Goal: Task Accomplishment & Management: Manage account settings

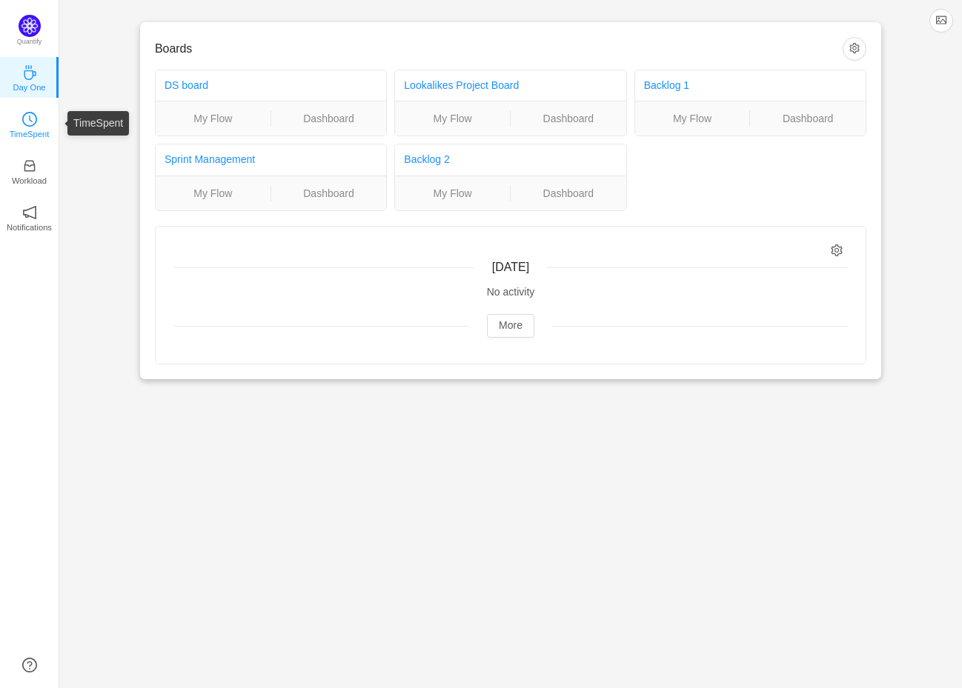
click at [33, 124] on icon "icon: clock-circle" at bounding box center [29, 119] width 15 height 15
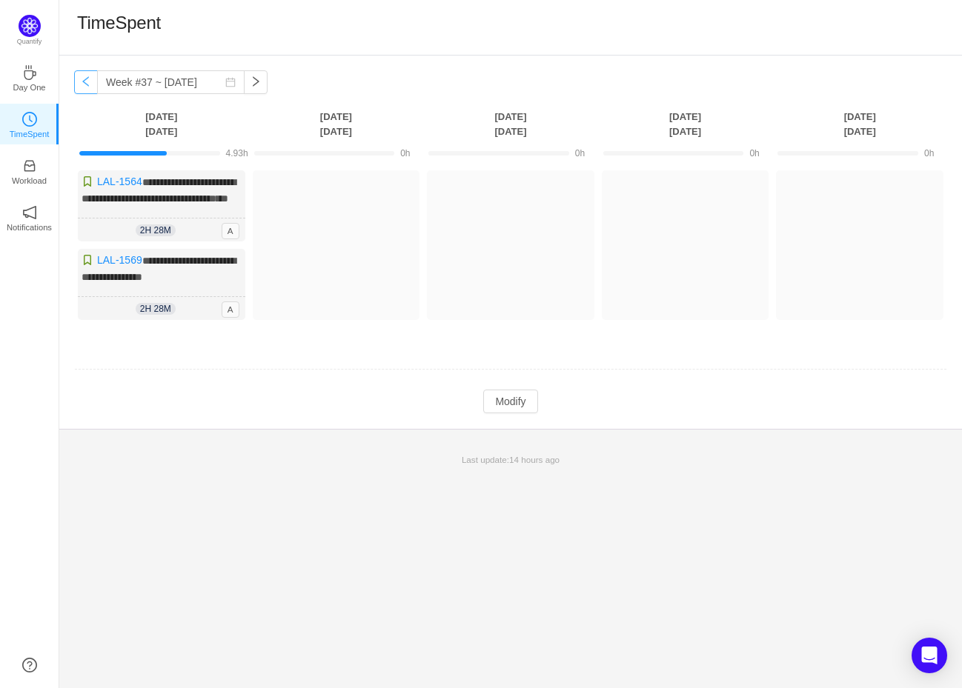
click at [82, 79] on button "button" at bounding box center [86, 82] width 24 height 24
type input "Week #36 ~ [DATE]"
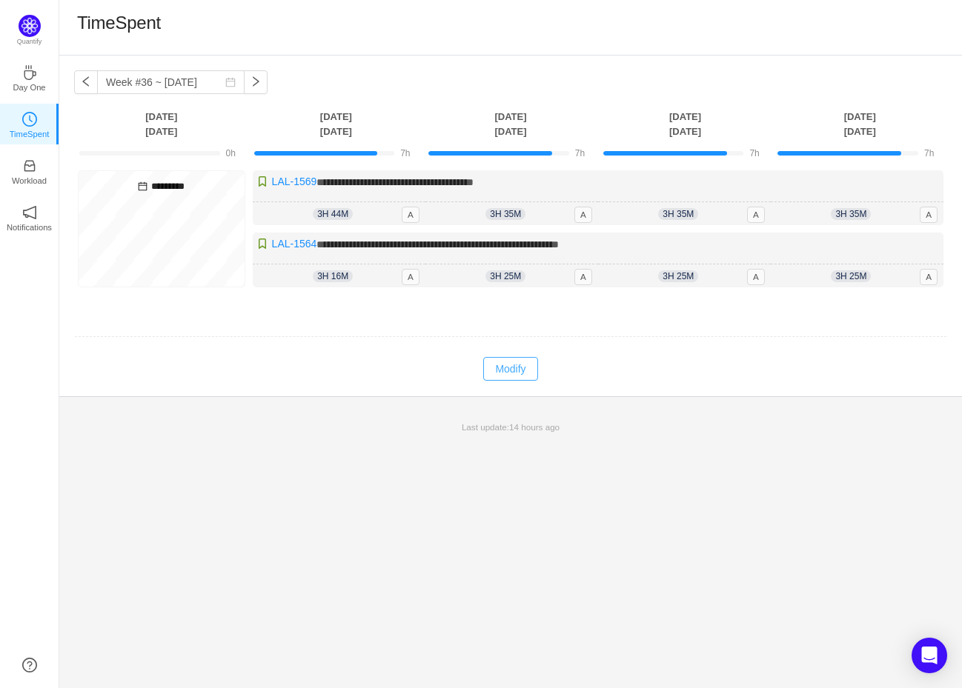
click at [508, 373] on button "Modify" at bounding box center [510, 369] width 54 height 24
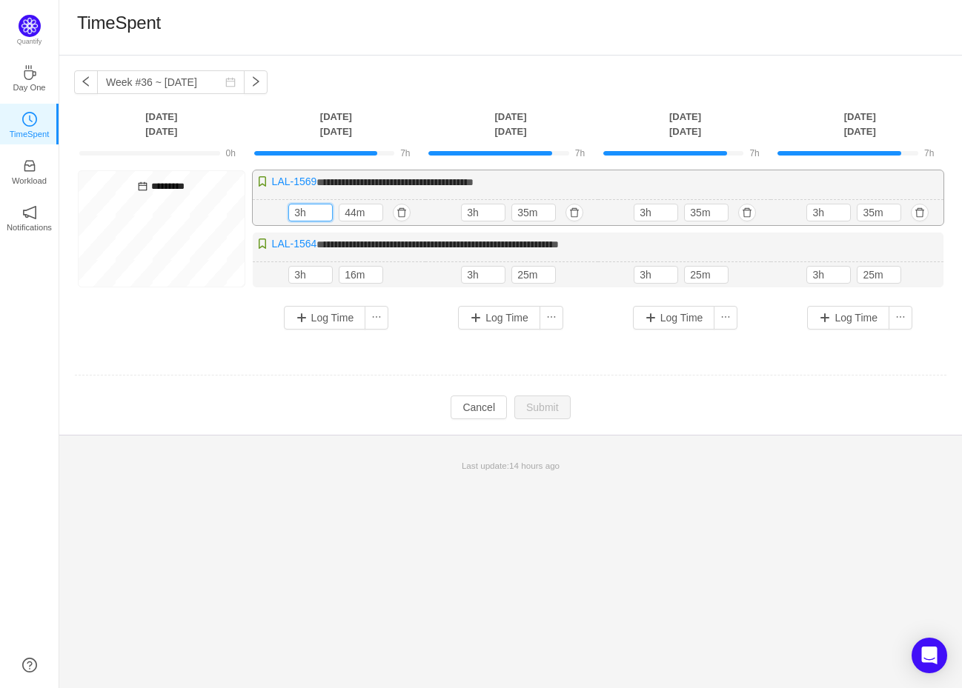
drag, startPoint x: 297, startPoint y: 208, endPoint x: 267, endPoint y: 208, distance: 29.6
click at [267, 207] on div "3h 44m 3h 44m" at bounding box center [339, 213] width 173 height 26
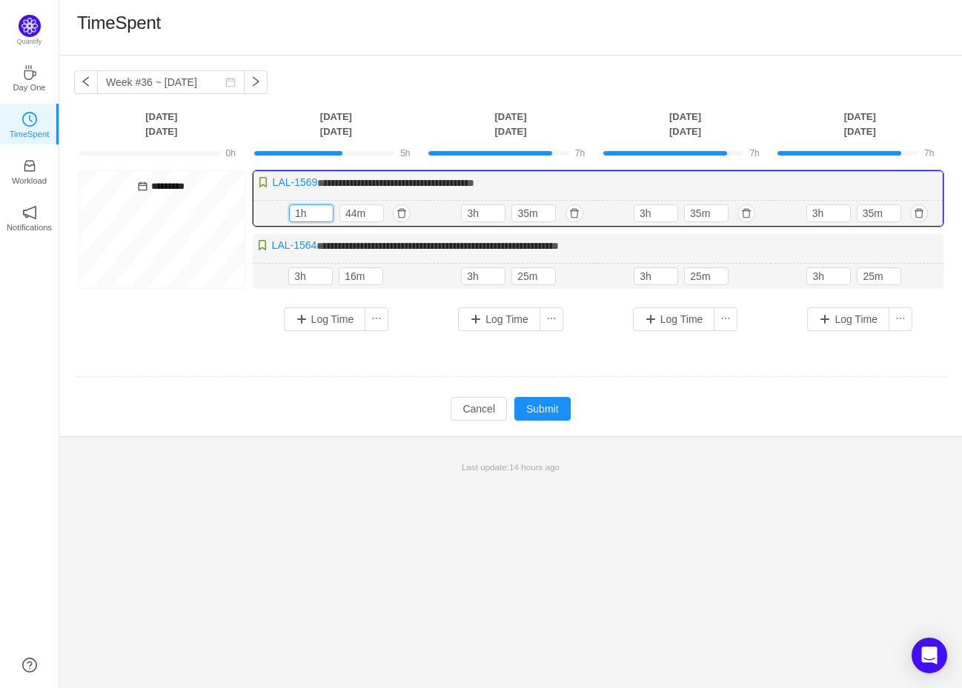
type input "1h"
type input "30m"
click at [582, 214] on button "button" at bounding box center [574, 214] width 18 height 18
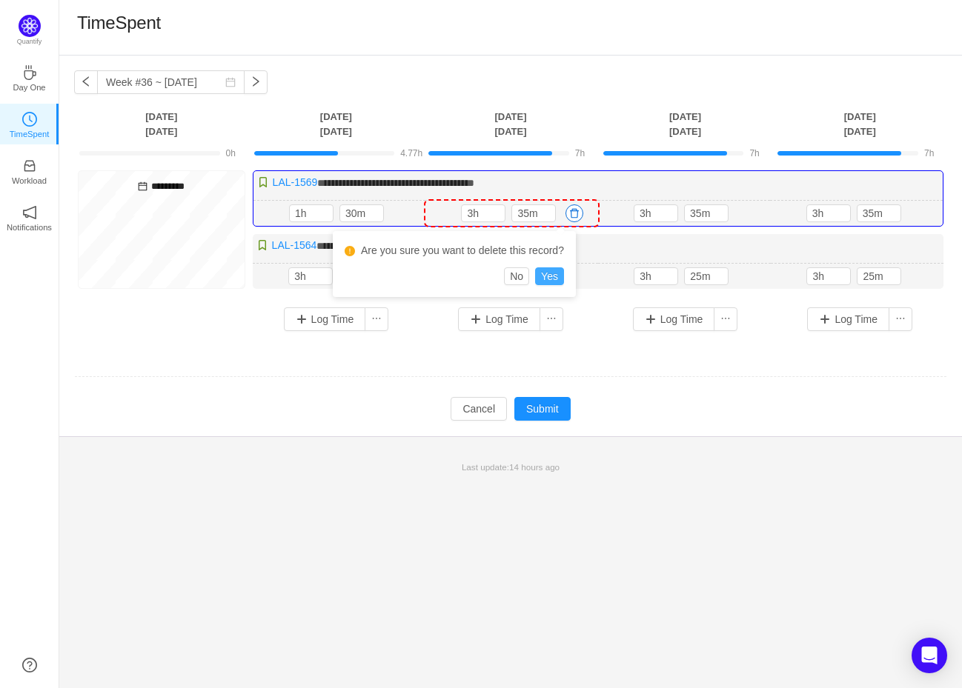
click at [564, 275] on button "Yes" at bounding box center [549, 276] width 29 height 18
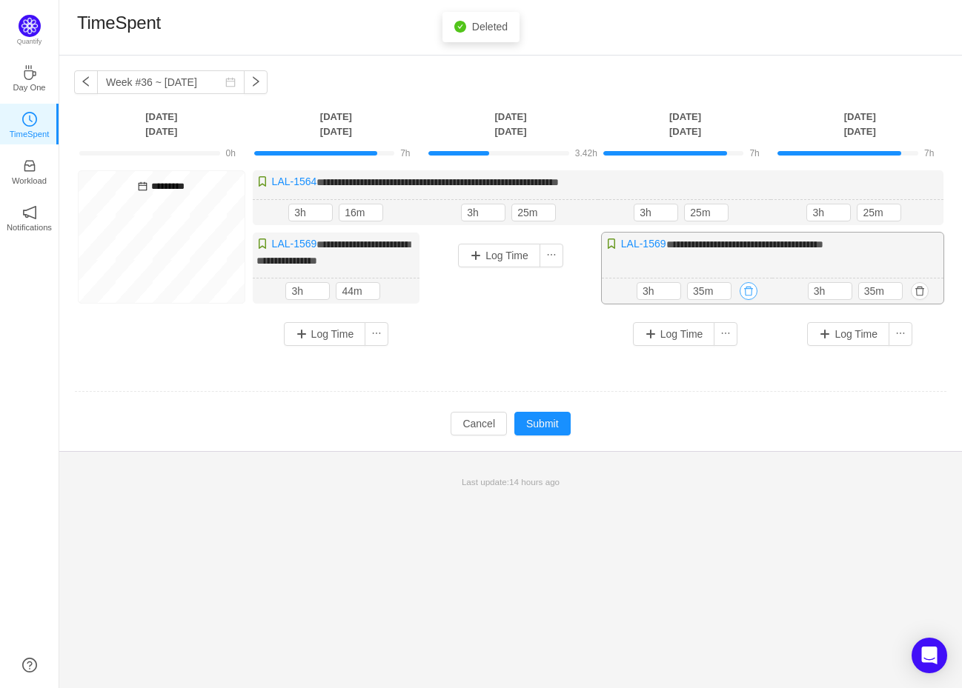
click at [743, 288] on button "button" at bounding box center [748, 291] width 18 height 18
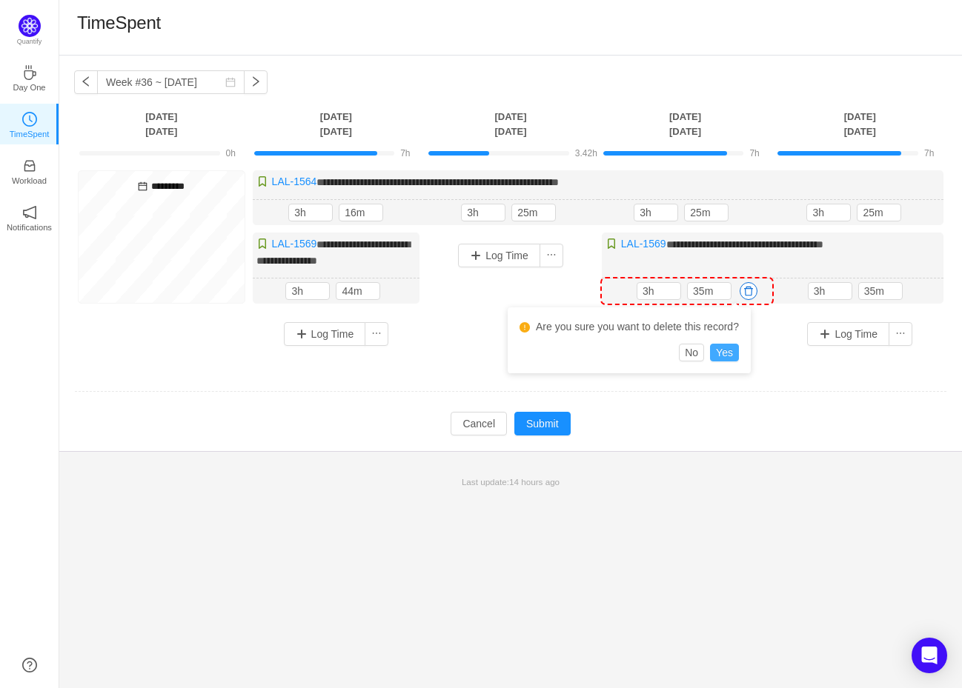
click at [739, 353] on button "Yes" at bounding box center [724, 353] width 29 height 18
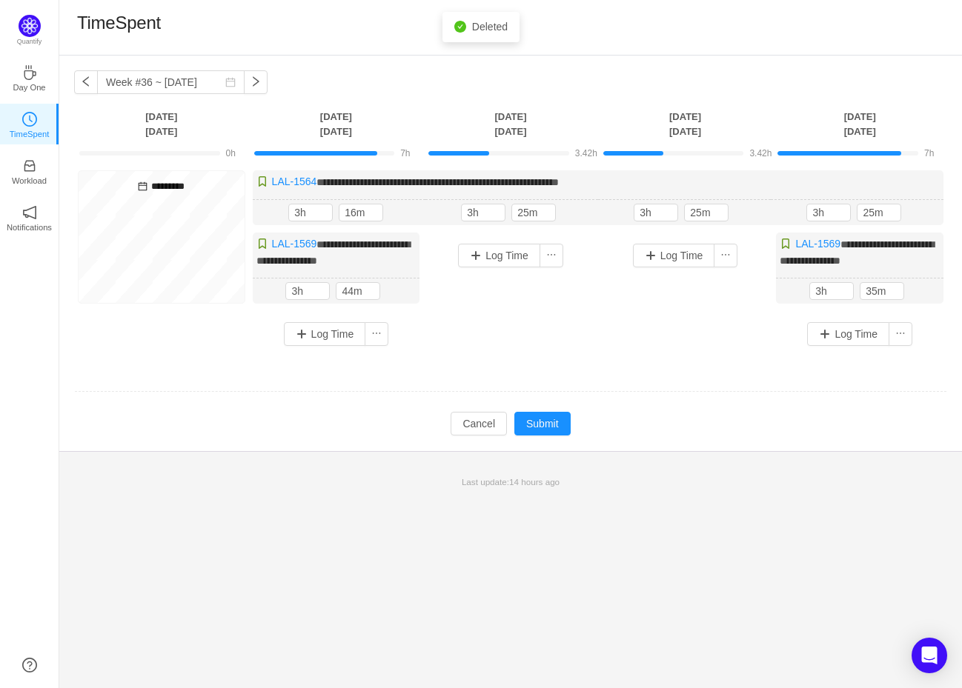
drag, startPoint x: 796, startPoint y: 287, endPoint x: 773, endPoint y: 285, distance: 23.1
click at [781, 287] on div "3h 35m 3h 35m" at bounding box center [859, 292] width 167 height 26
type input "0h"
type input "45m"
click at [729, 298] on div "Log Time" at bounding box center [685, 282] width 167 height 99
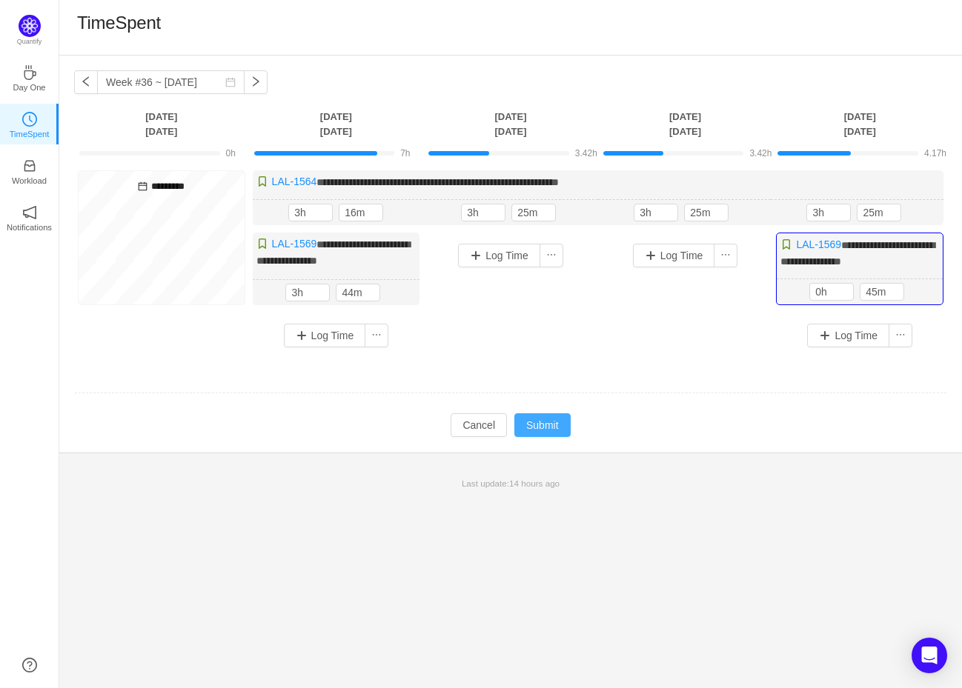
click at [546, 427] on button "Submit" at bounding box center [542, 425] width 56 height 24
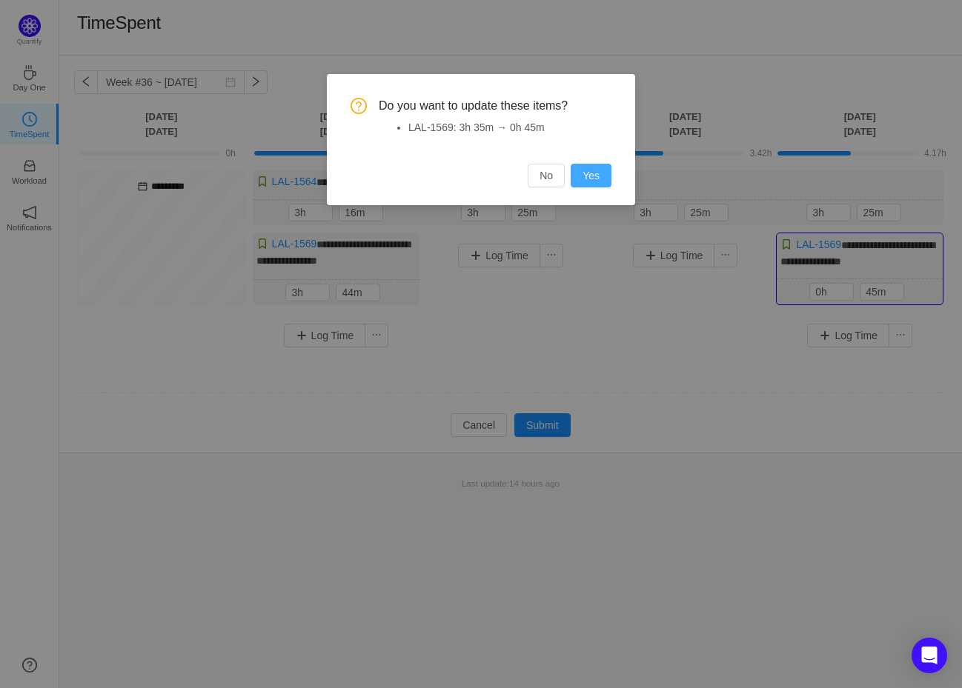
click at [583, 183] on button "Yes" at bounding box center [591, 176] width 41 height 24
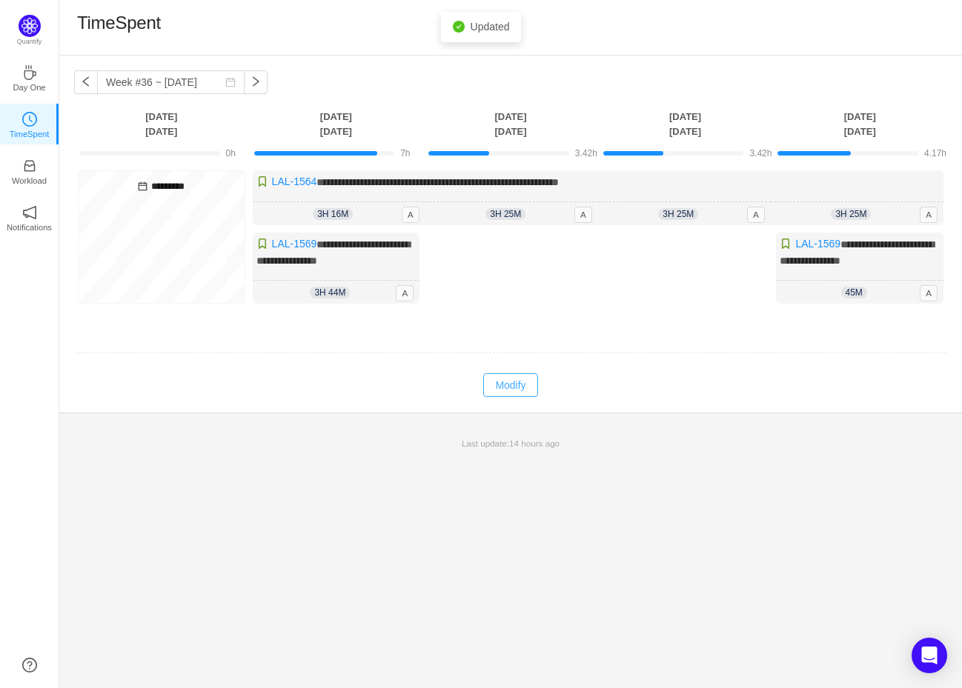
click at [504, 382] on button "Modify" at bounding box center [510, 385] width 54 height 24
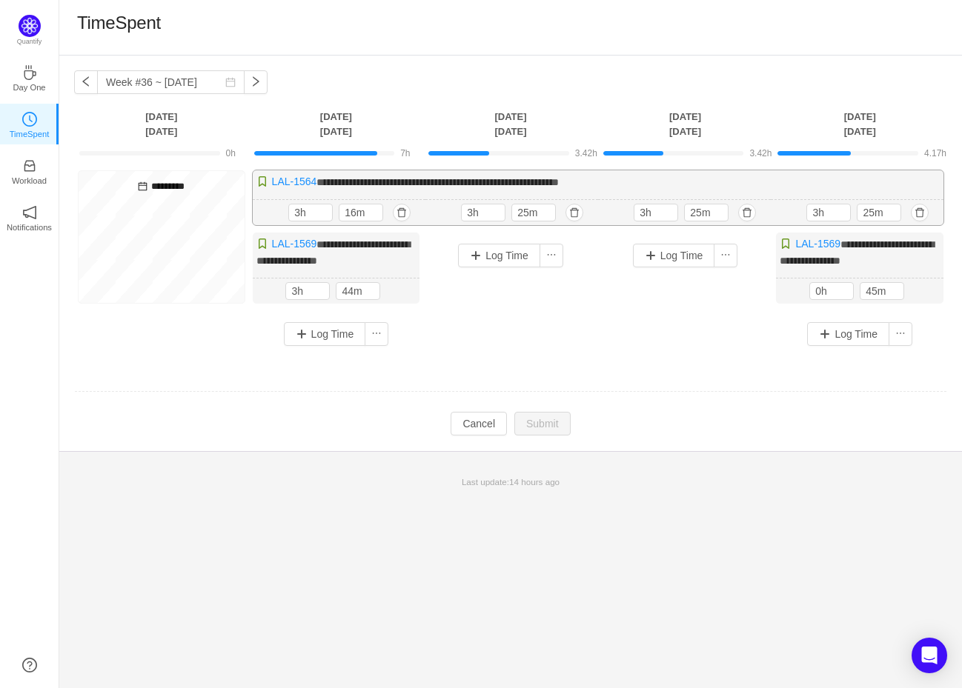
drag, startPoint x: 632, startPoint y: 210, endPoint x: 590, endPoint y: 207, distance: 42.3
click at [590, 207] on div "3h 16m 3h 16m 3h 25m 3h 25m 3h 25m 3h 25m 3h 25m 3h 25m" at bounding box center [598, 212] width 691 height 26
drag, startPoint x: 380, startPoint y: 502, endPoint x: 373, endPoint y: 488, distance: 15.3
click at [380, 501] on div "**********" at bounding box center [510, 372] width 903 height 633
drag, startPoint x: 299, startPoint y: 210, endPoint x: 277, endPoint y: 208, distance: 21.6
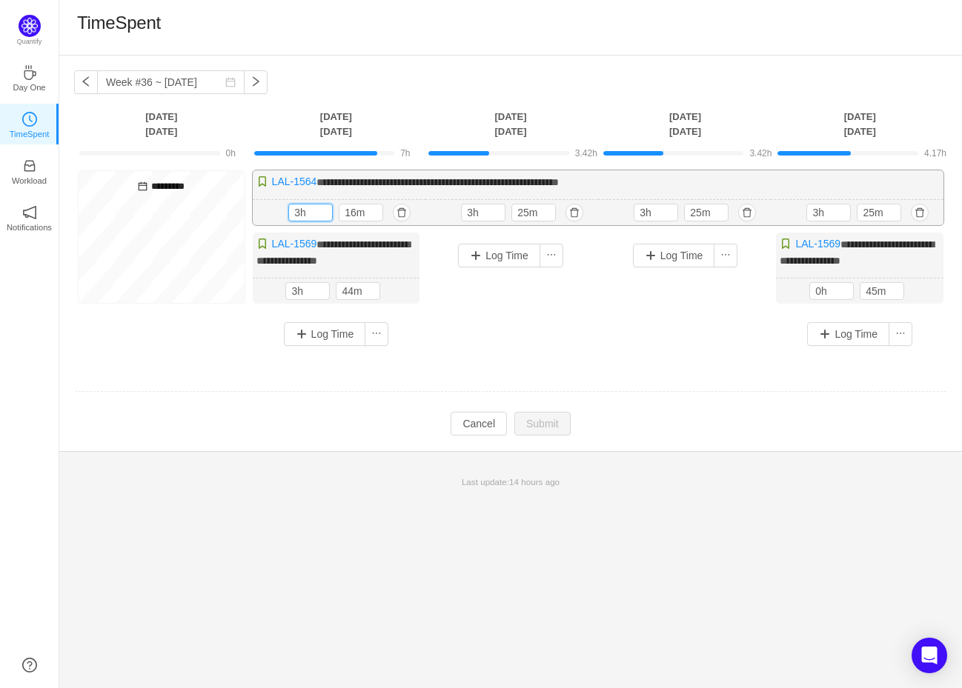
click at [278, 208] on div "3h 16m 3h 16m" at bounding box center [339, 213] width 173 height 26
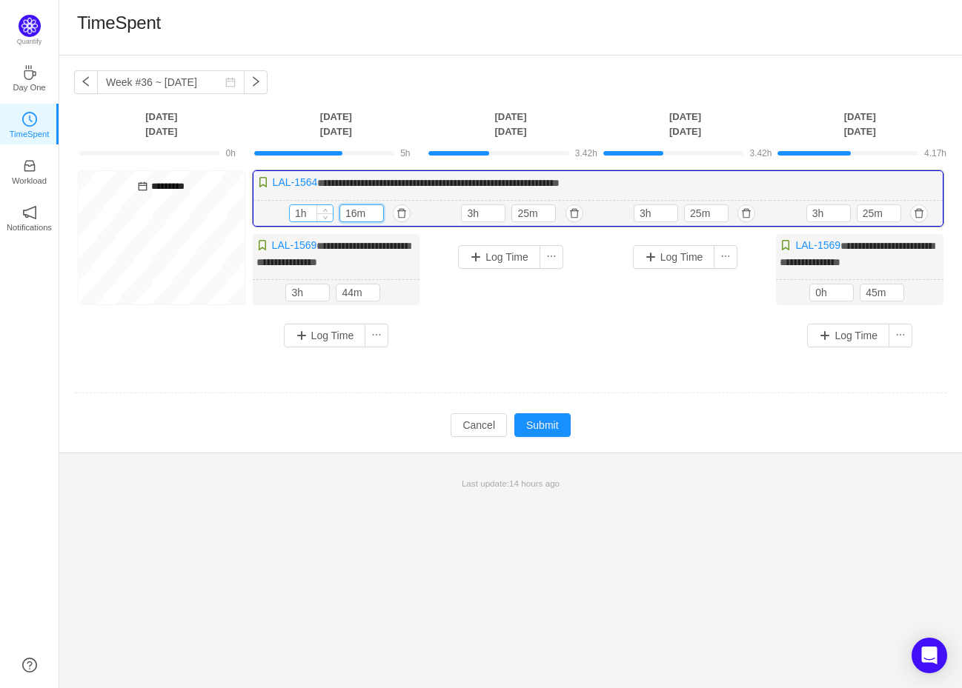
click at [297, 215] on input "1h" at bounding box center [311, 213] width 43 height 16
drag, startPoint x: 294, startPoint y: 213, endPoint x: 277, endPoint y: 213, distance: 17.1
click at [278, 213] on div "1h 16m 1h 16m" at bounding box center [339, 214] width 173 height 26
type input "2h"
type input "30m"
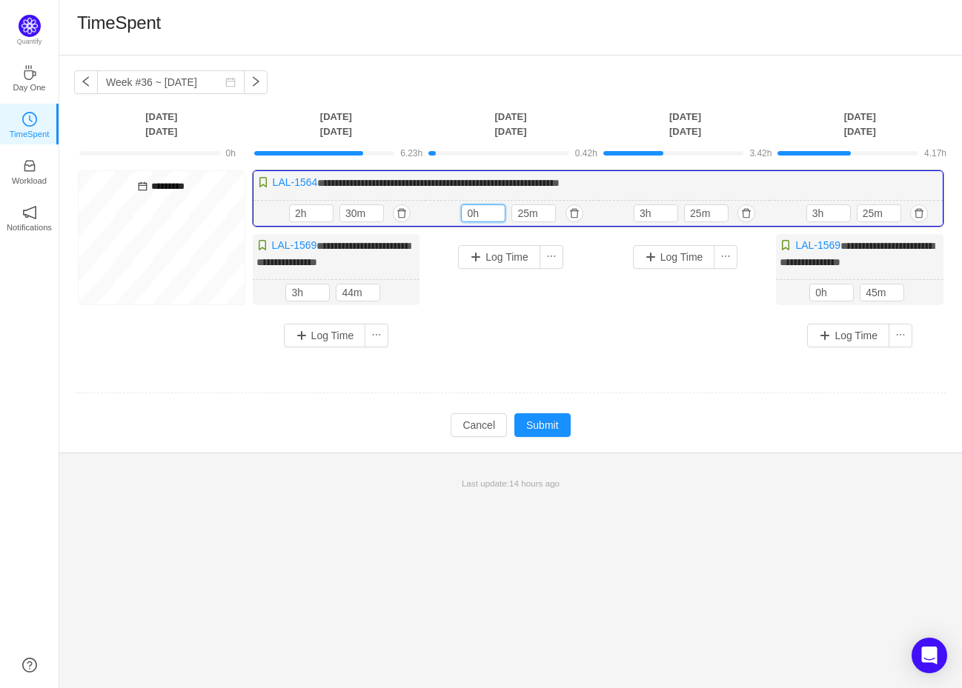
type input "0h"
type input "45m"
type input "0h"
type input "45m"
click at [920, 211] on button "button" at bounding box center [919, 214] width 18 height 18
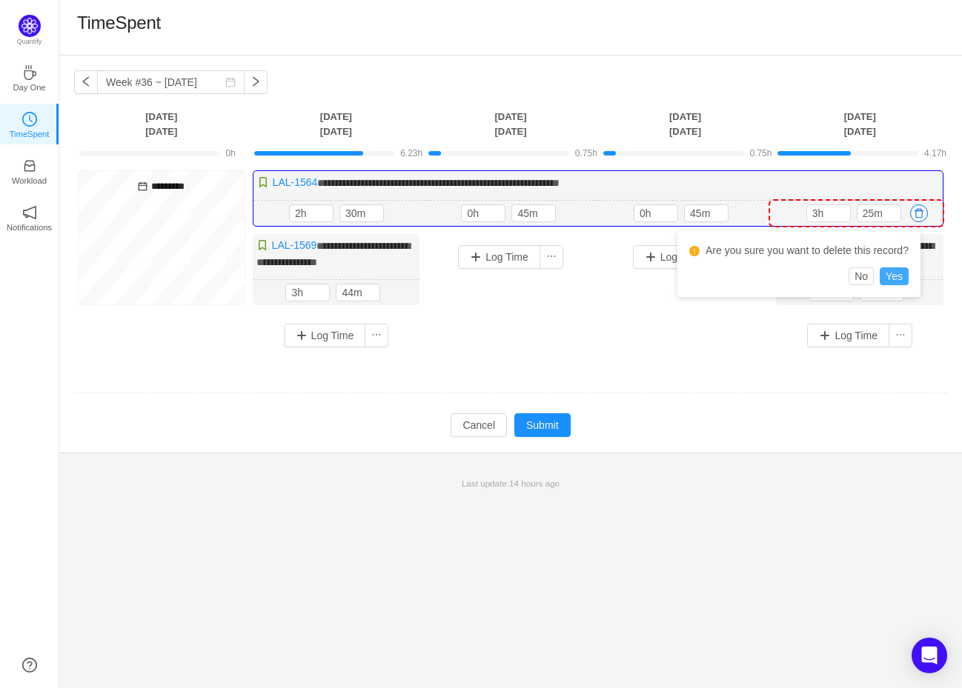
click at [908, 270] on button "Yes" at bounding box center [894, 276] width 29 height 18
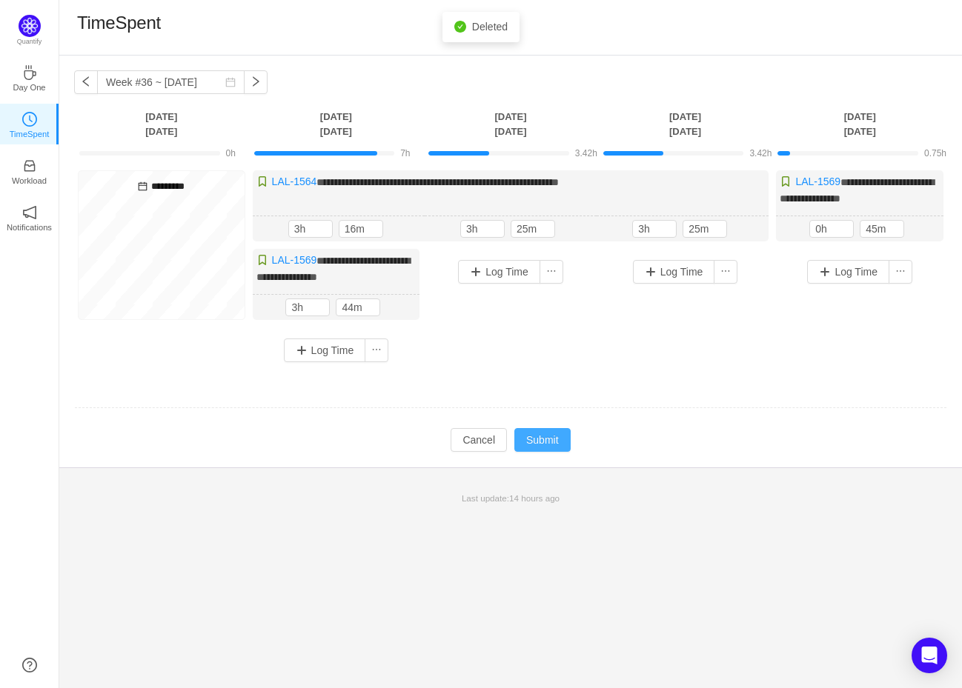
click at [538, 431] on button "Submit" at bounding box center [542, 440] width 56 height 24
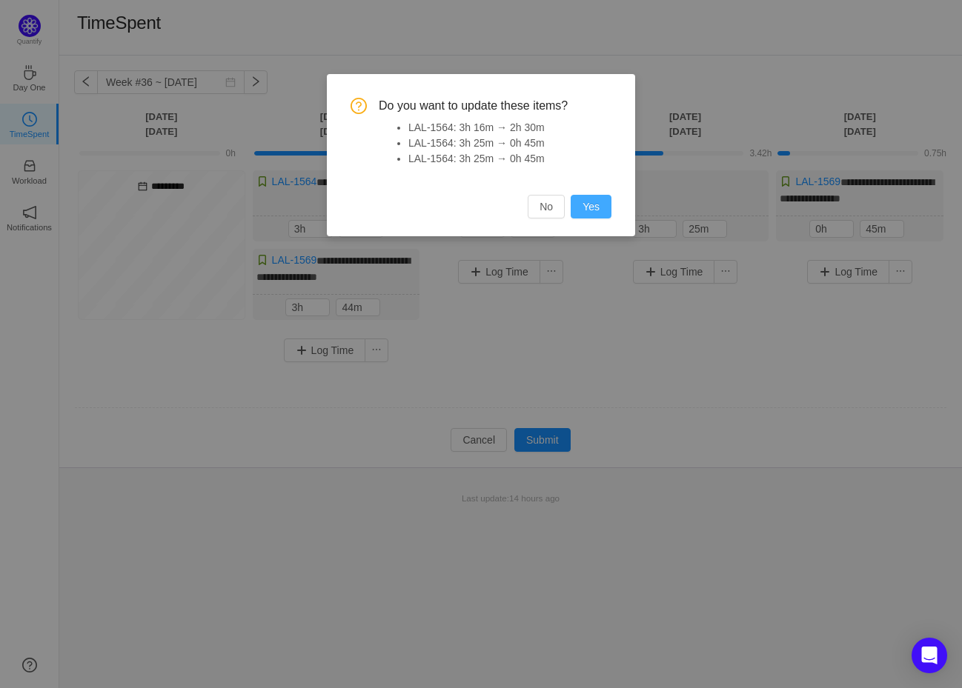
click at [591, 203] on button "Yes" at bounding box center [591, 207] width 41 height 24
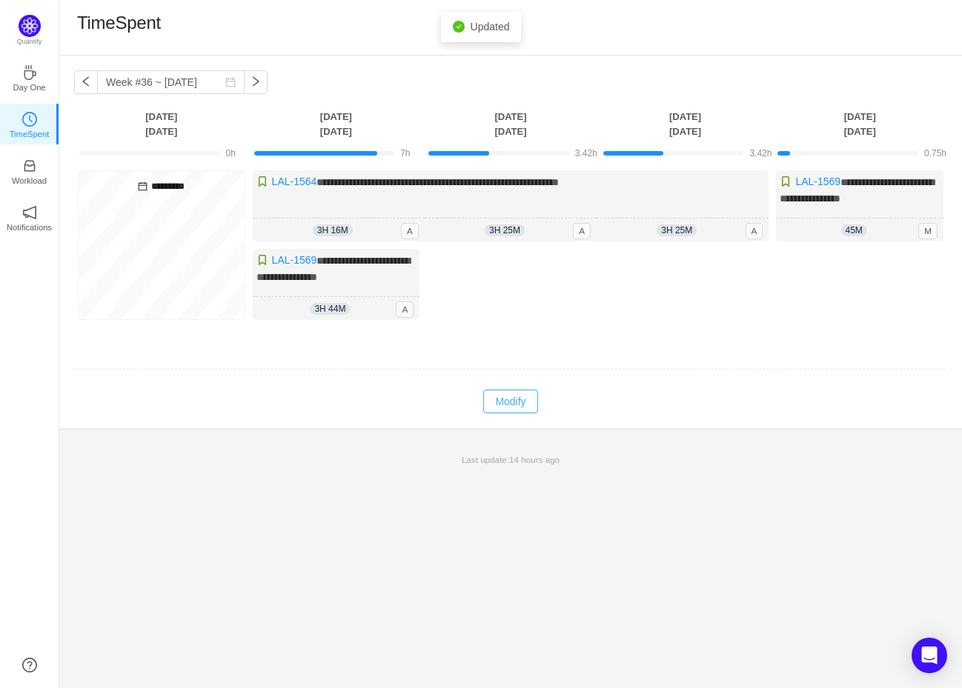
click at [516, 400] on button "Modify" at bounding box center [510, 402] width 54 height 24
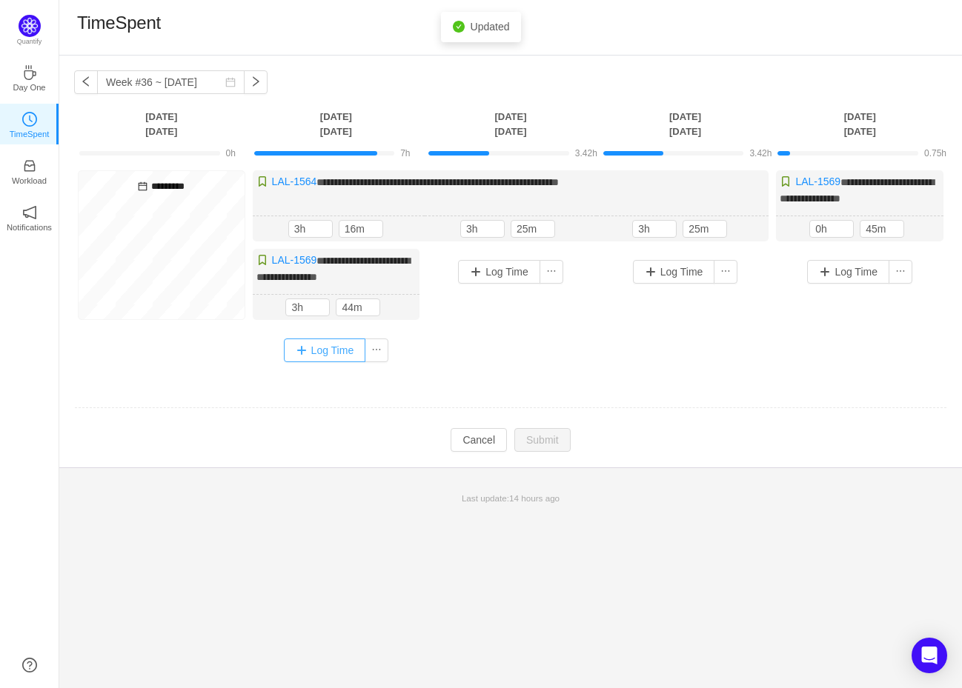
click at [307, 343] on button "Log Time" at bounding box center [325, 351] width 82 height 24
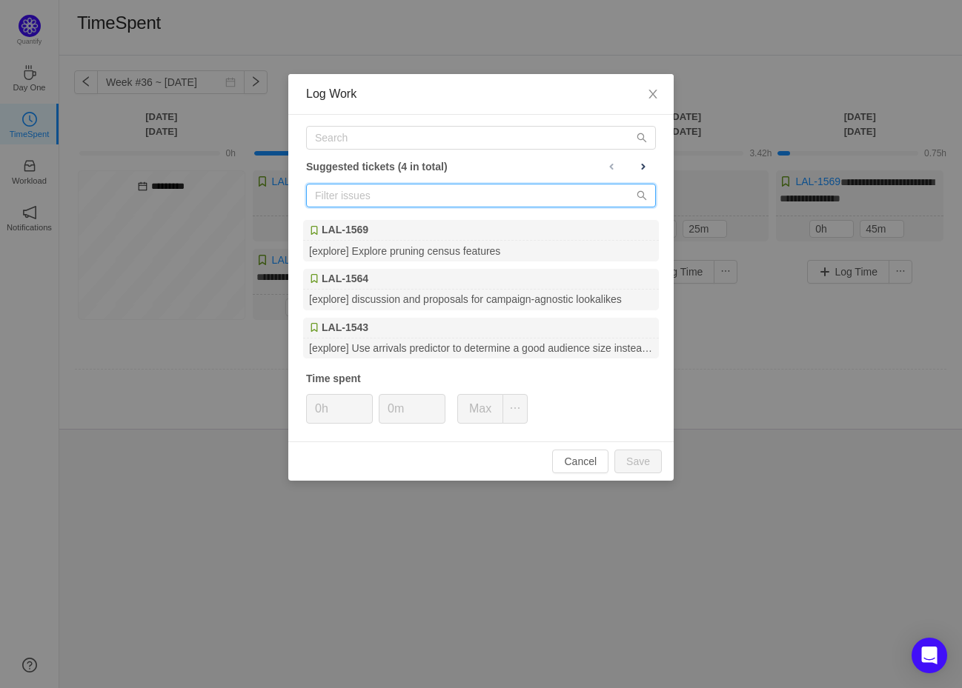
click at [402, 189] on input "text" at bounding box center [481, 196] width 350 height 24
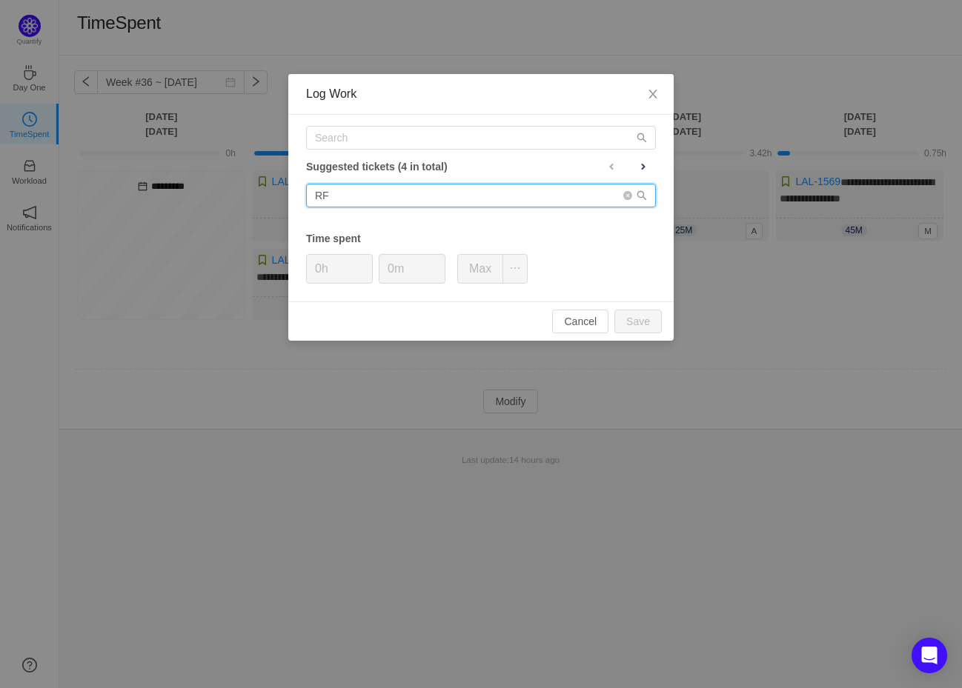
type input "R"
type input "C"
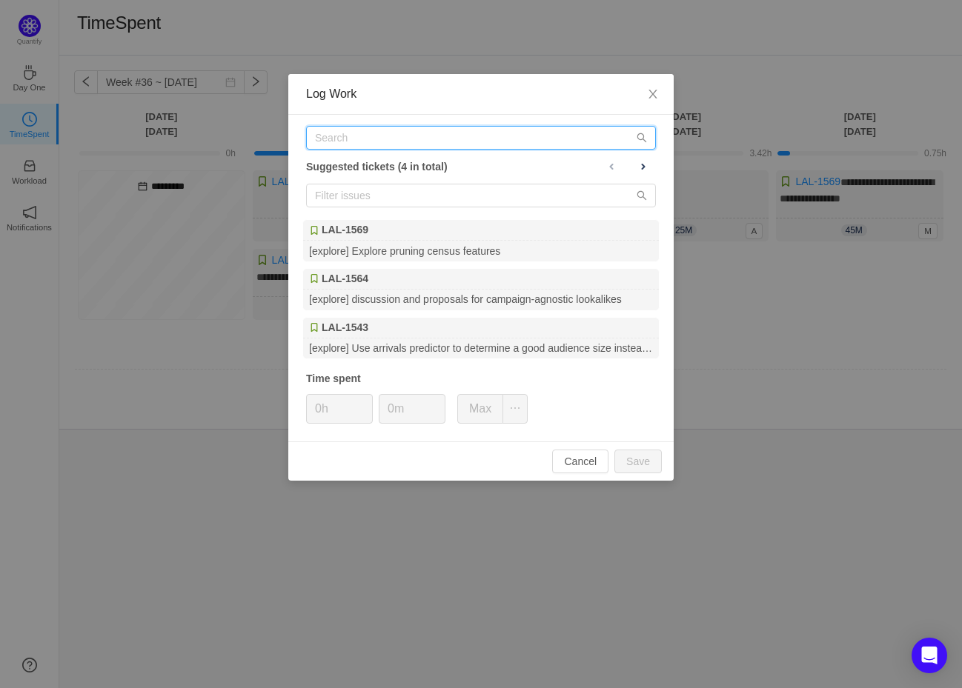
click at [345, 138] on input "text" at bounding box center [481, 138] width 350 height 24
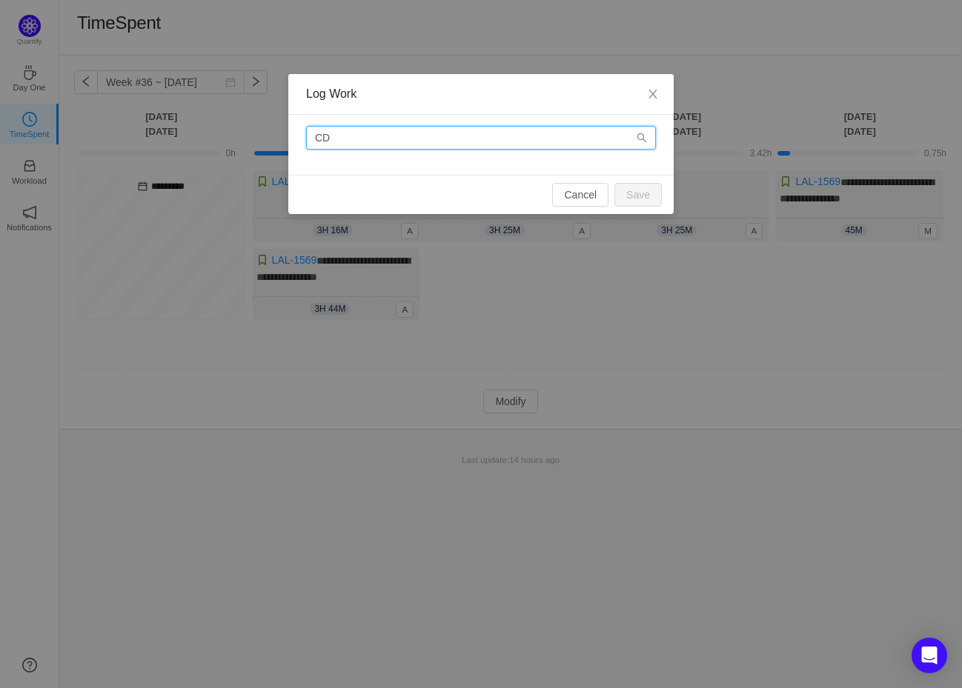
type input "C"
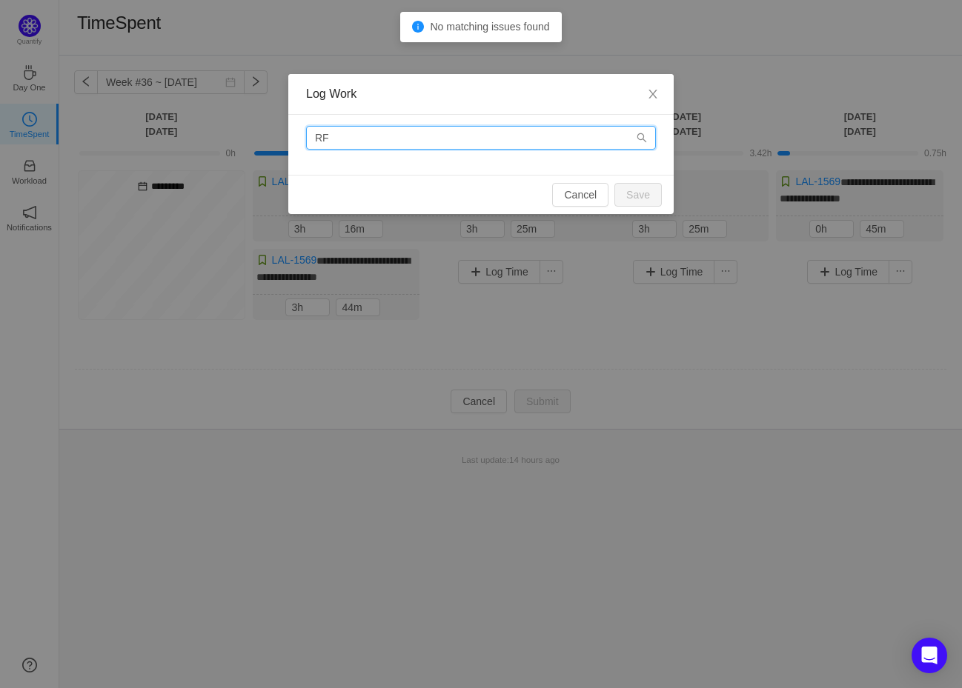
type input "R"
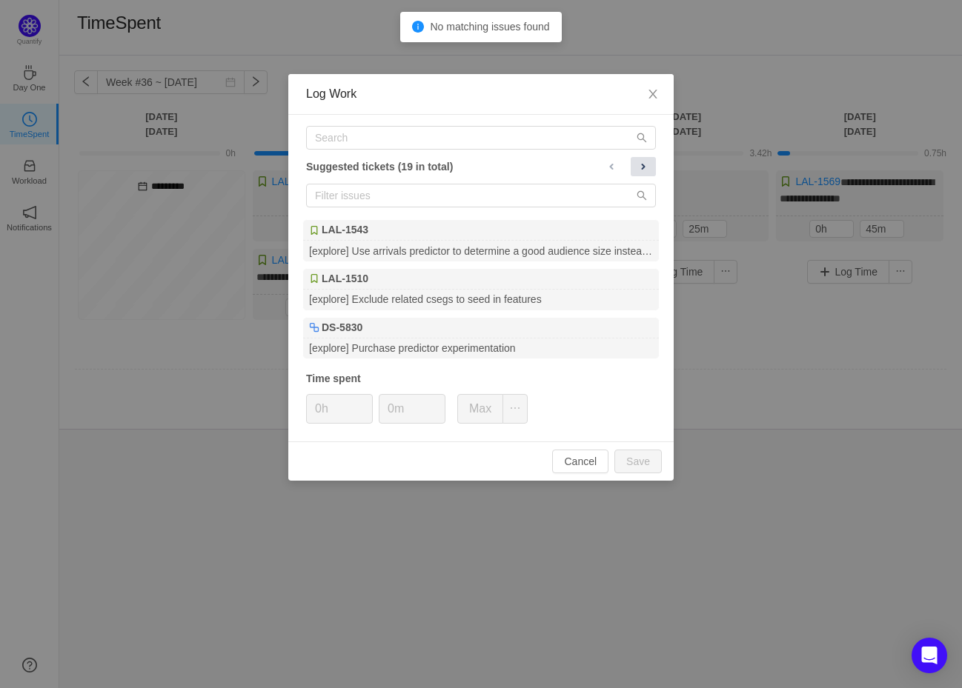
click at [641, 165] on span at bounding box center [643, 167] width 12 height 12
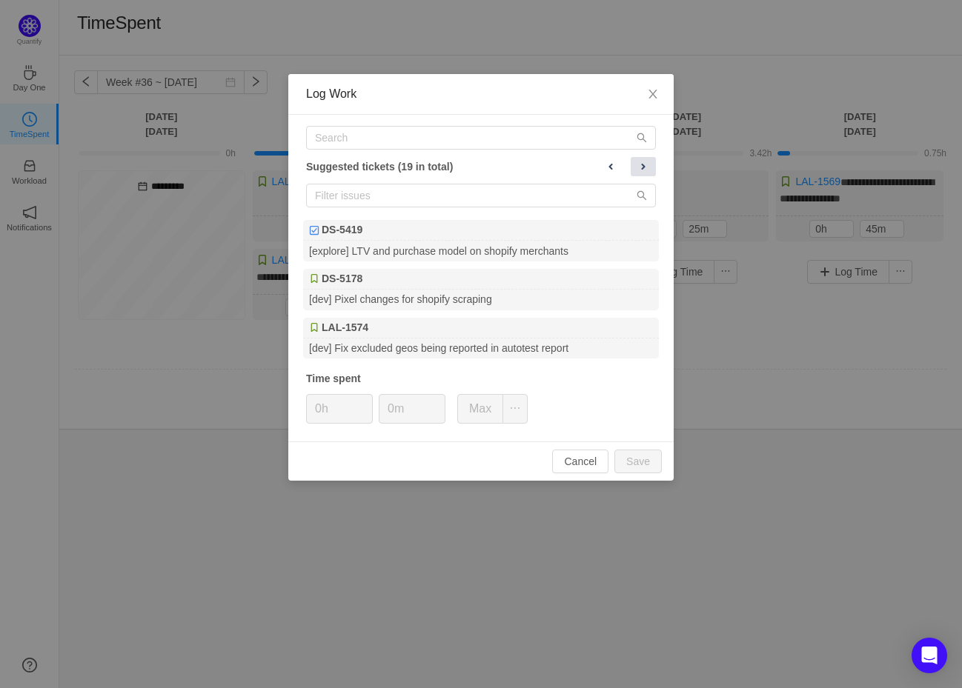
click at [641, 165] on span at bounding box center [643, 167] width 12 height 12
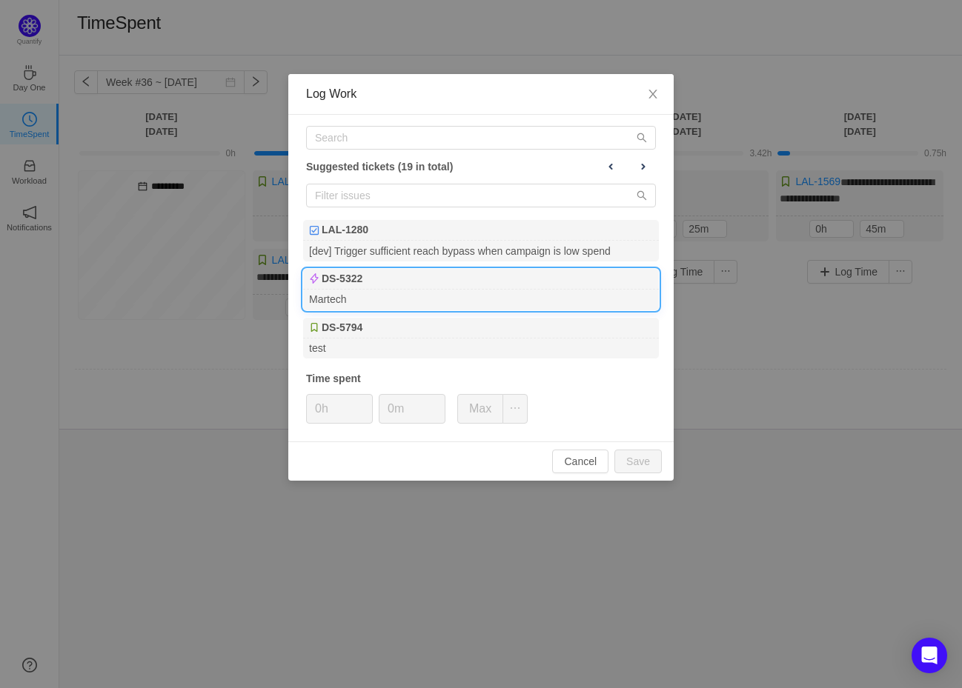
click at [383, 290] on div "DS-5322" at bounding box center [481, 279] width 356 height 21
click at [641, 168] on span at bounding box center [643, 167] width 12 height 12
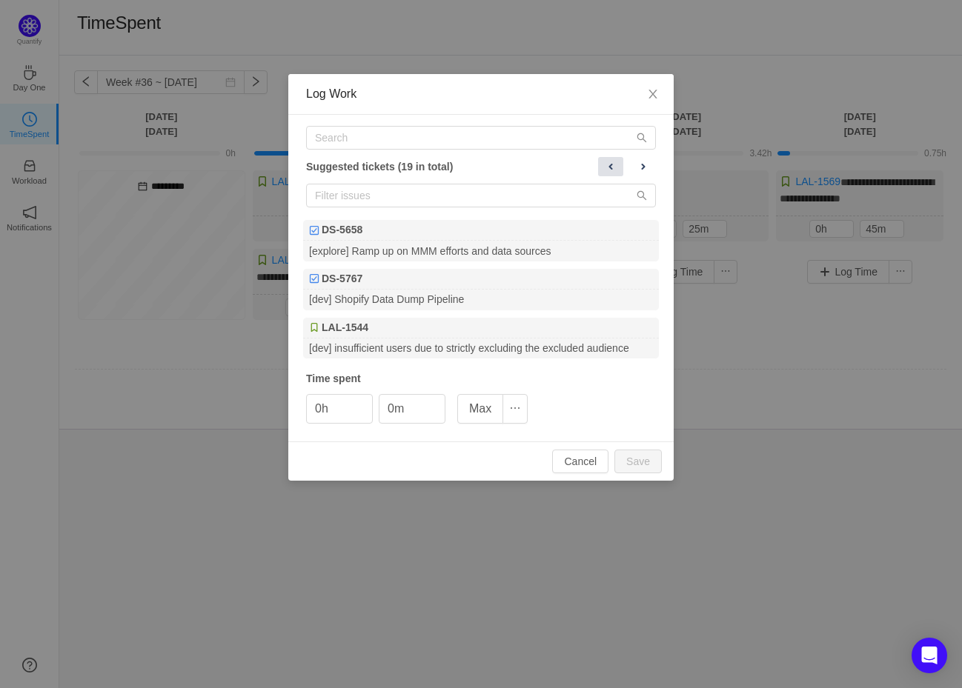
click at [610, 170] on span at bounding box center [611, 167] width 12 height 12
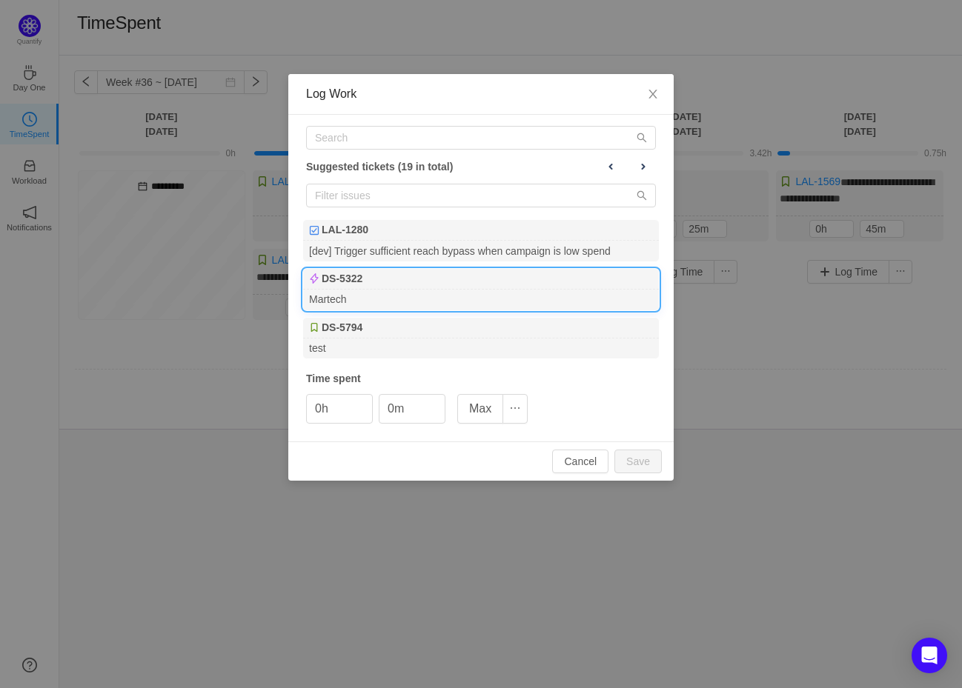
click at [630, 169] on div at bounding box center [627, 166] width 58 height 19
click at [634, 166] on button at bounding box center [643, 166] width 25 height 19
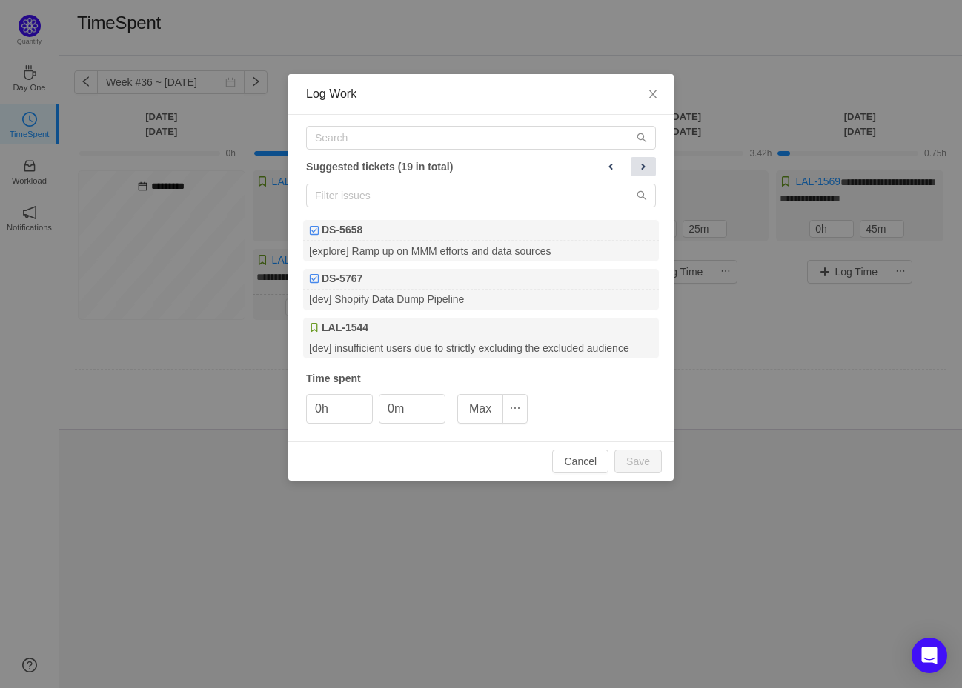
click at [634, 166] on button at bounding box center [643, 166] width 25 height 19
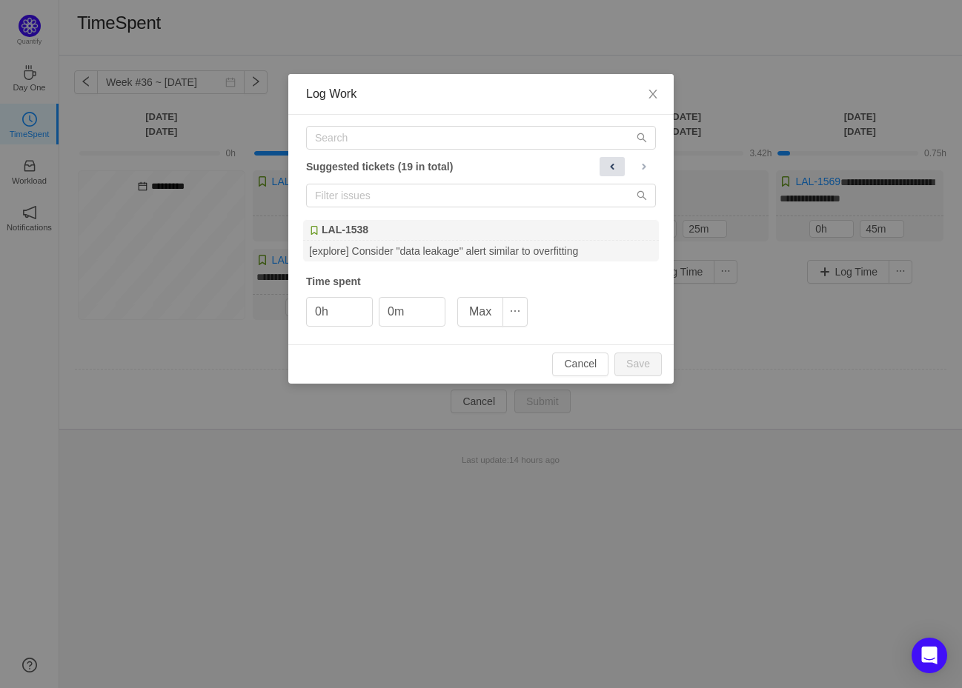
click at [618, 165] on button at bounding box center [611, 166] width 25 height 19
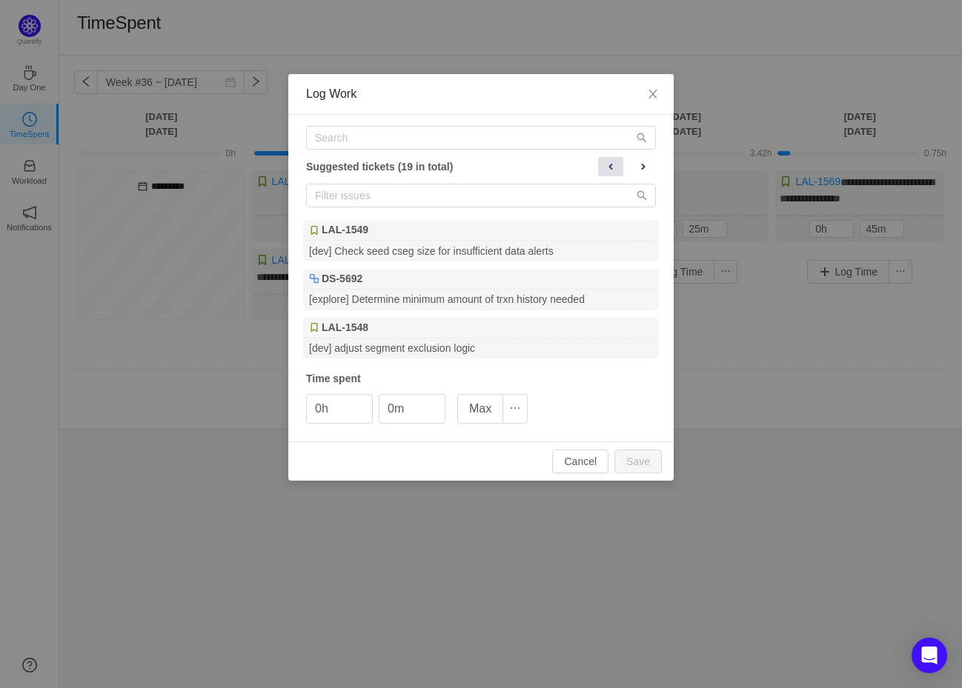
click at [618, 165] on button at bounding box center [610, 166] width 25 height 19
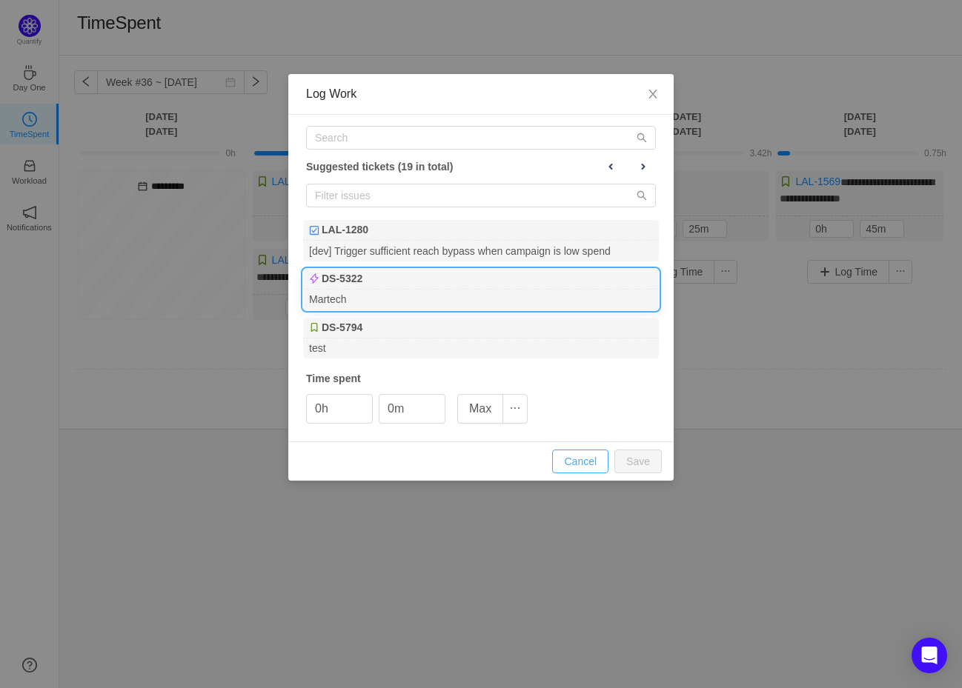
click at [587, 472] on button "Cancel" at bounding box center [580, 462] width 56 height 24
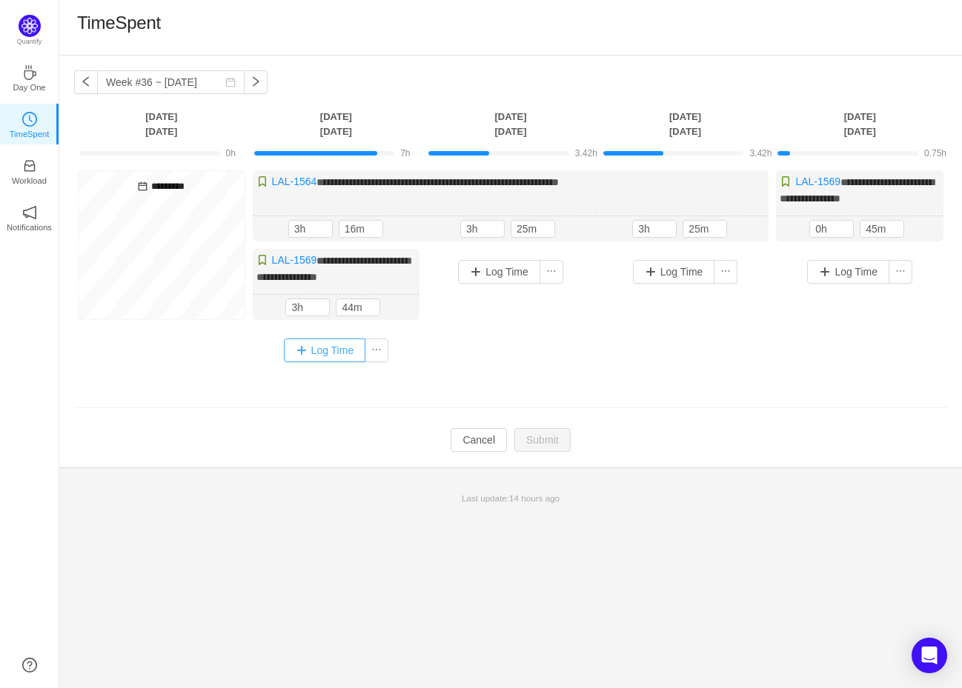
click at [322, 350] on button "Log Time" at bounding box center [325, 351] width 82 height 24
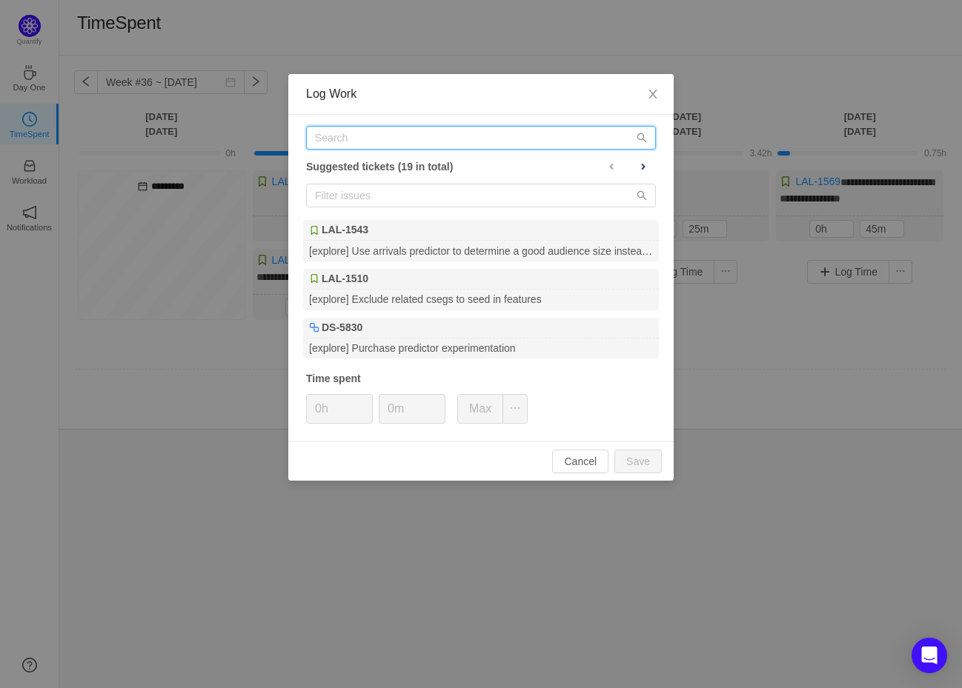
click at [359, 144] on input "text" at bounding box center [481, 138] width 350 height 24
paste input "[URL][DOMAIN_NAME]"
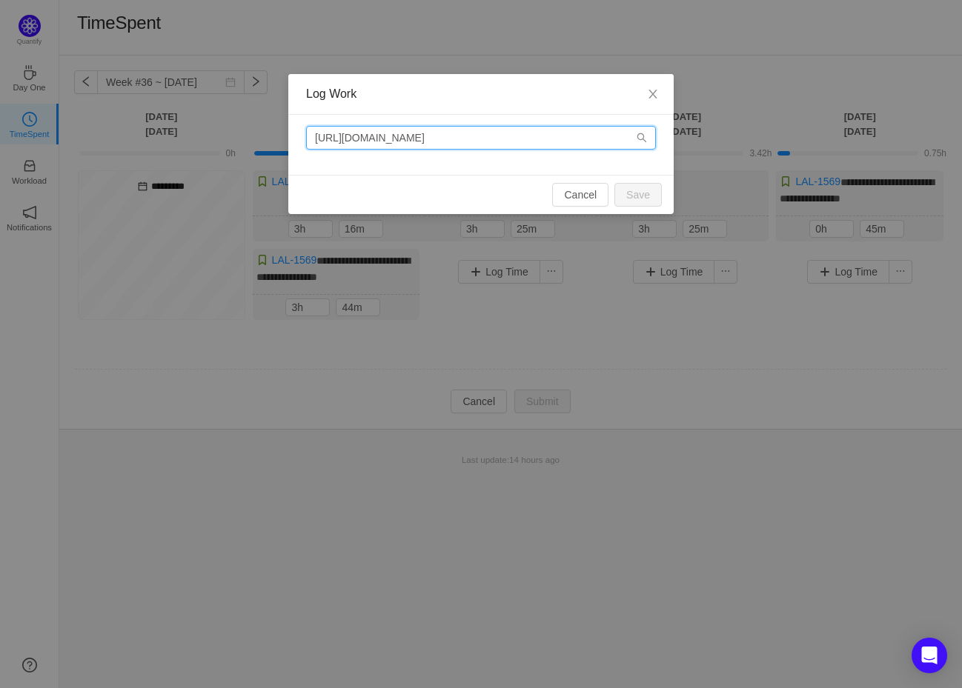
click at [558, 142] on input "[URL][DOMAIN_NAME]" at bounding box center [481, 138] width 350 height 24
drag, startPoint x: 507, startPoint y: 139, endPoint x: 10, endPoint y: 110, distance: 498.0
click at [44, 113] on div "Log Work [URL][DOMAIN_NAME] Cancel Save" at bounding box center [481, 344] width 962 height 688
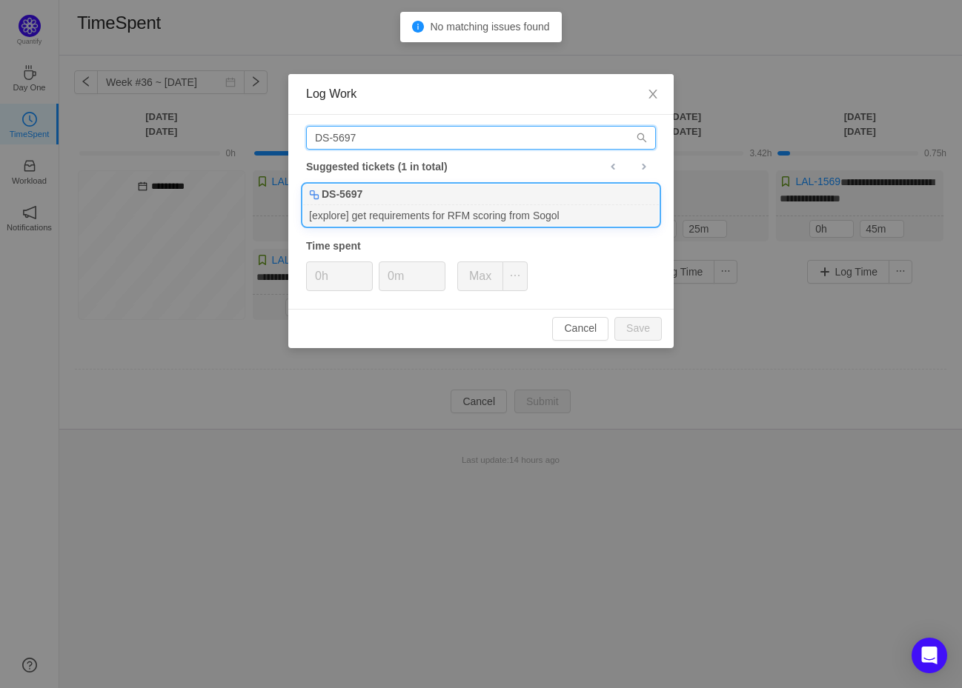
type input "DS-5697"
click at [459, 201] on div "DS-5697" at bounding box center [481, 195] width 356 height 21
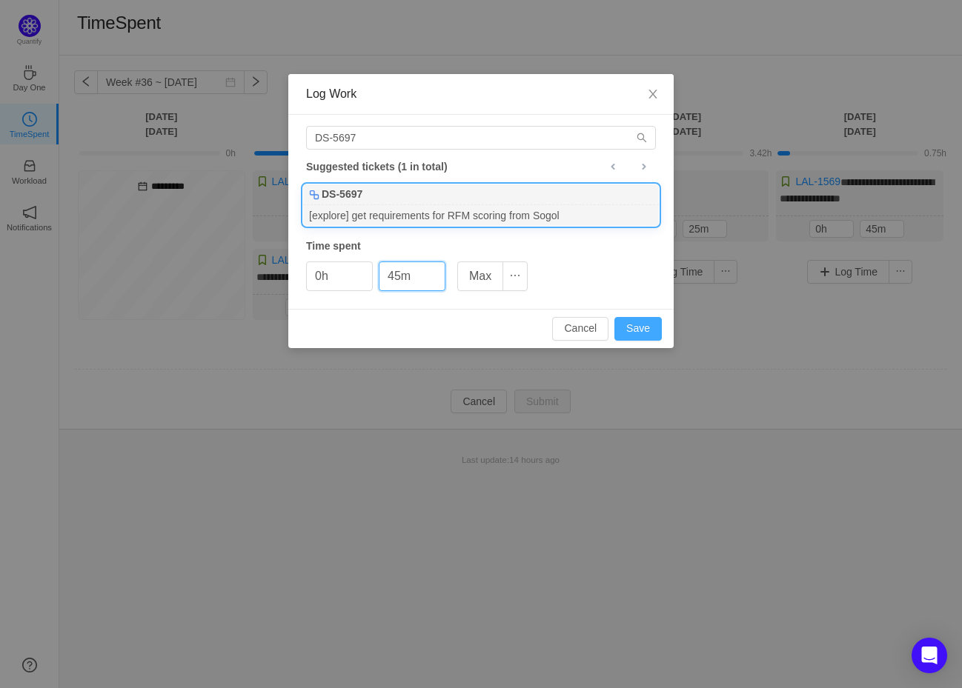
click at [629, 337] on button "Save" at bounding box center [637, 329] width 47 height 24
type input "0m"
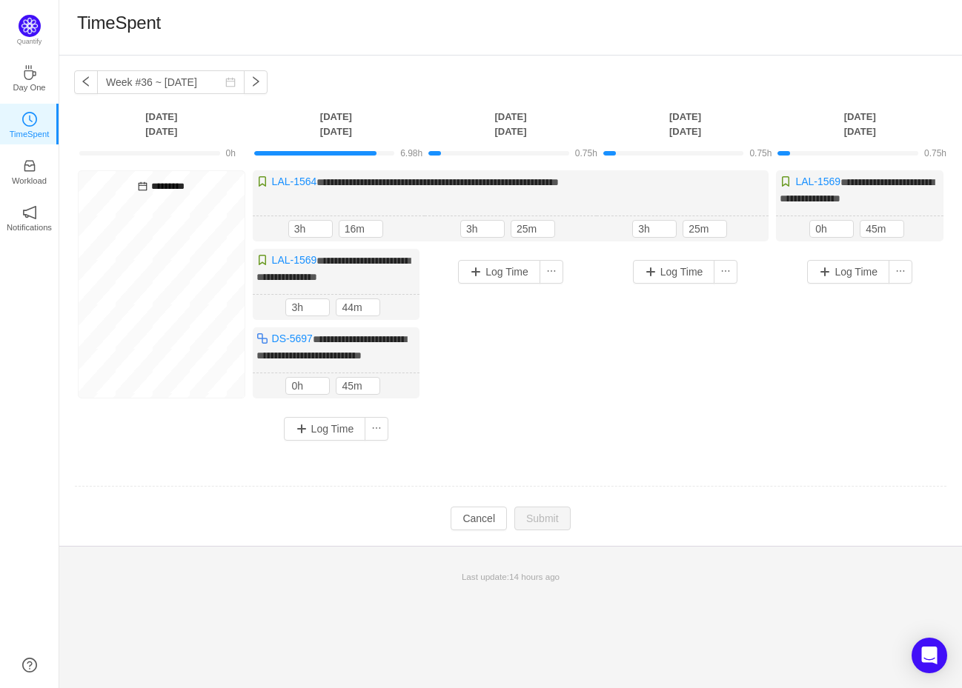
drag, startPoint x: 256, startPoint y: 227, endPoint x: 245, endPoint y: 226, distance: 11.9
click at [248, 227] on div "**********" at bounding box center [510, 311] width 873 height 282
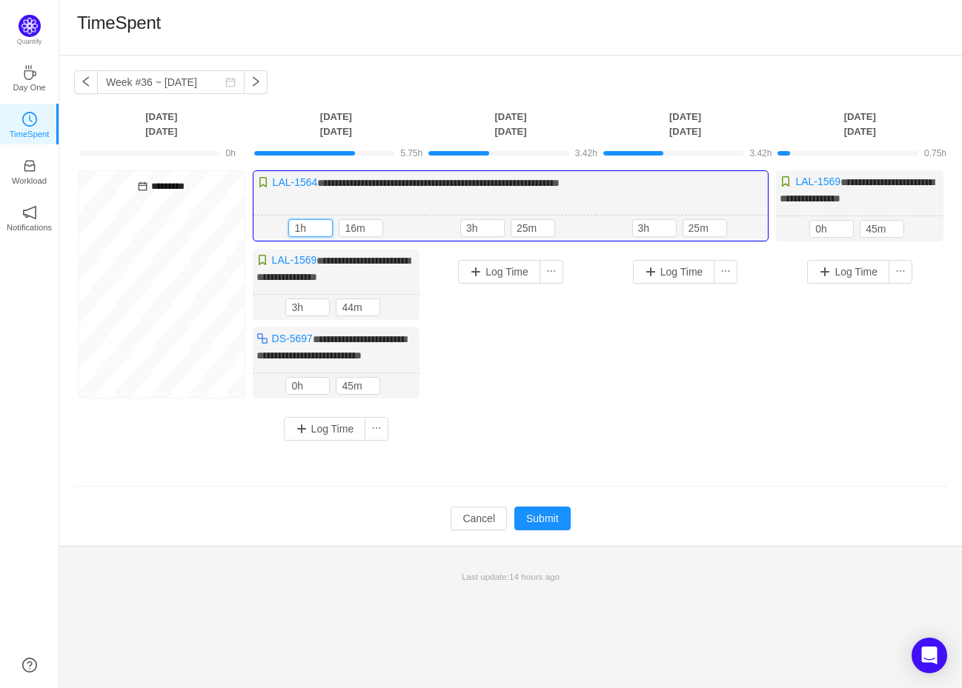
type input "1h"
type input "45m"
drag, startPoint x: 461, startPoint y: 227, endPoint x: 472, endPoint y: 225, distance: 11.3
click at [469, 225] on input "3h" at bounding box center [482, 228] width 43 height 16
click at [472, 225] on input "3h" at bounding box center [482, 228] width 43 height 16
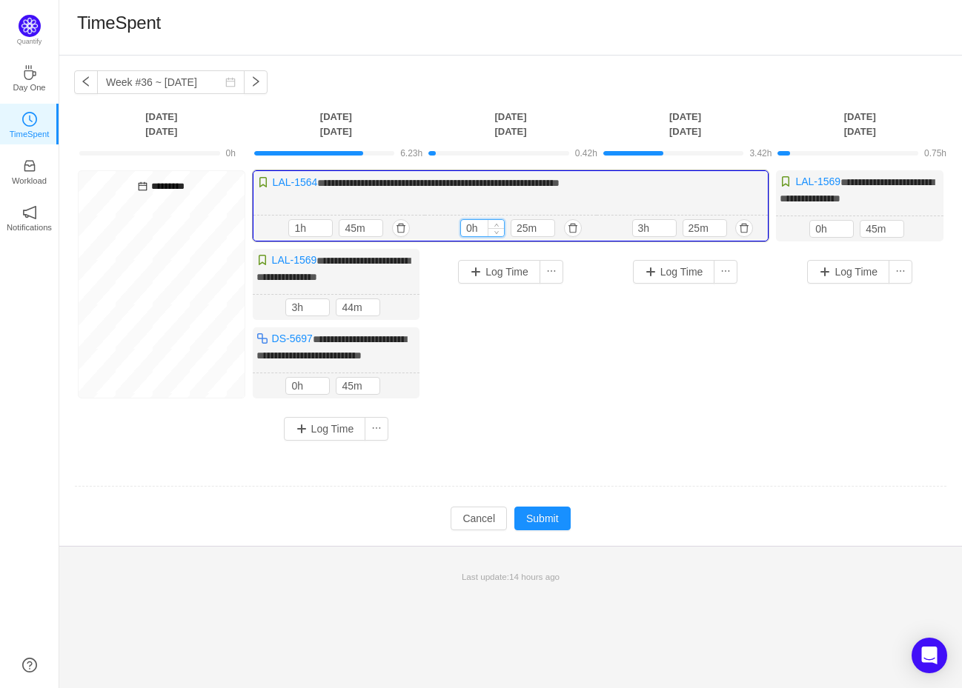
type input "0h"
type input "45m"
type input "0h"
type input "45m"
click at [556, 527] on button "Submit" at bounding box center [542, 519] width 56 height 24
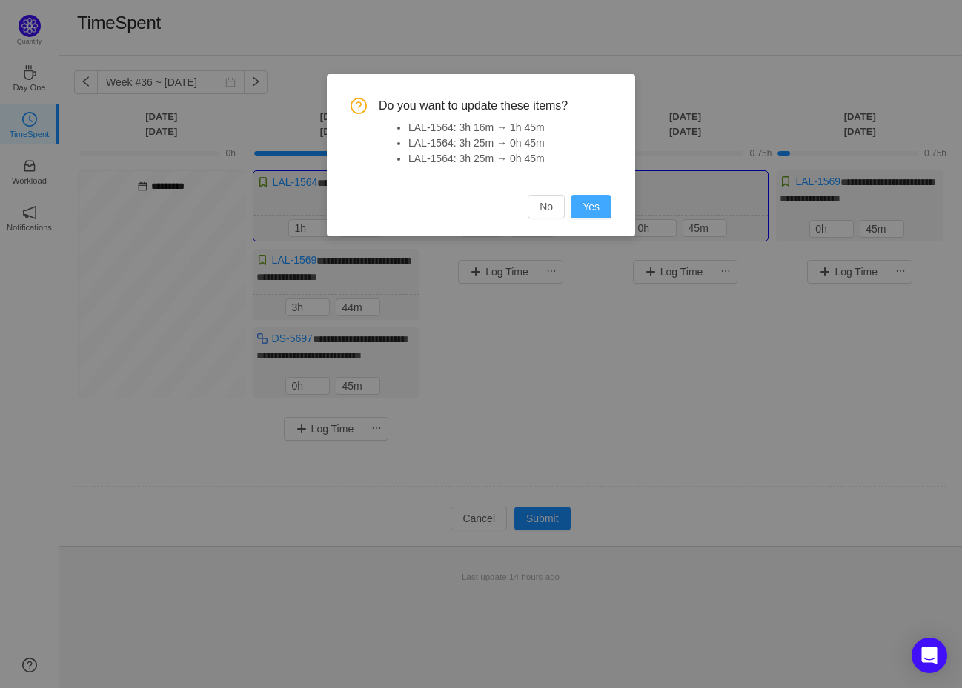
click at [588, 203] on button "Yes" at bounding box center [591, 207] width 41 height 24
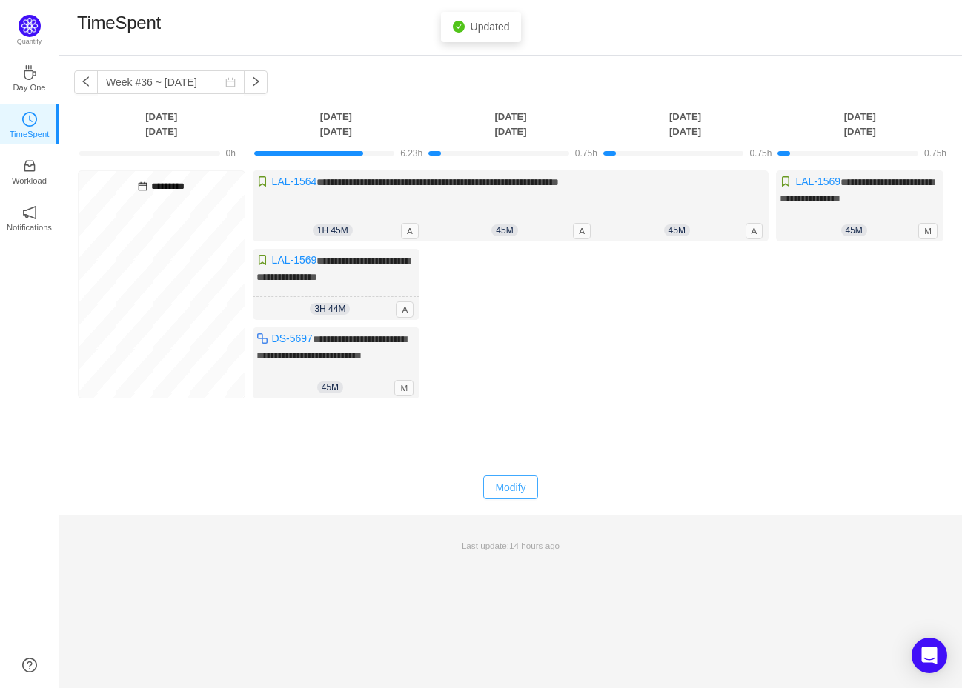
click at [513, 495] on button "Modify" at bounding box center [510, 488] width 54 height 24
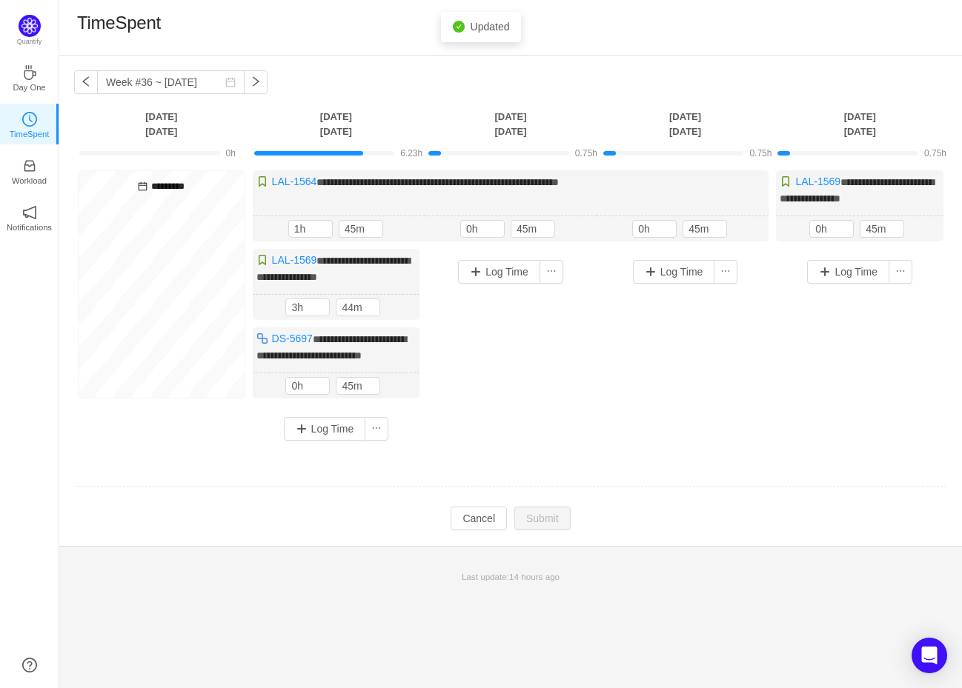
drag, startPoint x: 272, startPoint y: 298, endPoint x: 245, endPoint y: 296, distance: 26.7
click at [248, 296] on div "**********" at bounding box center [510, 311] width 873 height 282
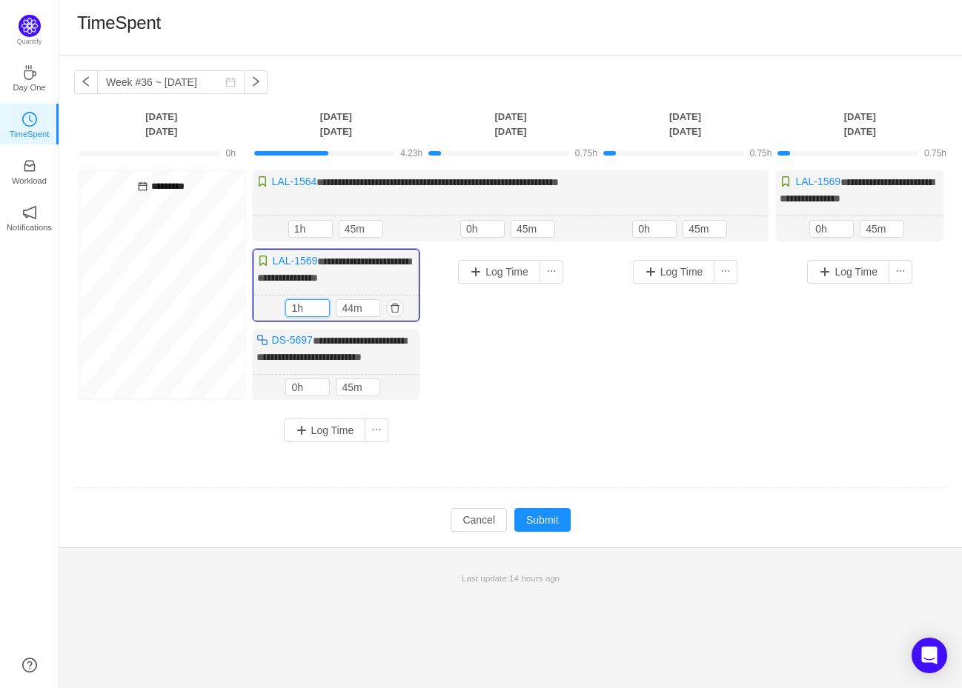
type input "1h"
type input "30m"
click at [554, 532] on button "Submit" at bounding box center [542, 520] width 56 height 24
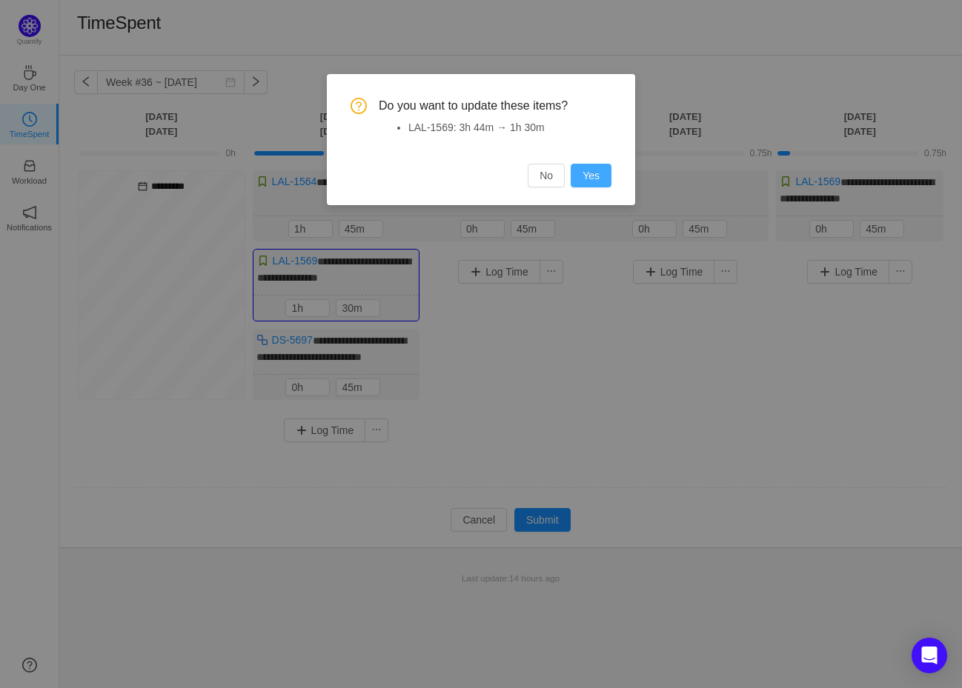
click at [581, 164] on button "Yes" at bounding box center [591, 176] width 41 height 24
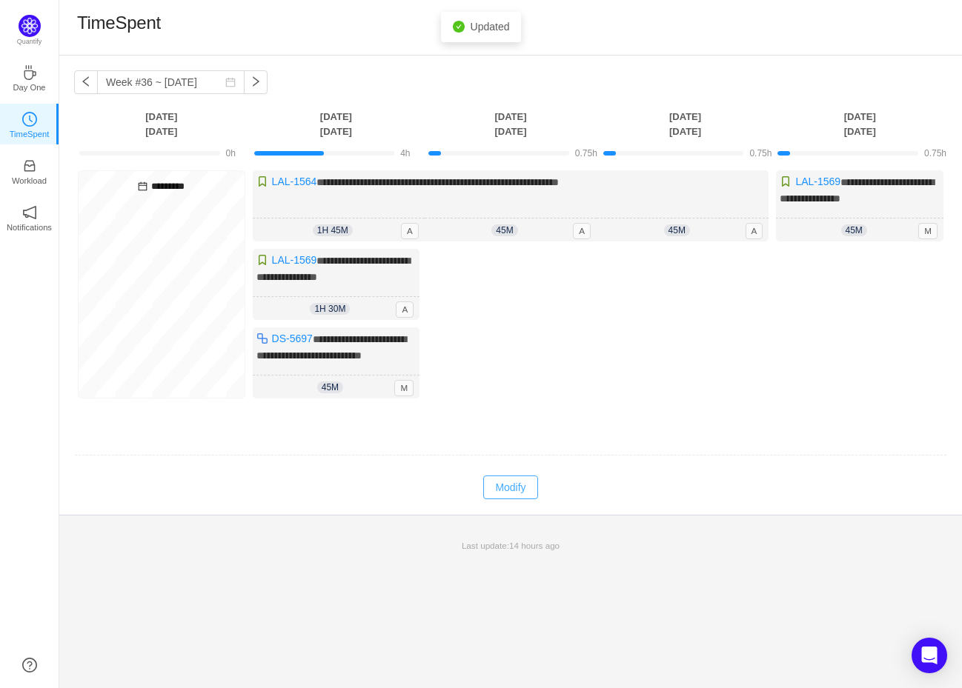
click at [522, 491] on button "Modify" at bounding box center [510, 488] width 54 height 24
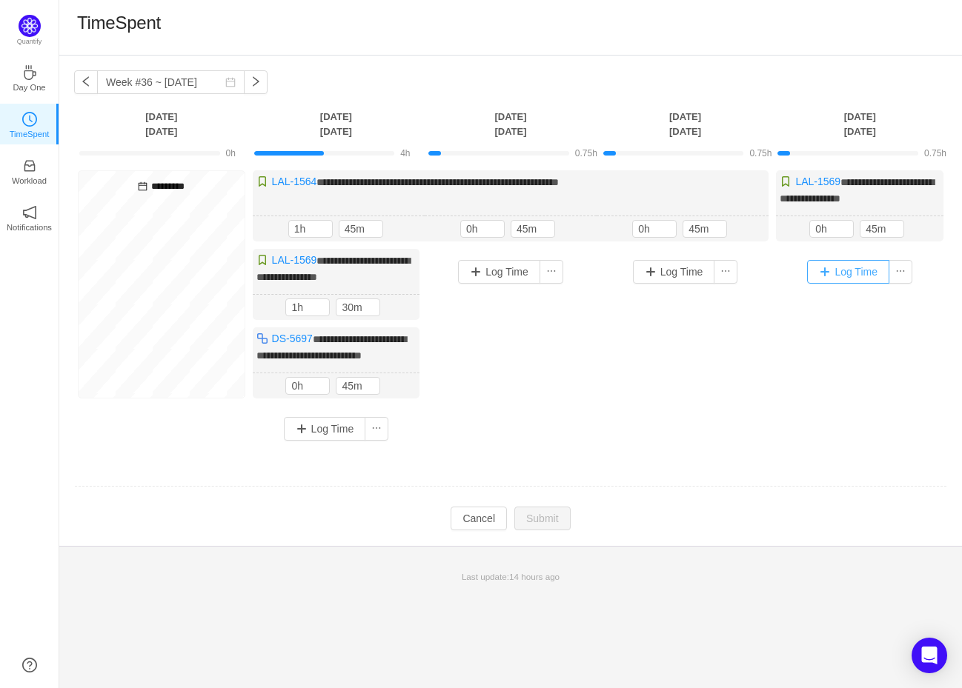
click at [837, 268] on button "Log Time" at bounding box center [848, 272] width 82 height 24
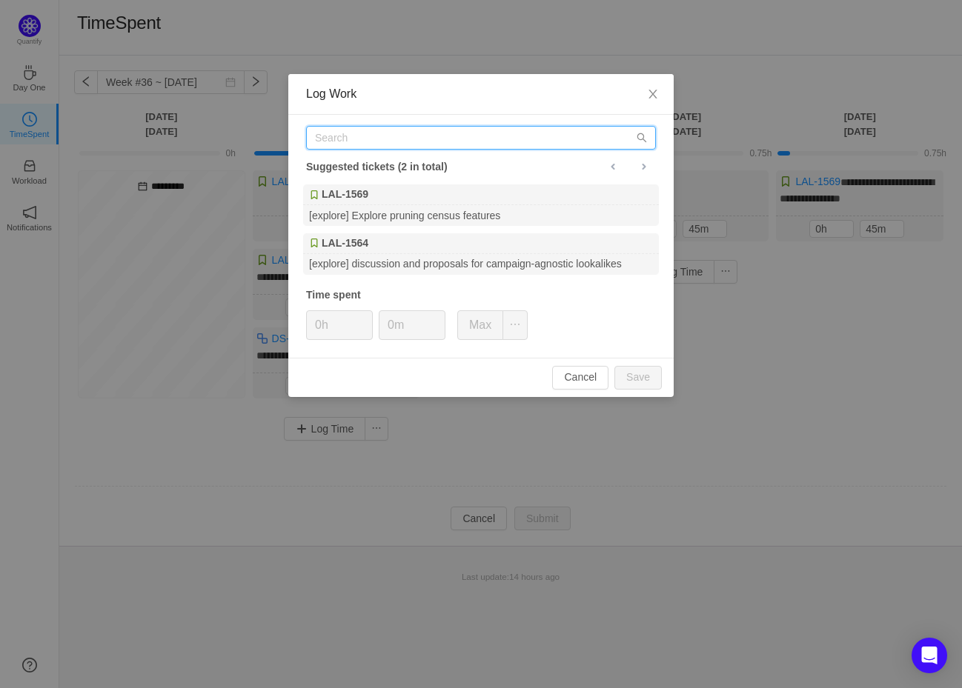
click at [413, 126] on input "text" at bounding box center [481, 138] width 350 height 24
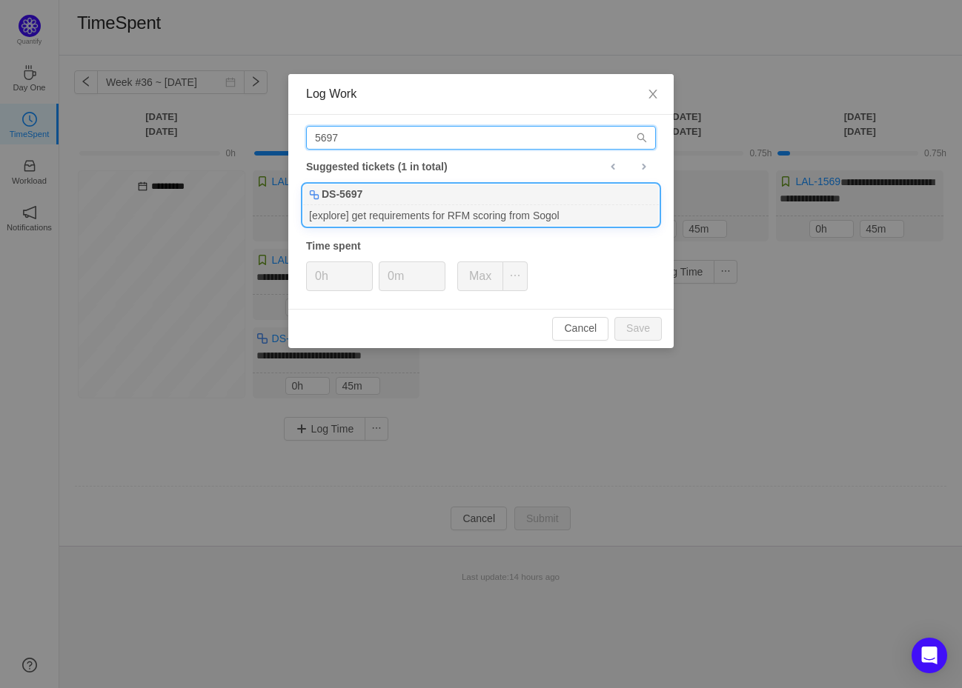
type input "5697"
click at [383, 216] on div "[explore] get requirements for RFM scoring from Sogol" at bounding box center [481, 215] width 356 height 20
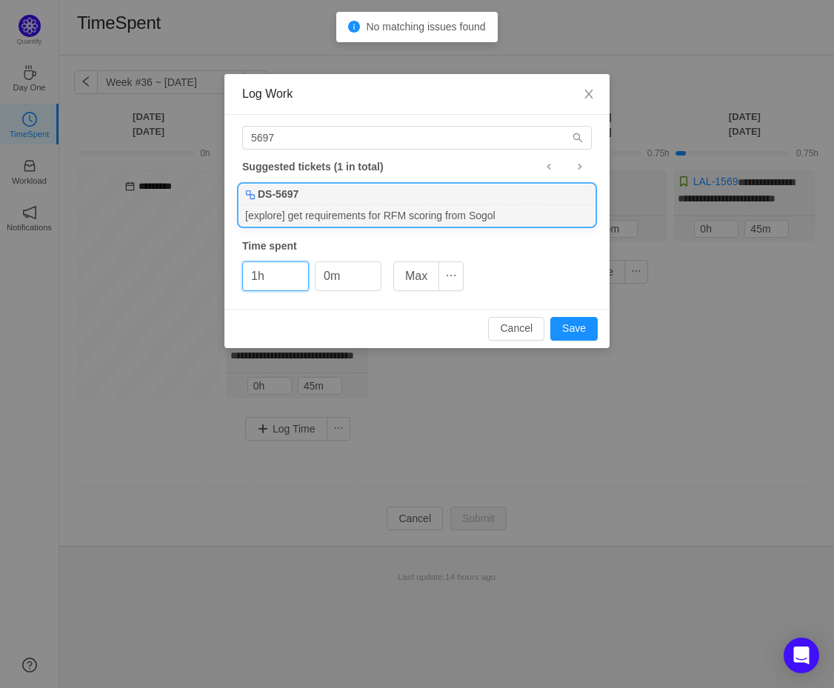
type input "1h"
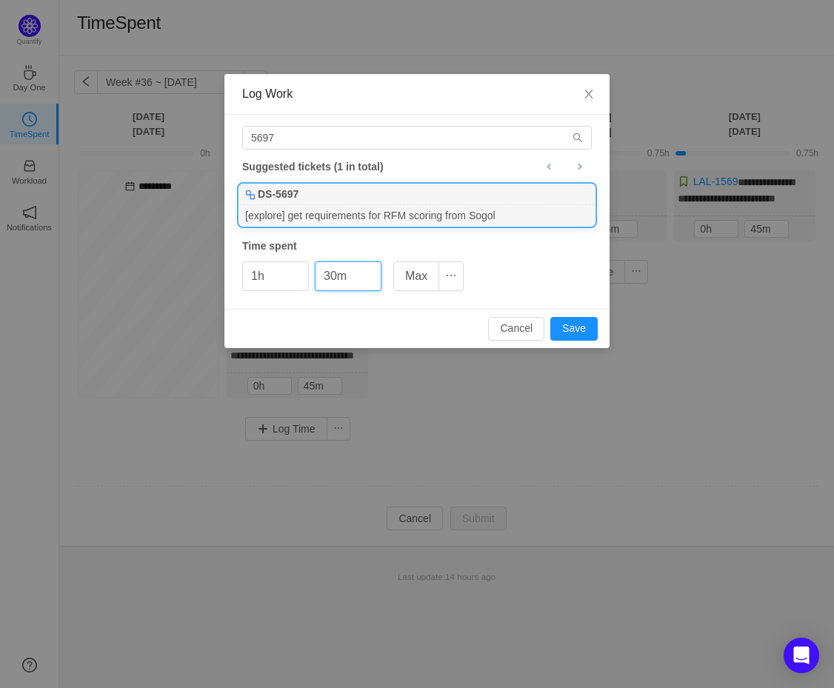
type input "30m"
click at [603, 332] on div "Cancel Save" at bounding box center [417, 328] width 385 height 39
click at [574, 332] on button "Save" at bounding box center [574, 329] width 47 height 24
type input "0h"
type input "0m"
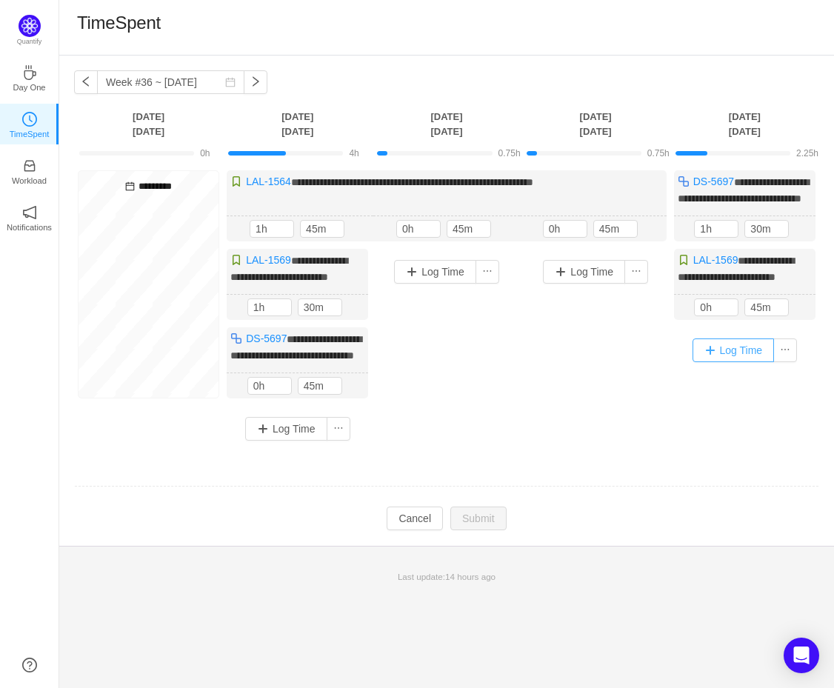
click at [727, 362] on button "Log Time" at bounding box center [734, 351] width 82 height 24
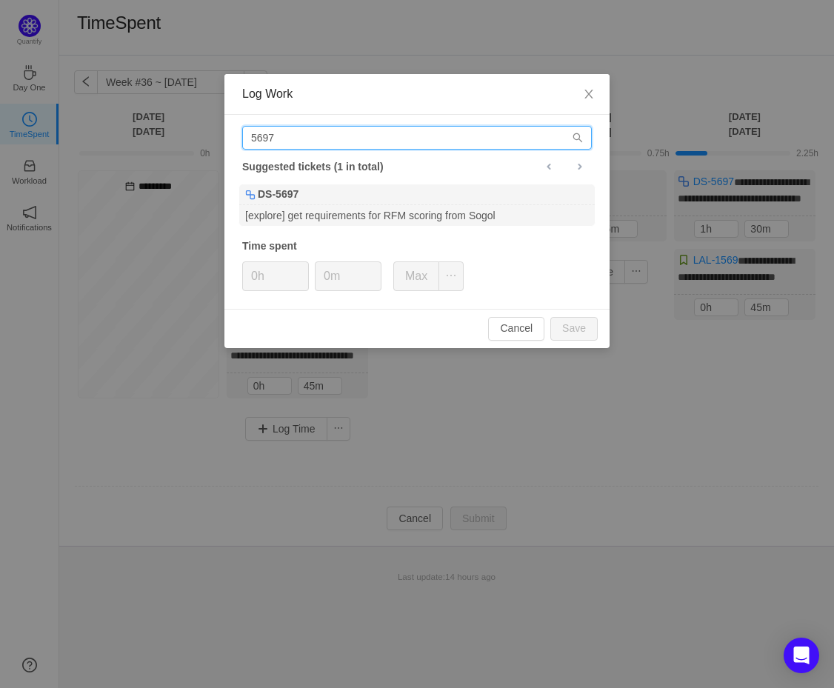
drag, startPoint x: 324, startPoint y: 138, endPoint x: 180, endPoint y: 107, distance: 146.9
click at [180, 107] on div "Log Work 5697 Suggested tickets (1 in total) DS-5697 [explore] get requirements…" at bounding box center [417, 344] width 834 height 688
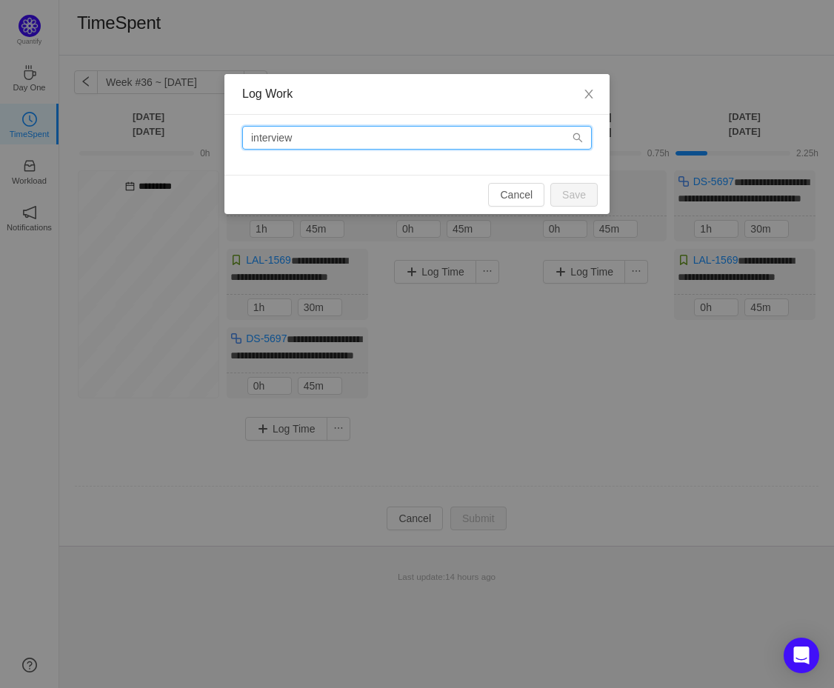
drag, startPoint x: 161, startPoint y: 122, endPoint x: 24, endPoint y: 97, distance: 138.5
click at [53, 106] on div "Log Work interview Cancel Save" at bounding box center [417, 344] width 834 height 688
click at [407, 150] on div "5671" at bounding box center [417, 145] width 385 height 60
click at [245, 139] on input "5671" at bounding box center [417, 138] width 350 height 24
drag, startPoint x: 279, startPoint y: 137, endPoint x: 95, endPoint y: 124, distance: 185.0
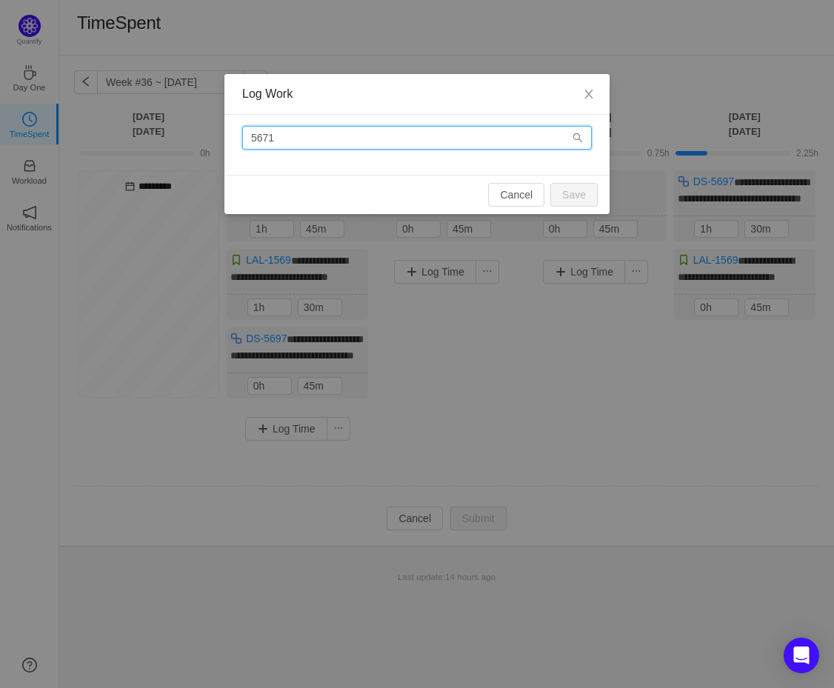
click at [96, 124] on div "Log Work 5671 Cancel Save" at bounding box center [417, 344] width 834 height 688
paste input "[URL][DOMAIN_NAME]"
click at [369, 171] on div "[URL][DOMAIN_NAME]" at bounding box center [417, 145] width 385 height 60
drag, startPoint x: 442, startPoint y: 136, endPoint x: 83, endPoint y: 115, distance: 360.0
click at [146, 115] on div "Log Work [URL][DOMAIN_NAME] Cancel Save" at bounding box center [417, 344] width 834 height 688
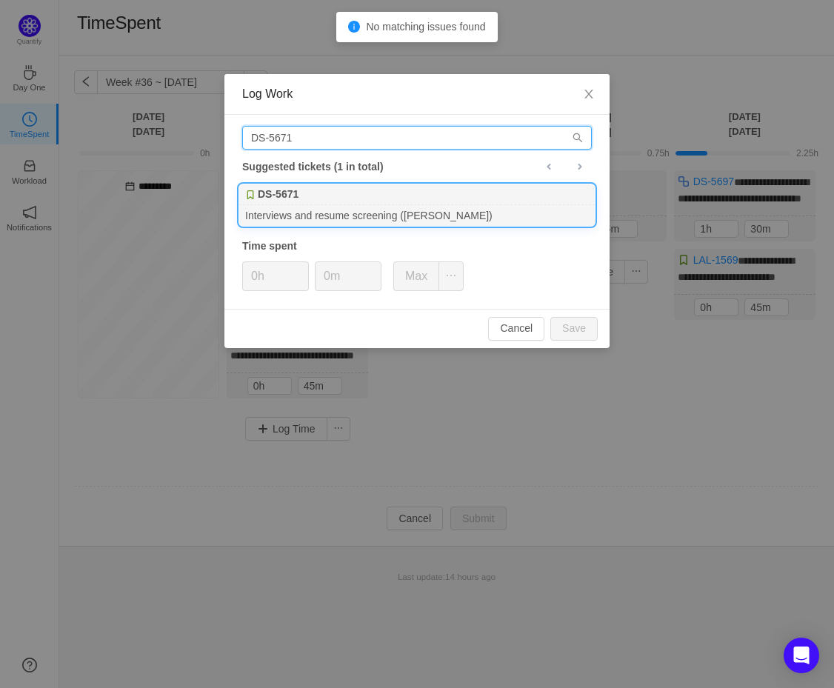
type input "DS-5671"
click at [411, 198] on div "DS-5671" at bounding box center [417, 195] width 356 height 21
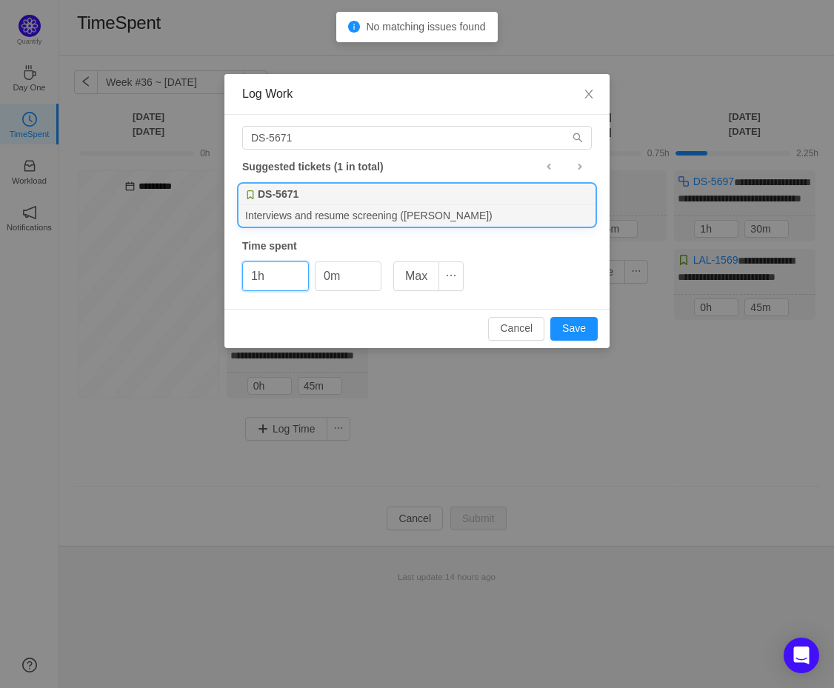
type input "1h"
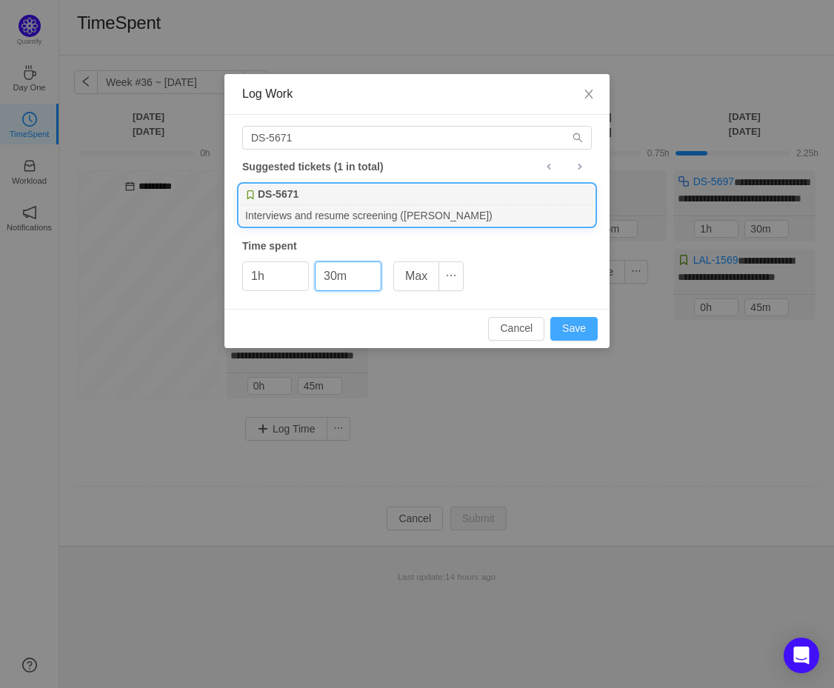
type input "30m"
click at [584, 325] on button "Save" at bounding box center [574, 329] width 47 height 24
type input "0h"
type input "0m"
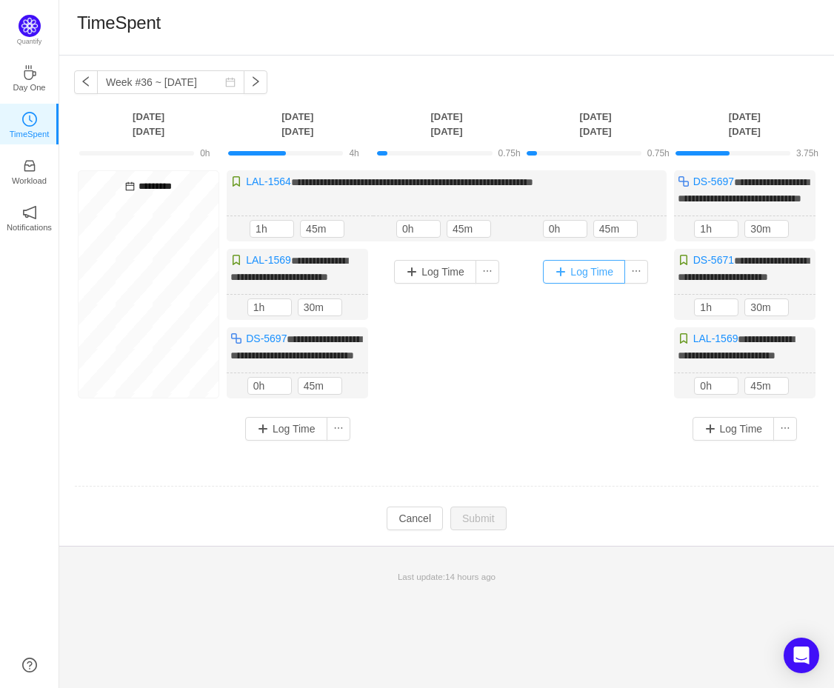
click at [601, 284] on button "Log Time" at bounding box center [584, 272] width 82 height 24
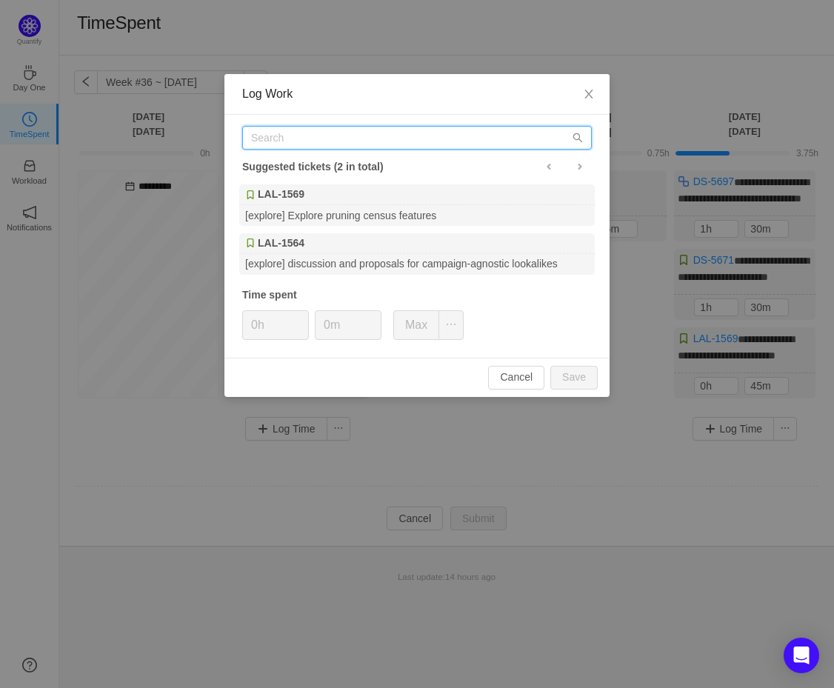
click at [306, 136] on input "text" at bounding box center [417, 138] width 350 height 24
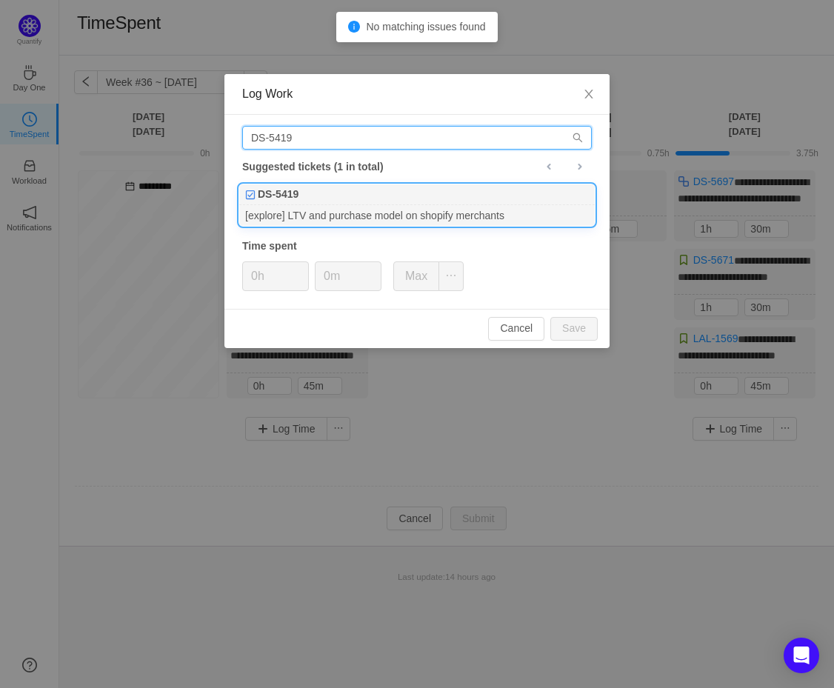
type input "DS-5419"
click at [285, 209] on div "[explore] LTV and purchase model on shopify merchants" at bounding box center [417, 215] width 356 height 20
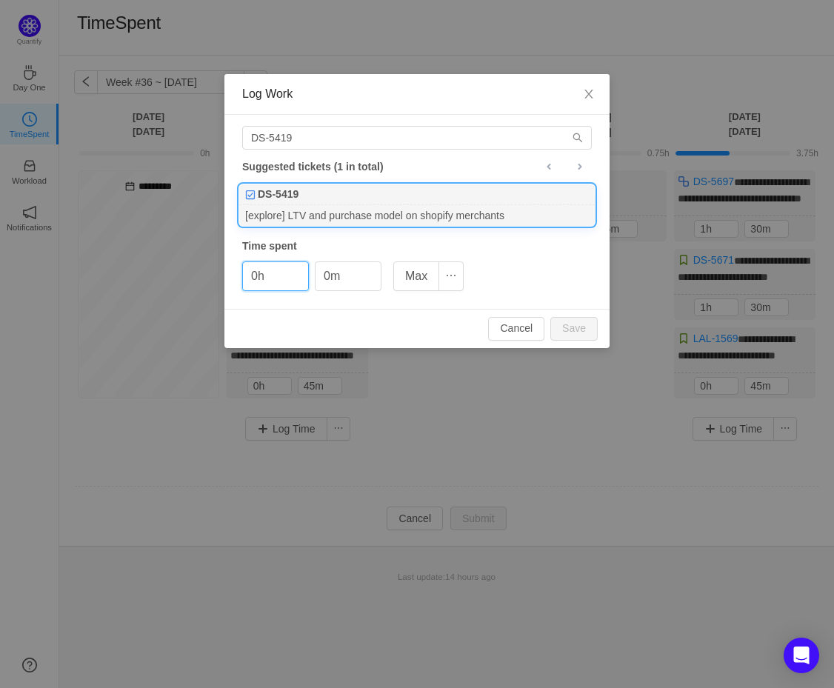
drag, startPoint x: 251, startPoint y: 273, endPoint x: 227, endPoint y: 272, distance: 24.5
click at [227, 272] on div "DS-5419 Suggested tickets (1 in total) DS-5419 [explore] LTV and purchase model…" at bounding box center [417, 212] width 385 height 194
click at [575, 328] on button "Save" at bounding box center [574, 329] width 47 height 24
type input "0h"
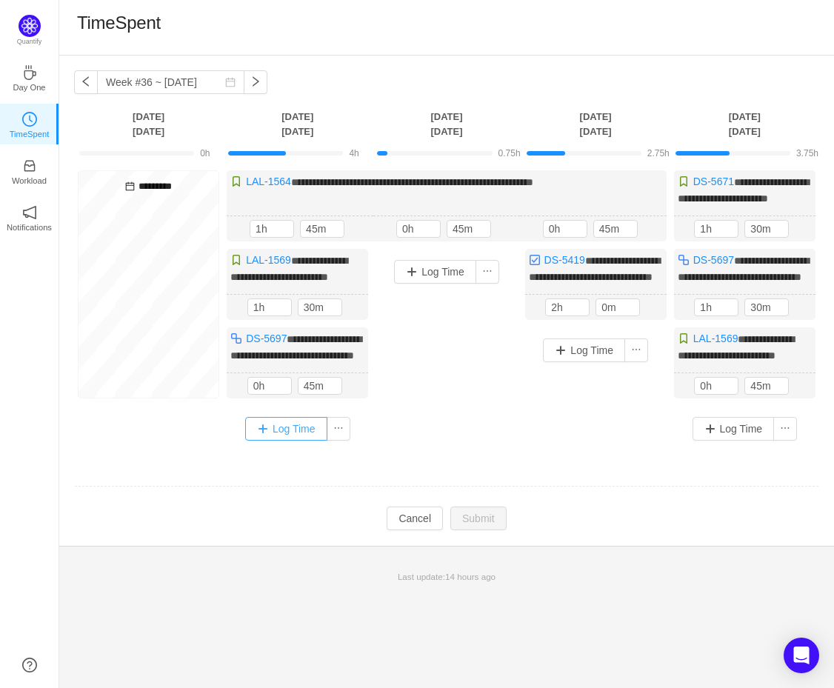
click at [273, 441] on button "Log Time" at bounding box center [286, 429] width 82 height 24
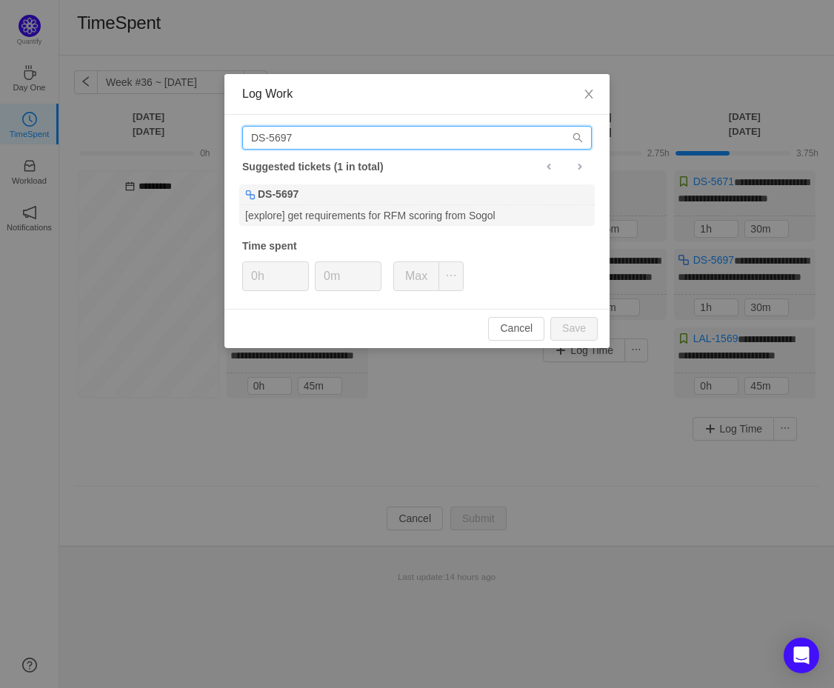
drag, startPoint x: 119, startPoint y: 121, endPoint x: 73, endPoint y: 114, distance: 47.2
click at [102, 119] on div "Log Work DS-5697 Suggested tickets (1 in total) DS-5697 [explore] get requireme…" at bounding box center [417, 344] width 834 height 688
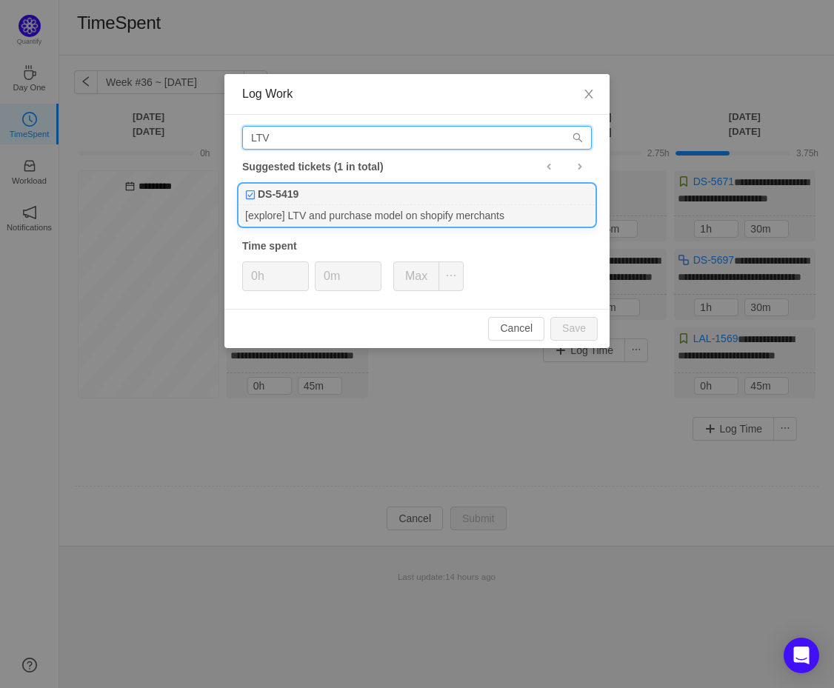
type input "LTV"
click at [358, 202] on div "DS-5419" at bounding box center [417, 195] width 356 height 21
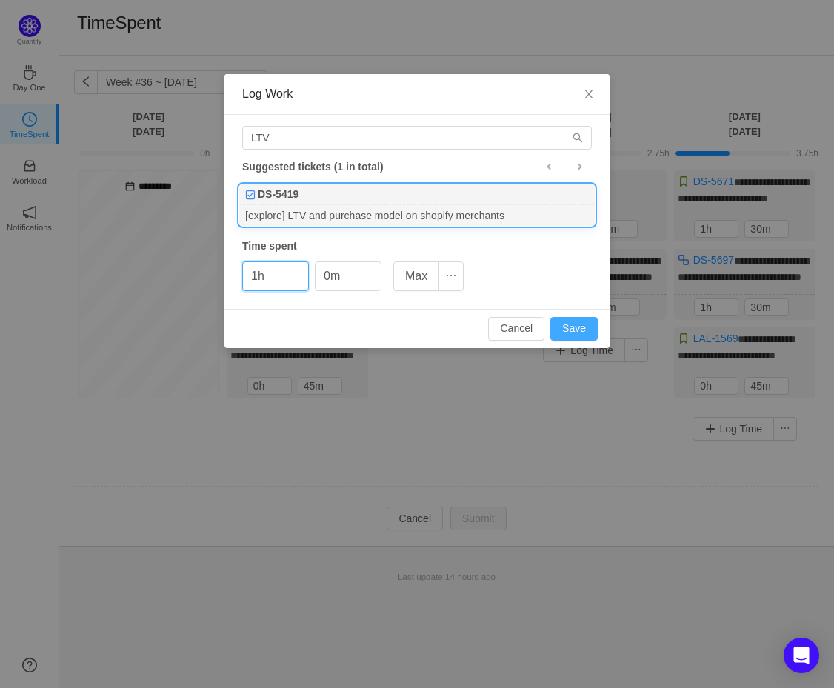
click at [571, 327] on button "Save" at bounding box center [574, 329] width 47 height 24
type input "0h"
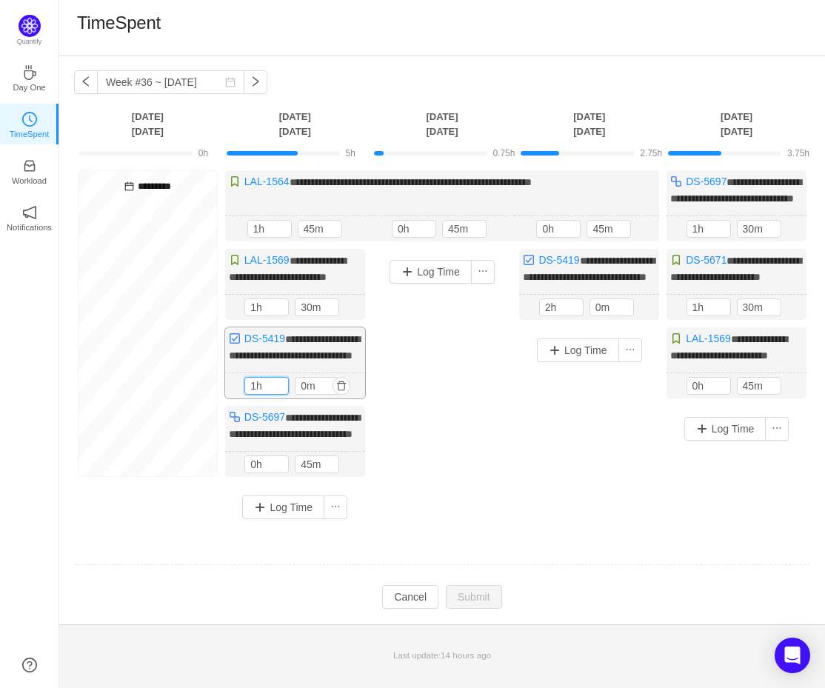
drag, startPoint x: 253, startPoint y: 432, endPoint x: 236, endPoint y: 433, distance: 17.1
click at [237, 399] on div "1h 1h 0m" at bounding box center [295, 386] width 140 height 26
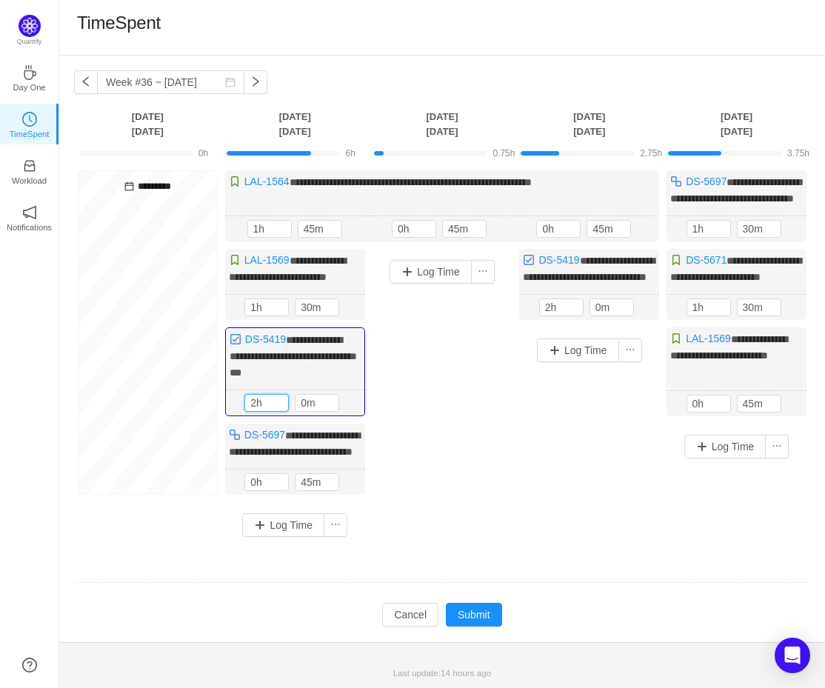
type input "2h"
click at [465, 458] on div "Log Time" at bounding box center [443, 378] width 140 height 259
click at [420, 273] on button "Log Time" at bounding box center [431, 272] width 82 height 24
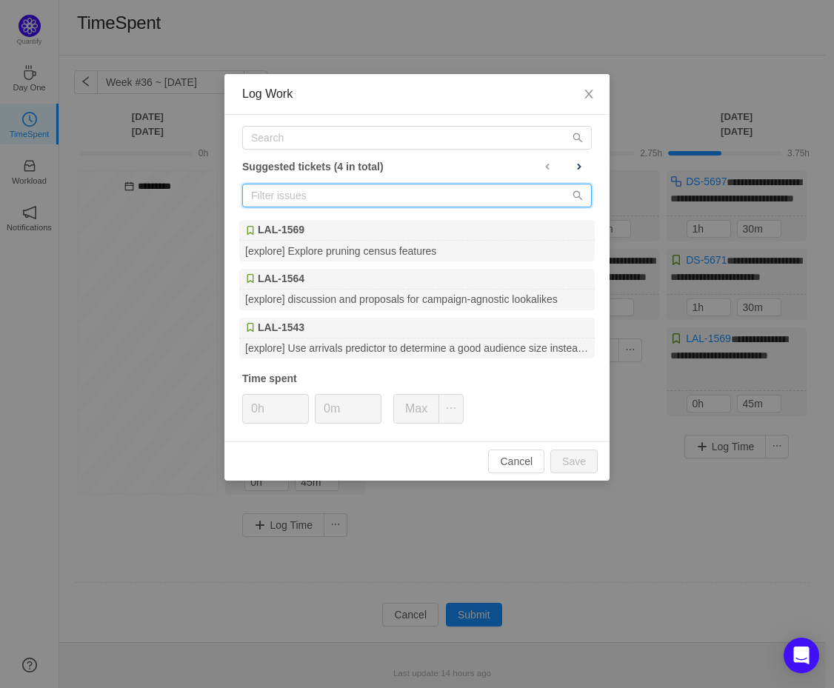
click at [305, 190] on input "text" at bounding box center [417, 196] width 350 height 24
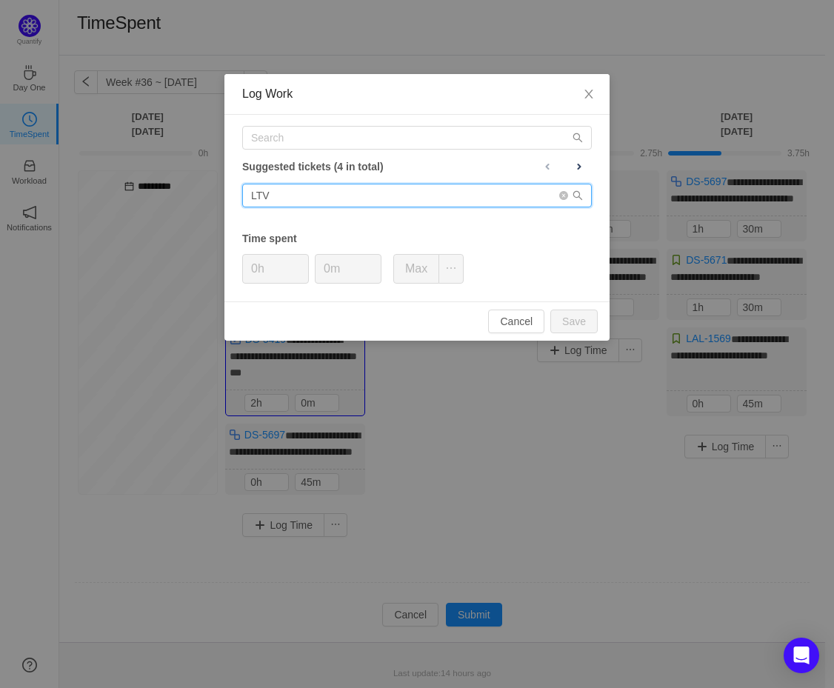
type input "LTV"
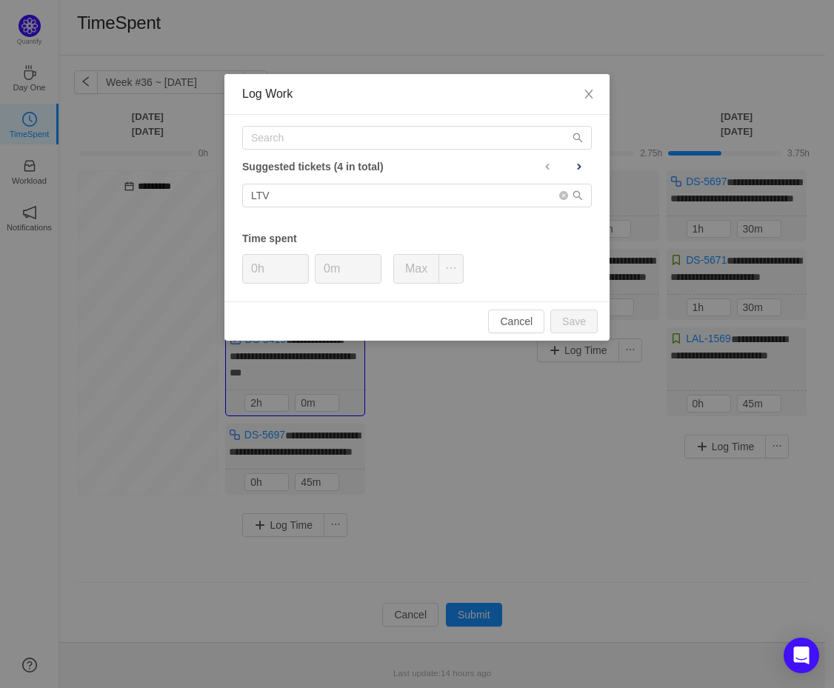
click at [334, 236] on div "Time spent" at bounding box center [417, 239] width 350 height 16
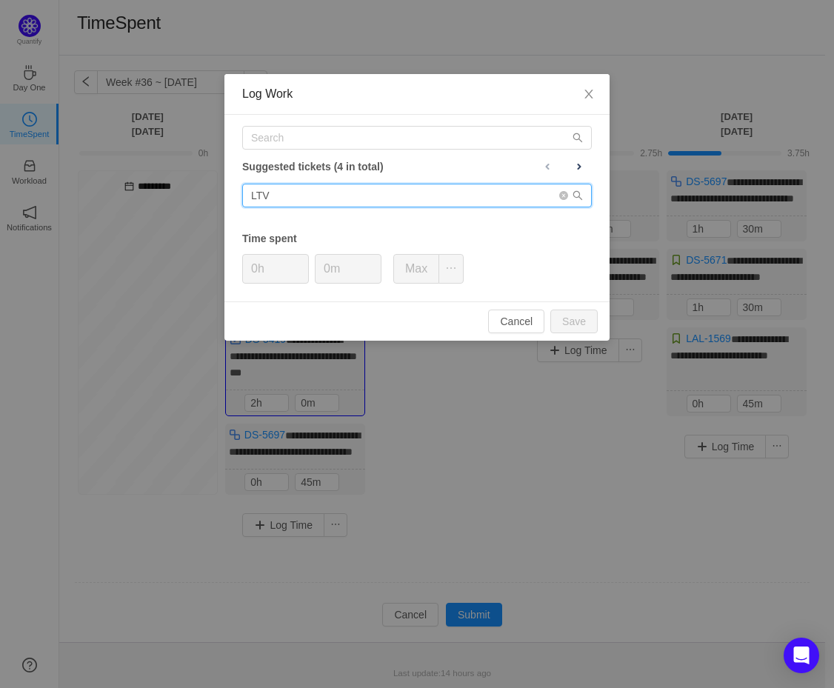
drag, startPoint x: 205, startPoint y: 191, endPoint x: 243, endPoint y: 161, distance: 49.1
click at [137, 187] on div "Log Work Suggested tickets (4 in total) LTV Time spent 0h 0m Max Cancel Save" at bounding box center [417, 344] width 834 height 688
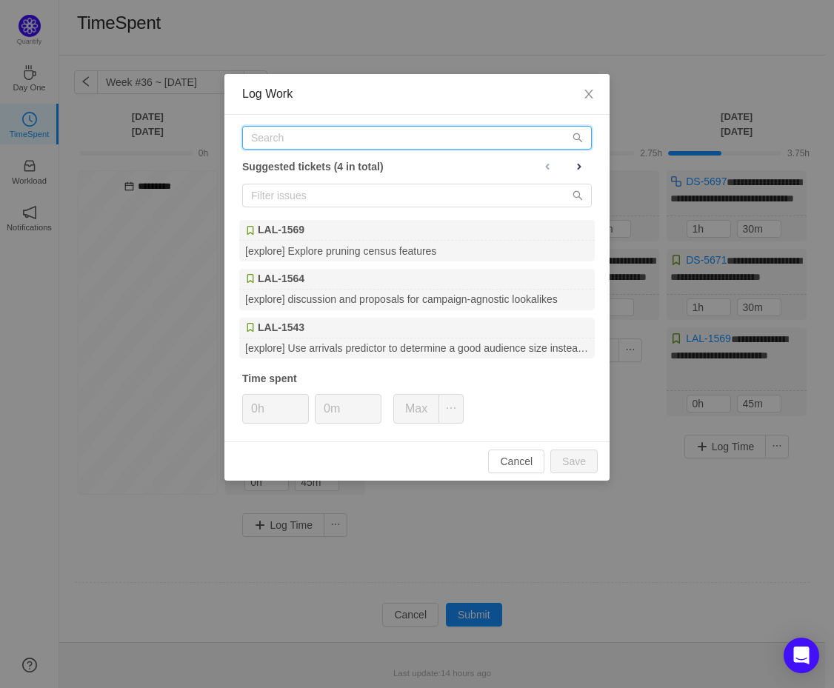
click at [301, 139] on input "text" at bounding box center [417, 138] width 350 height 24
click at [580, 173] on button at bounding box center [579, 166] width 25 height 19
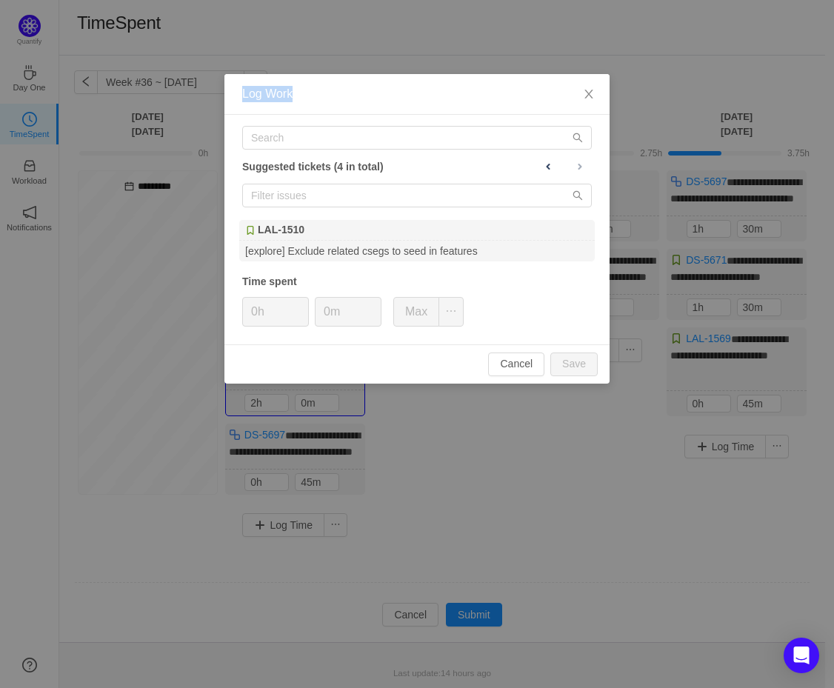
drag, startPoint x: 342, startPoint y: 82, endPoint x: 445, endPoint y: 70, distance: 103.7
click at [141, 65] on div "Log Work Suggested tickets (4 in total) LAL-1510 [explore] Exclude related cseg…" at bounding box center [417, 344] width 834 height 688
click at [585, 84] on span "Close" at bounding box center [588, 94] width 41 height 41
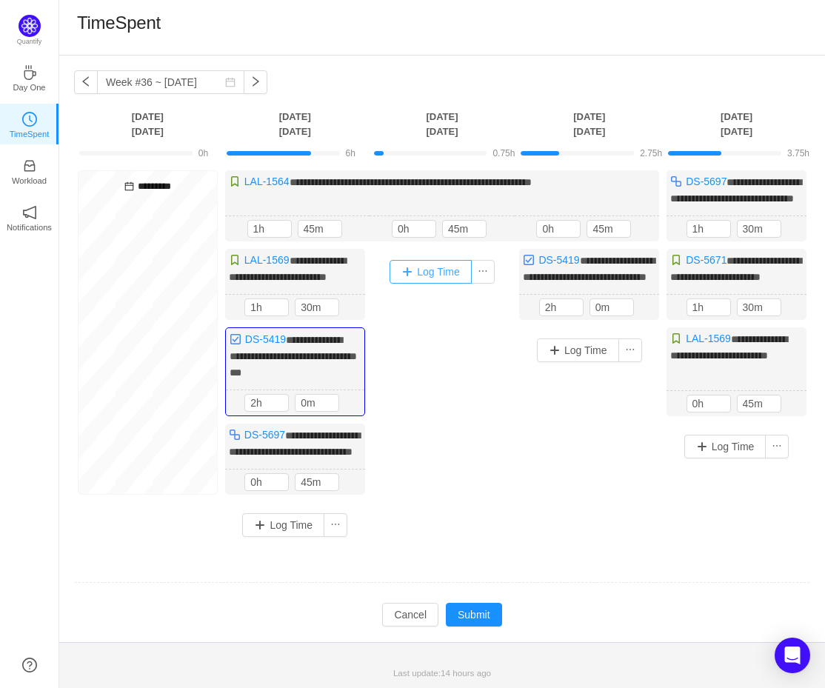
click at [413, 284] on button "Log Time" at bounding box center [431, 272] width 82 height 24
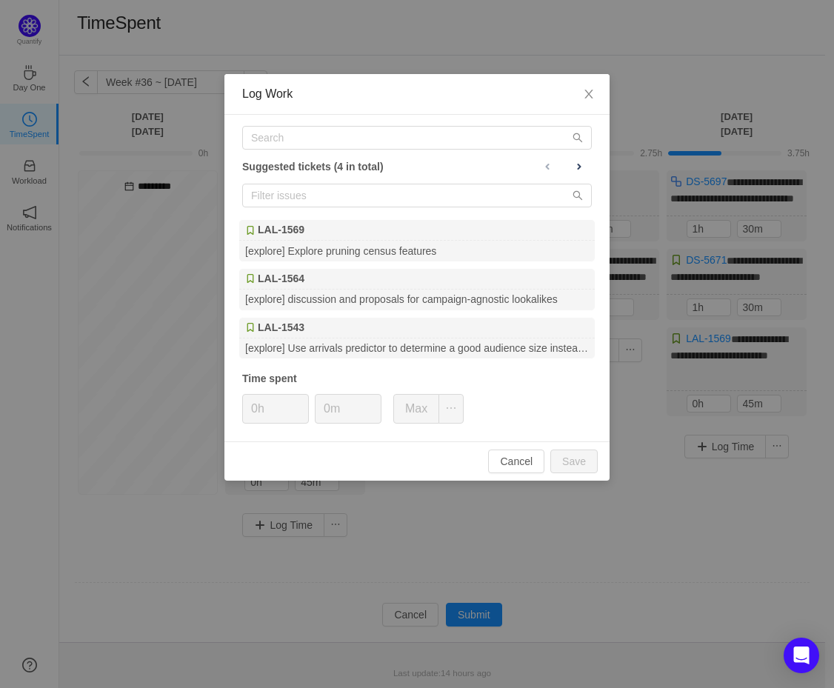
click at [356, 150] on div "Suggested tickets (4 in total) LAL-1569 [explore] Explore pruning census featur…" at bounding box center [417, 278] width 385 height 327
click at [355, 143] on input "text" at bounding box center [417, 138] width 350 height 24
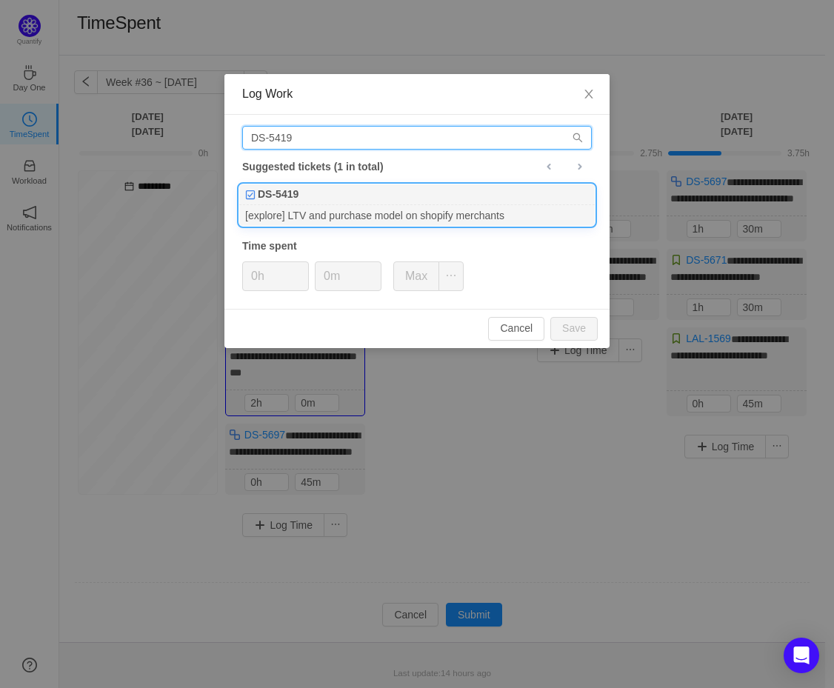
type input "DS-5419"
click at [330, 213] on div "[explore] LTV and purchase model on shopify merchants" at bounding box center [417, 215] width 356 height 20
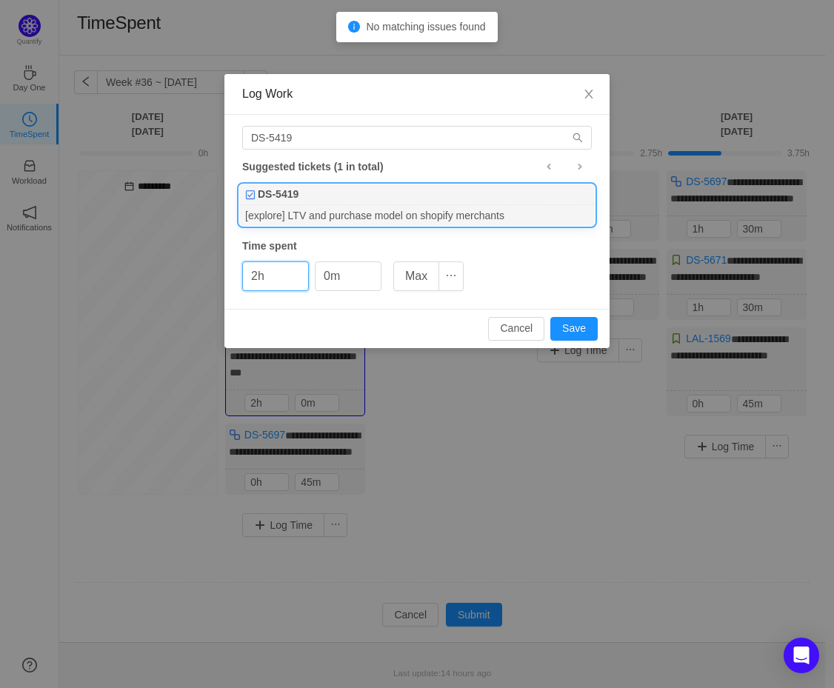
type input "2h"
type input "30m"
click at [579, 331] on button "Save" at bounding box center [574, 329] width 47 height 24
type input "0h"
type input "0m"
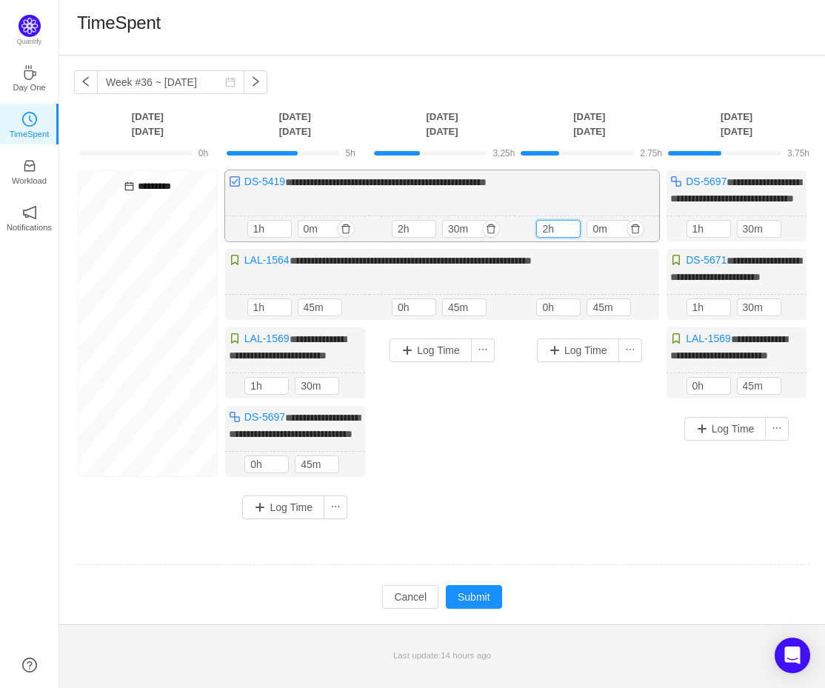
drag, startPoint x: 544, startPoint y: 243, endPoint x: 531, endPoint y: 245, distance: 12.8
click at [532, 242] on div "2h 2h 0m" at bounding box center [587, 229] width 144 height 26
click at [568, 436] on div "Log Time" at bounding box center [589, 416] width 140 height 176
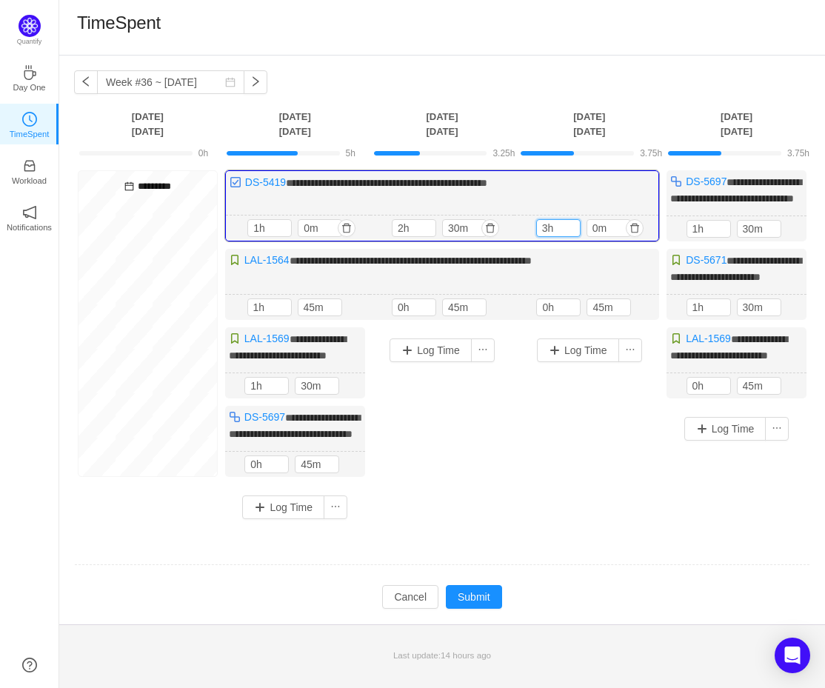
drag, startPoint x: 549, startPoint y: 243, endPoint x: 534, endPoint y: 242, distance: 14.9
click at [534, 242] on div "3h 3h 0m" at bounding box center [586, 229] width 144 height 26
type input "4h"
click at [549, 443] on div "Log Time" at bounding box center [589, 416] width 140 height 176
drag, startPoint x: 699, startPoint y: 427, endPoint x: 682, endPoint y: 425, distance: 17.2
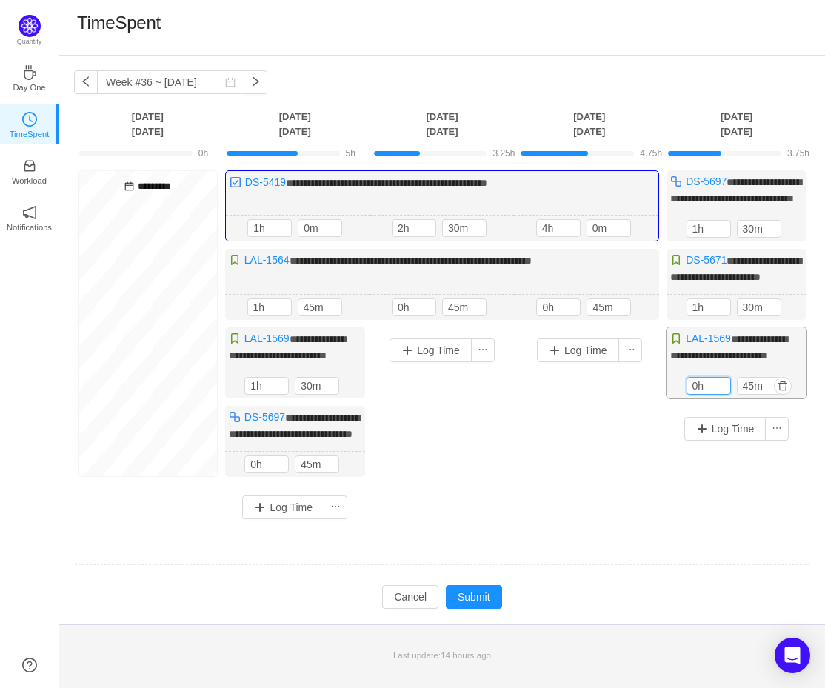
click at [682, 399] on div "45m 0h 45m" at bounding box center [737, 386] width 140 height 26
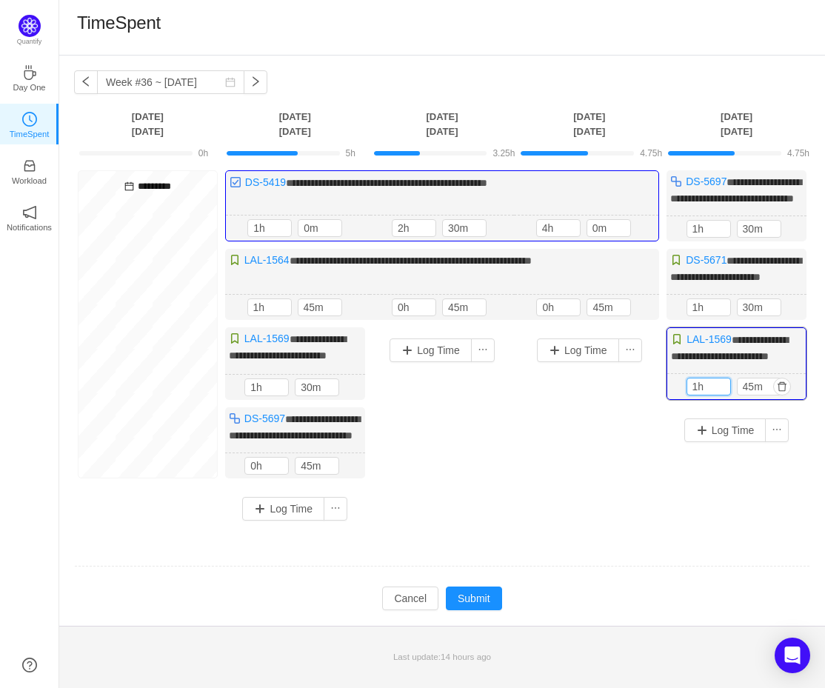
type input "1h"
drag, startPoint x: 607, startPoint y: 439, endPoint x: 571, endPoint y: 425, distance: 38.9
click at [607, 439] on div "Log Time" at bounding box center [589, 417] width 140 height 178
click at [419, 362] on button "Log Time" at bounding box center [431, 351] width 82 height 24
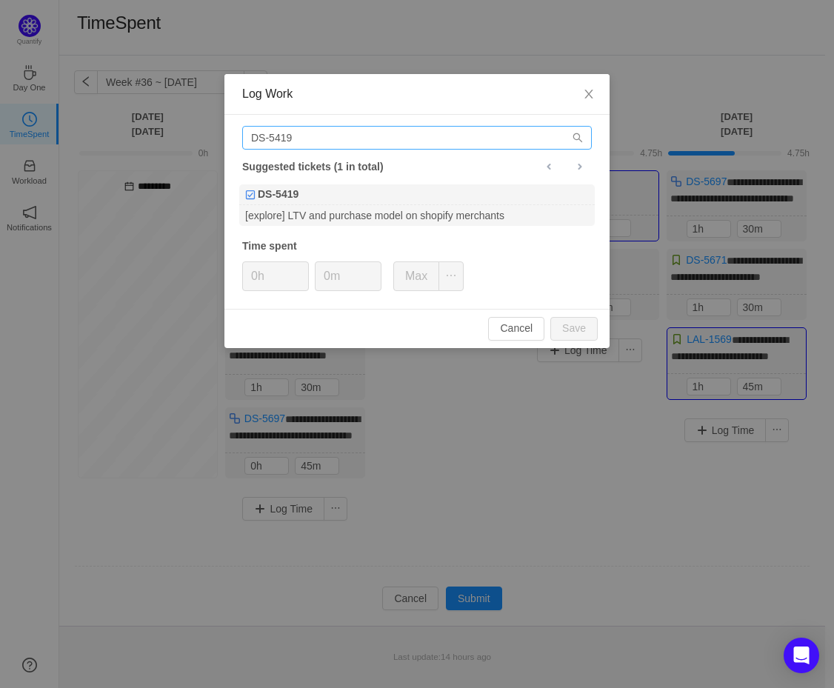
drag, startPoint x: 348, startPoint y: 154, endPoint x: 309, endPoint y: 147, distance: 39.8
click at [309, 147] on div "DS-5419 Suggested tickets (1 in total) DS-5419 [explore] LTV and purchase model…" at bounding box center [417, 212] width 385 height 194
drag, startPoint x: 315, startPoint y: 139, endPoint x: 140, endPoint y: 119, distance: 175.9
click at [145, 122] on div "Log Work DS-5419 Suggested tickets (1 in total) DS-5419 [explore] LTV and purch…" at bounding box center [417, 344] width 834 height 688
type input "C"
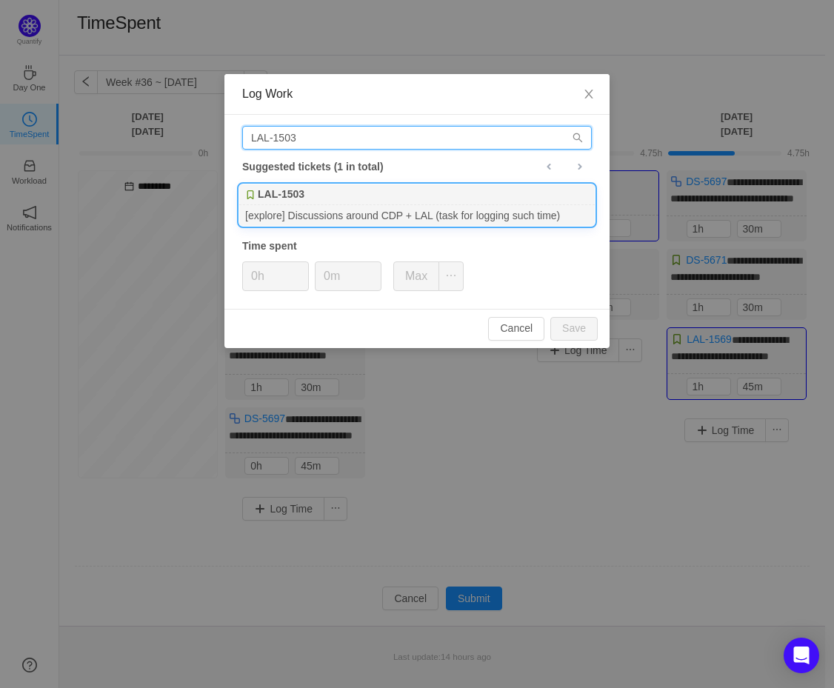
type input "LAL-1503"
click at [379, 204] on div "LAL-1503" at bounding box center [417, 195] width 356 height 21
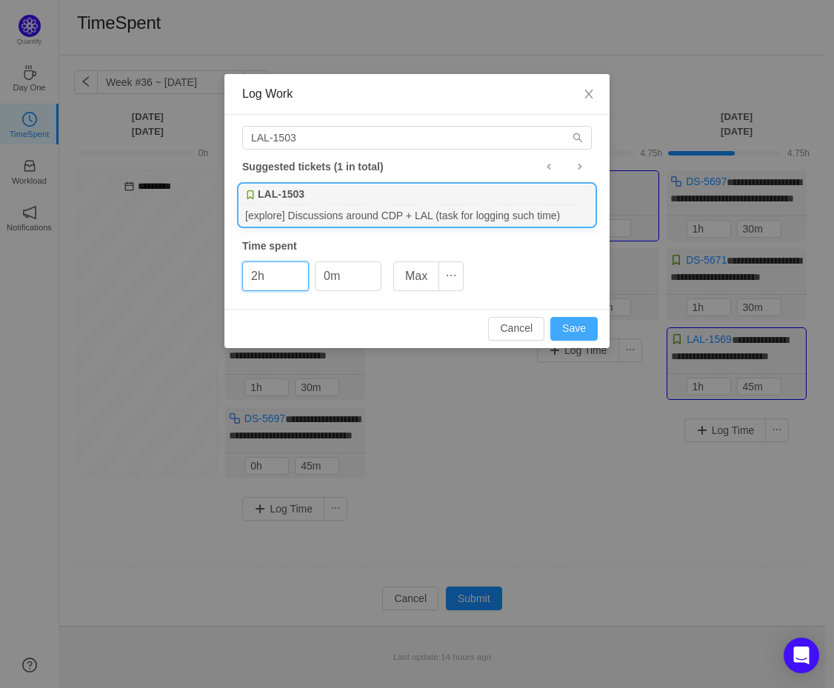
click at [575, 325] on button "Save" at bounding box center [574, 329] width 47 height 24
type input "0h"
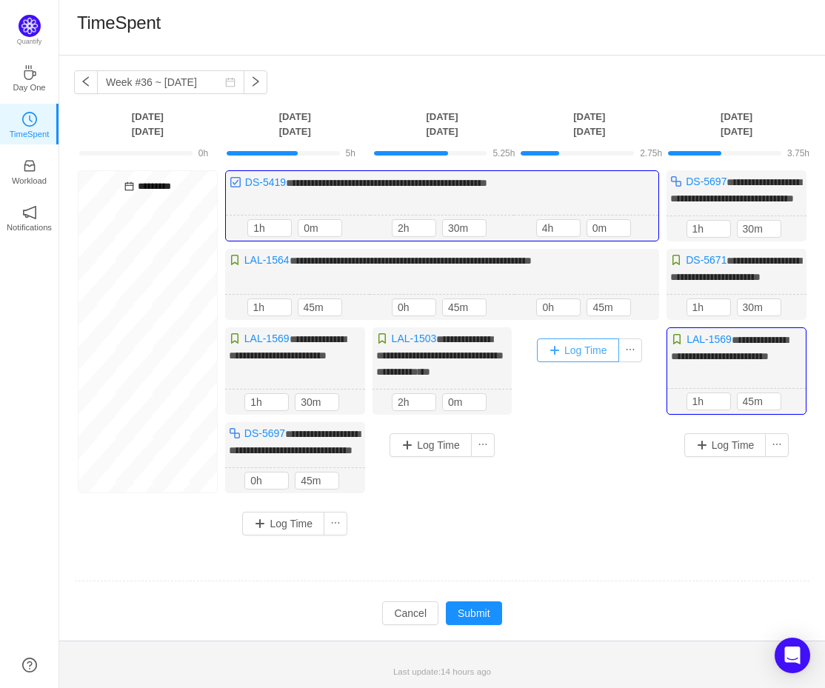
click at [565, 362] on button "Log Time" at bounding box center [578, 351] width 82 height 24
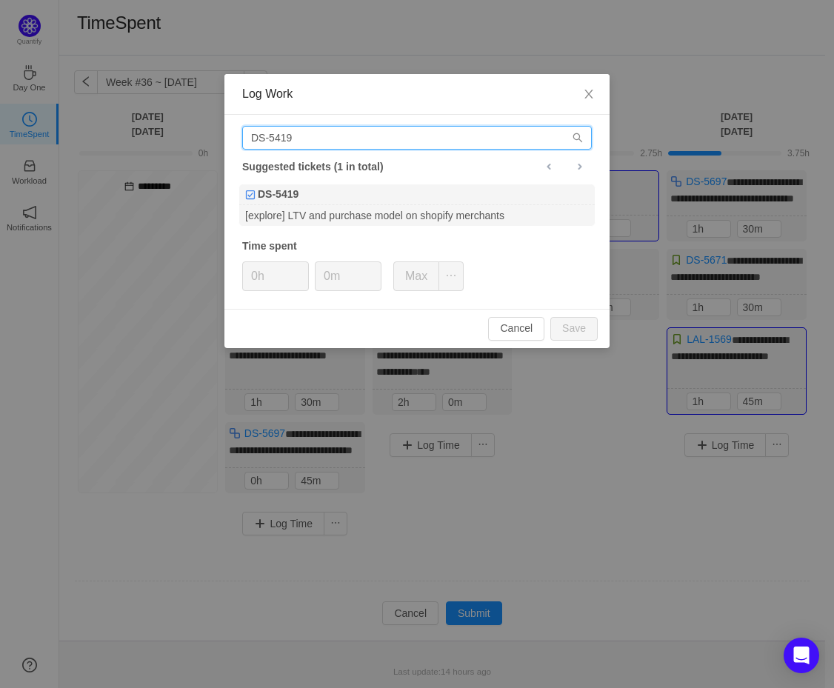
drag, startPoint x: 285, startPoint y: 138, endPoint x: 92, endPoint y: 114, distance: 194.8
click at [103, 117] on div "Log Work DS-5419 Suggested tickets (1 in total) DS-5419 [explore] LTV and purch…" at bounding box center [417, 344] width 834 height 688
type input "LAL-1503"
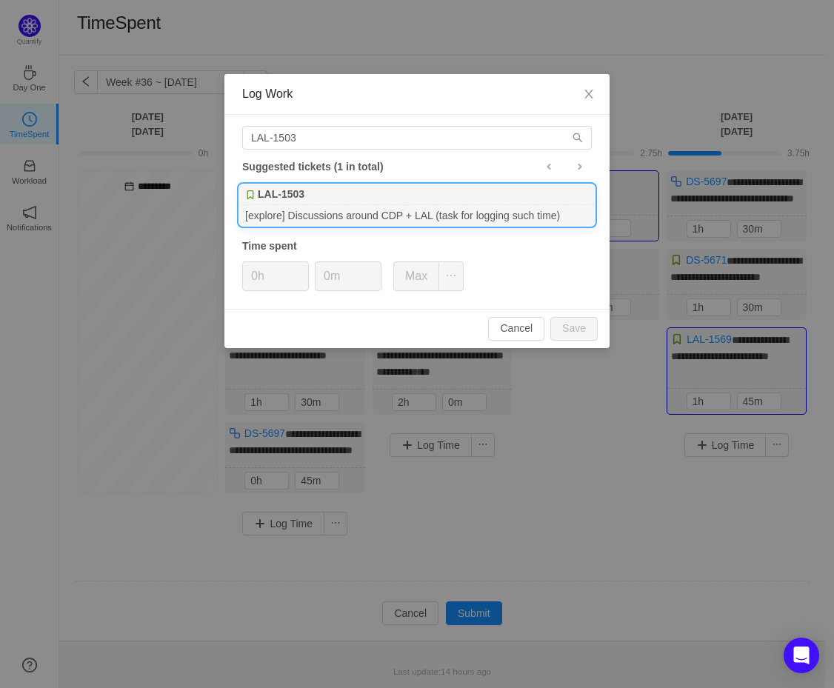
click at [316, 217] on div "[explore] Discussions around CDP + LAL (task for logging such time)" at bounding box center [417, 215] width 356 height 20
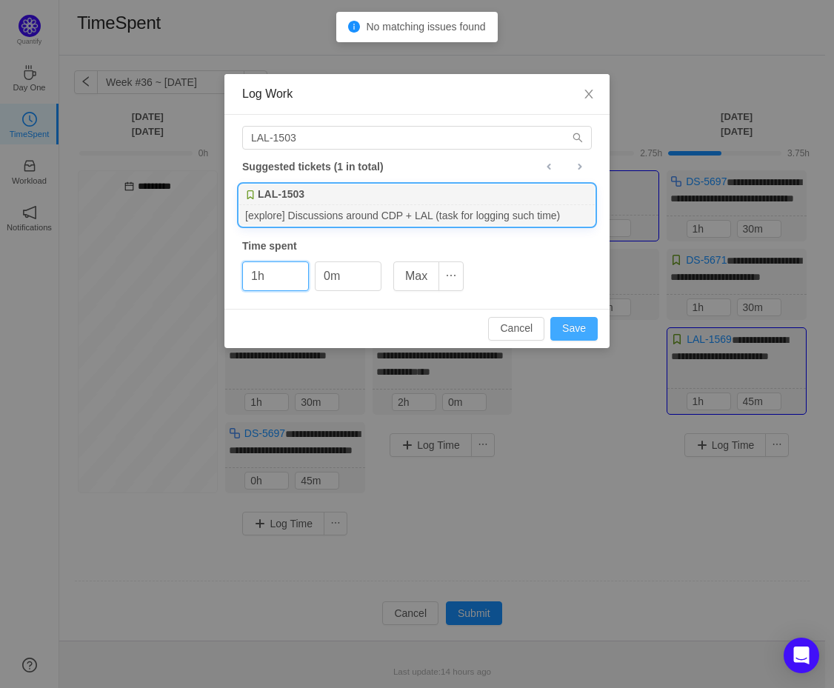
click at [580, 336] on button "Save" at bounding box center [574, 329] width 47 height 24
type input "0h"
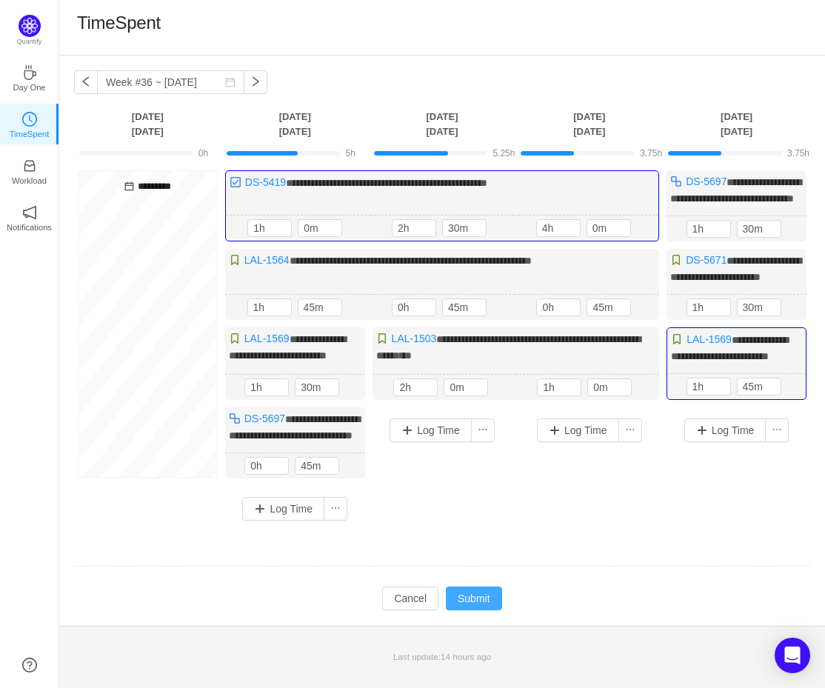
click at [496, 611] on button "Submit" at bounding box center [474, 599] width 56 height 24
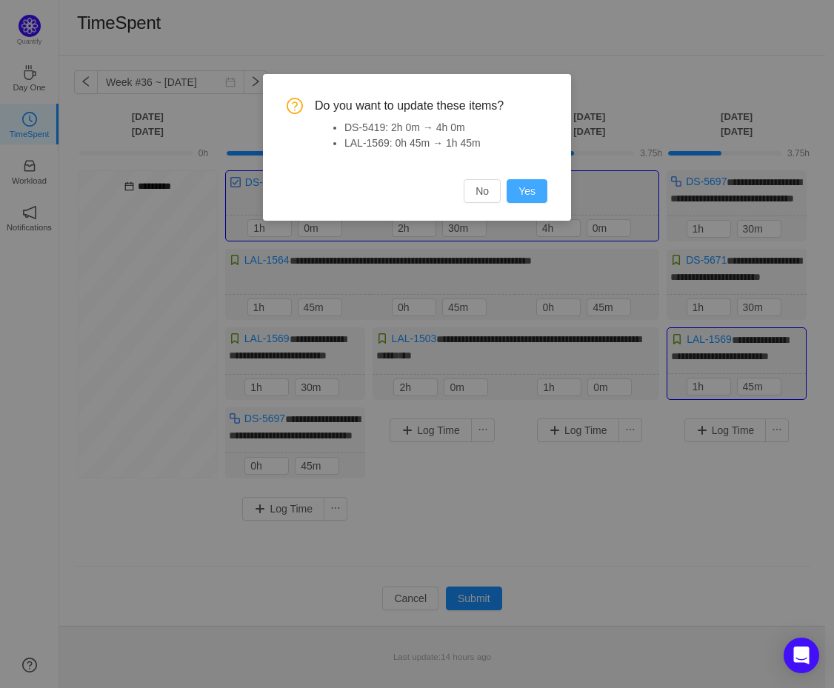
click at [528, 190] on button "Yes" at bounding box center [527, 191] width 41 height 24
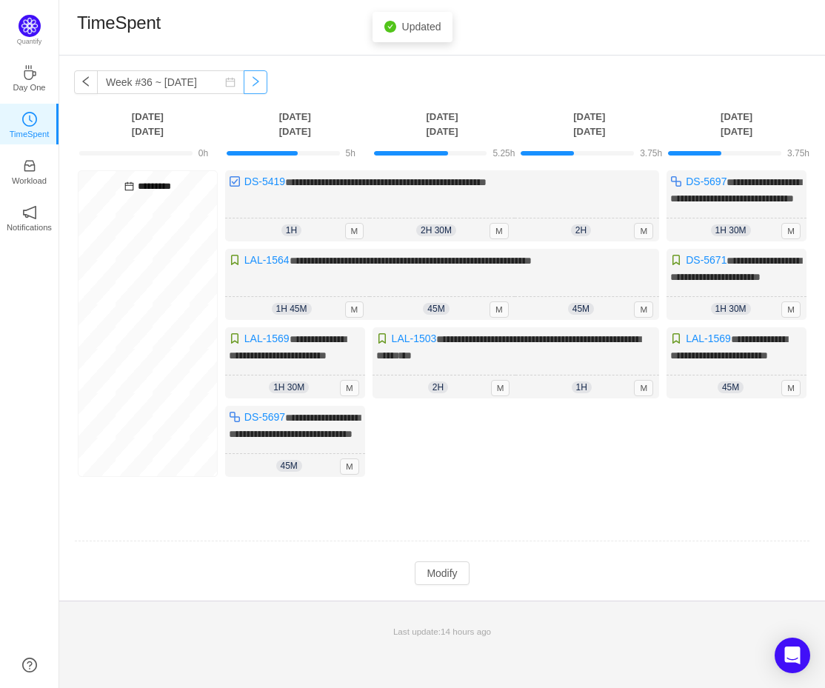
click at [244, 77] on button "button" at bounding box center [256, 82] width 24 height 24
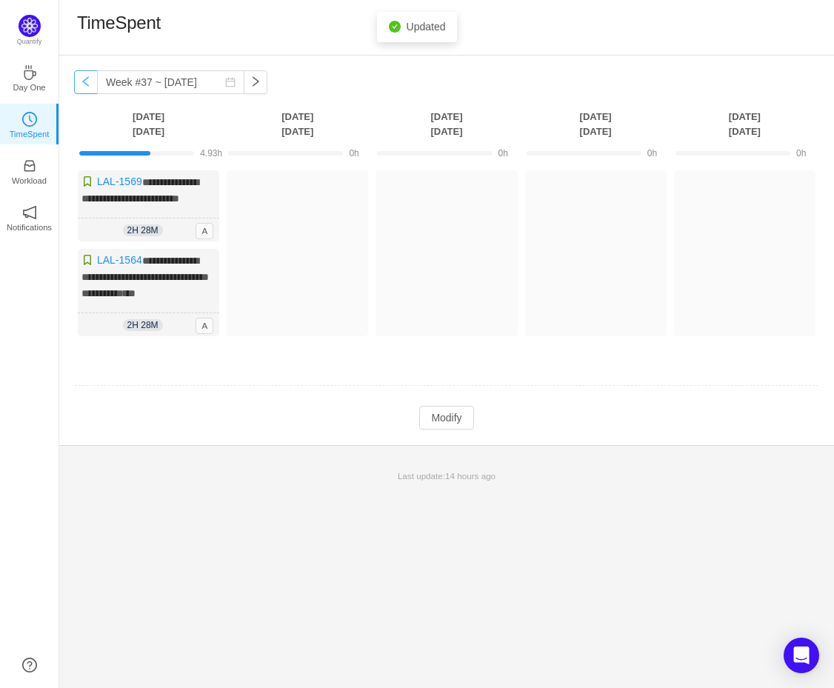
click at [77, 79] on button "button" at bounding box center [86, 82] width 24 height 24
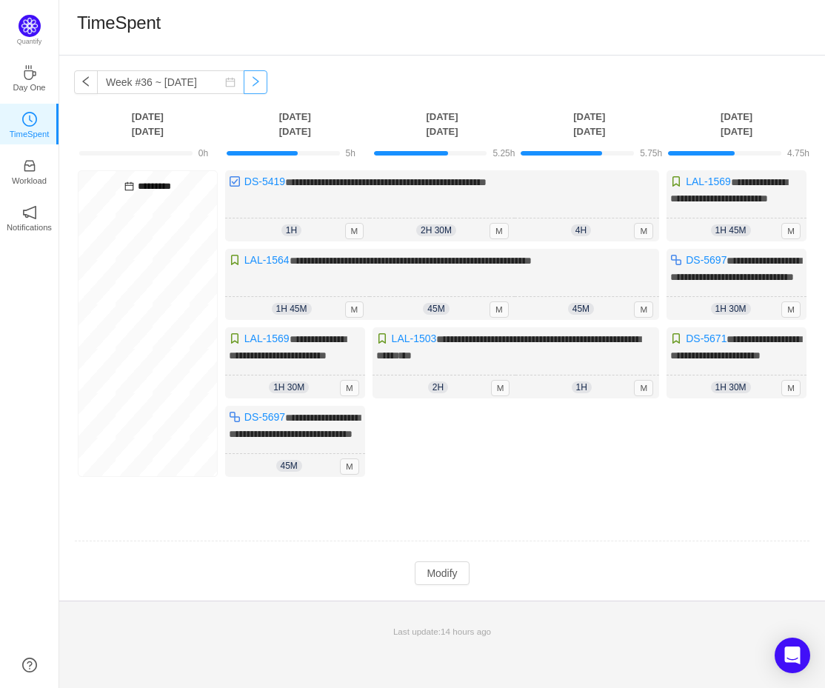
click at [244, 84] on button "button" at bounding box center [256, 82] width 24 height 24
type input "Week #37 ~ [DATE]"
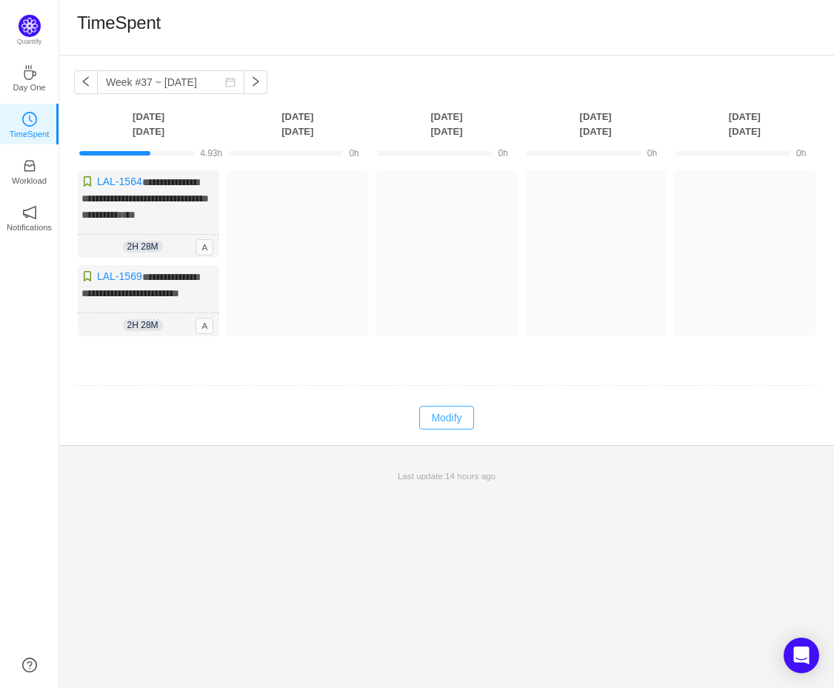
click at [459, 430] on button "Modify" at bounding box center [446, 418] width 54 height 24
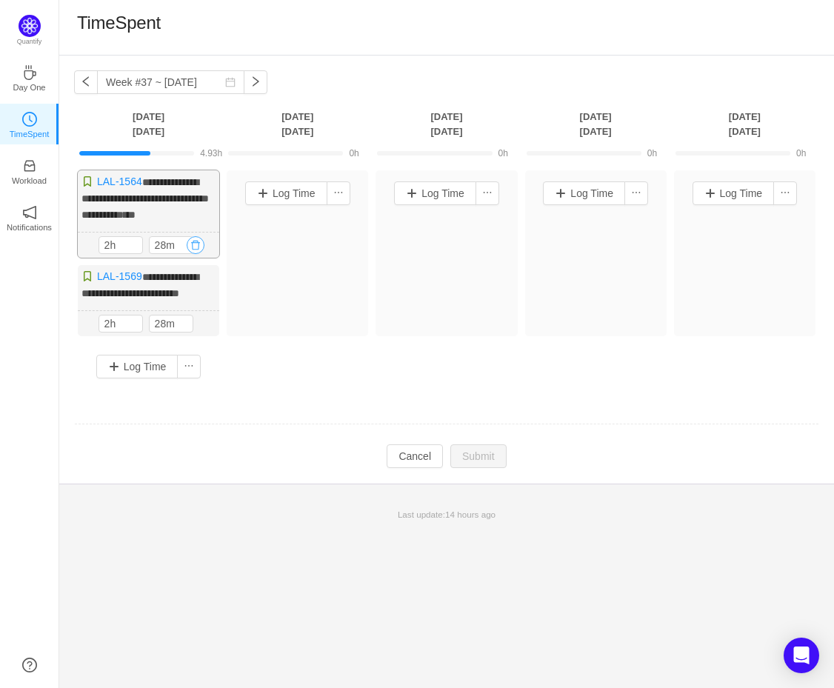
click at [198, 254] on button "button" at bounding box center [196, 245] width 18 height 18
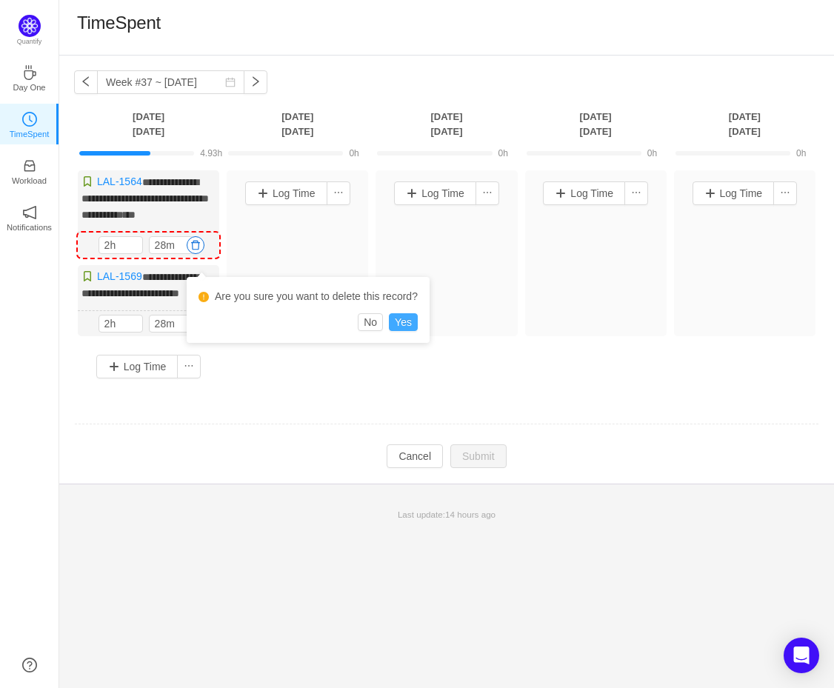
click at [407, 320] on button "Yes" at bounding box center [403, 322] width 29 height 18
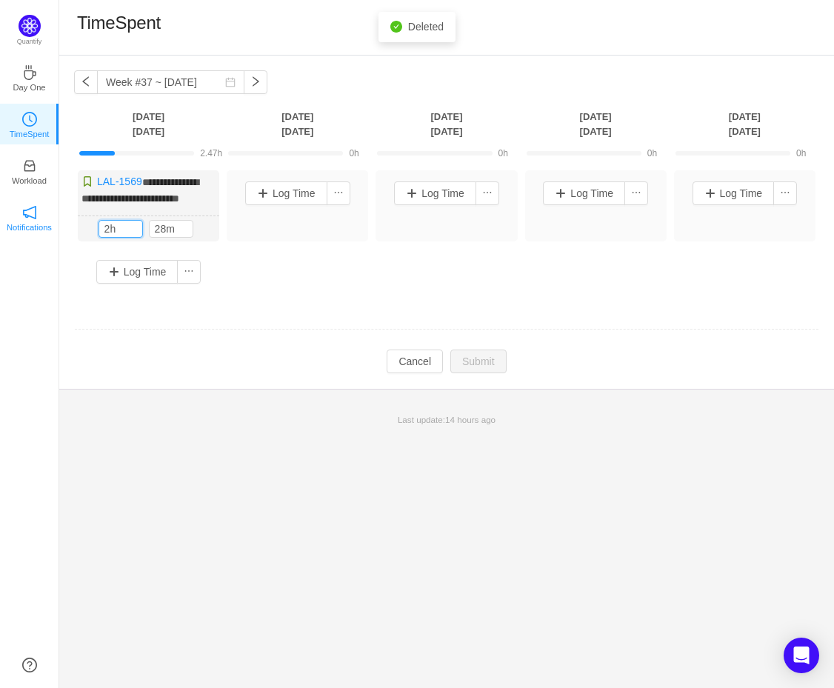
drag, startPoint x: 76, startPoint y: 239, endPoint x: 53, endPoint y: 237, distance: 23.1
click at [59, 236] on div "**********" at bounding box center [446, 372] width 775 height 633
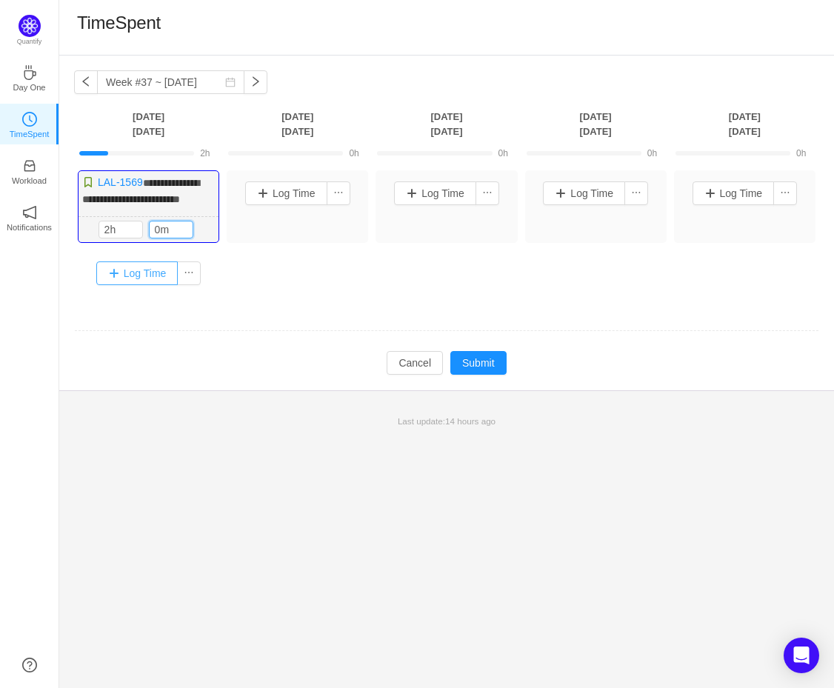
type input "0m"
click at [125, 276] on button "Log Time" at bounding box center [137, 274] width 82 height 24
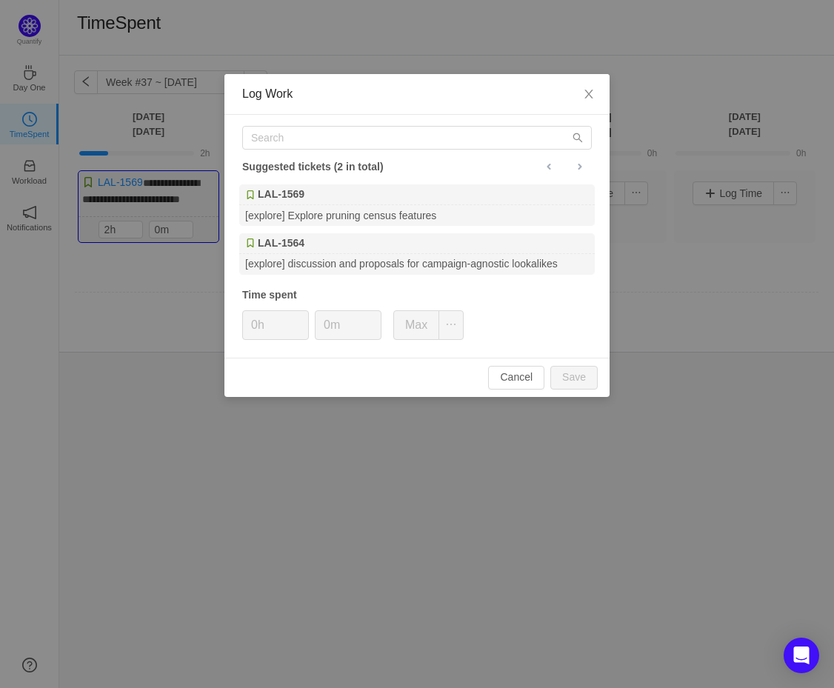
drag, startPoint x: 351, startPoint y: 153, endPoint x: 95, endPoint y: 127, distance: 257.7
click at [95, 127] on div "Log Work Suggested tickets (2 in total) LAL-1569 [explore] Explore pruning cens…" at bounding box center [417, 344] width 834 height 688
click at [336, 129] on input "text" at bounding box center [417, 138] width 350 height 24
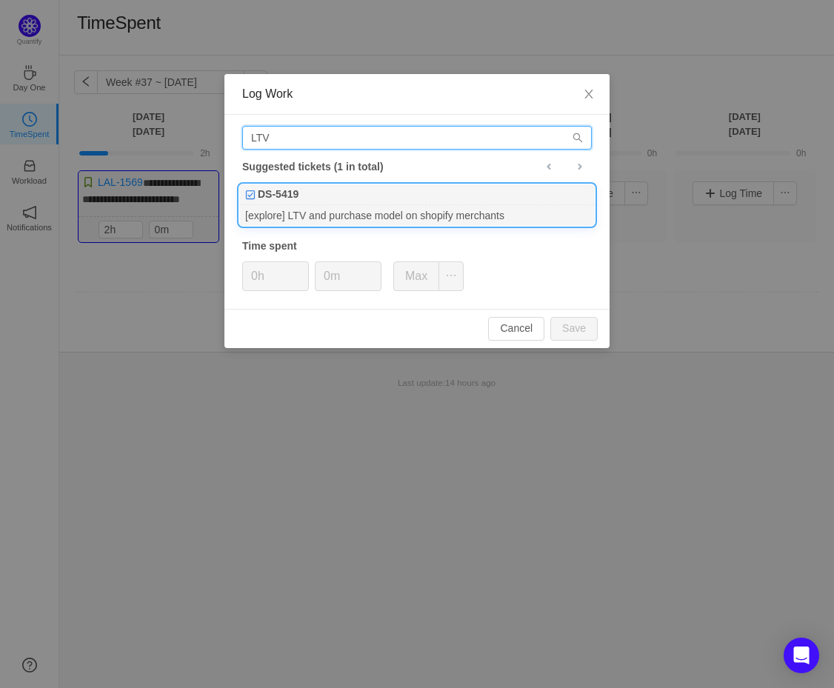
type input "LTV"
click at [393, 216] on div "[explore] LTV and purchase model on shopify merchants" at bounding box center [417, 215] width 356 height 20
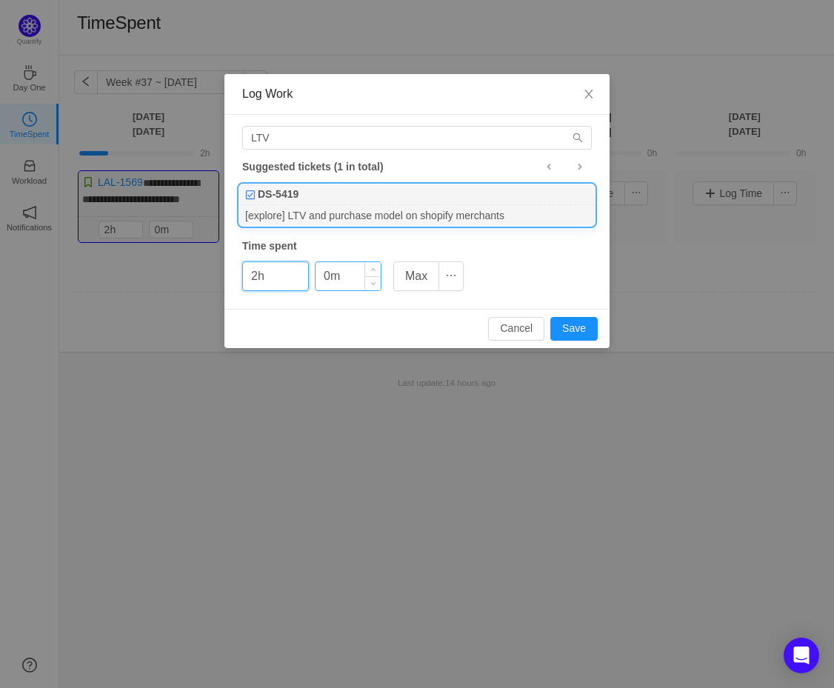
type input "2h"
click at [318, 271] on input "0m" at bounding box center [348, 276] width 65 height 28
type input "30m"
click at [570, 332] on button "Save" at bounding box center [574, 329] width 47 height 24
type input "0h"
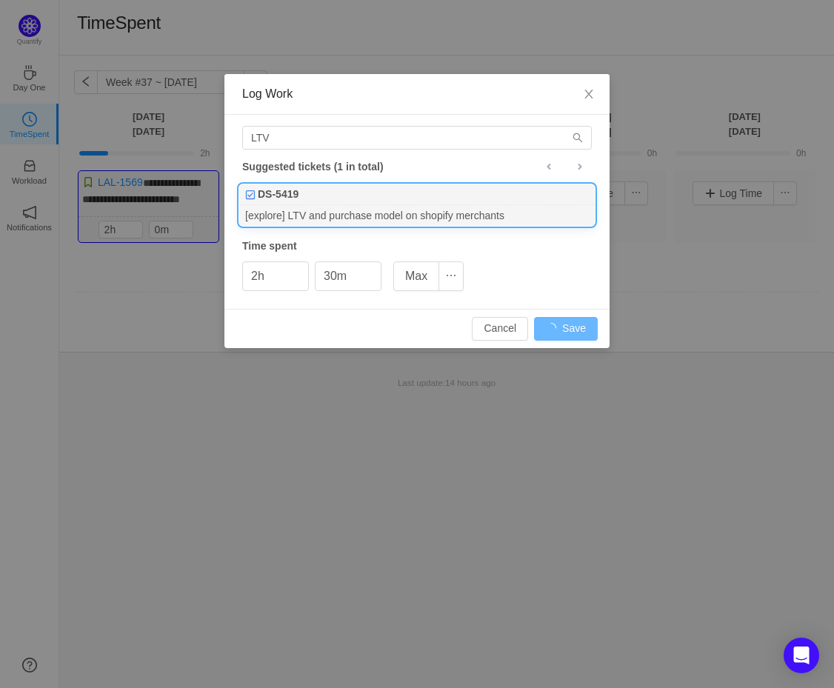
type input "0m"
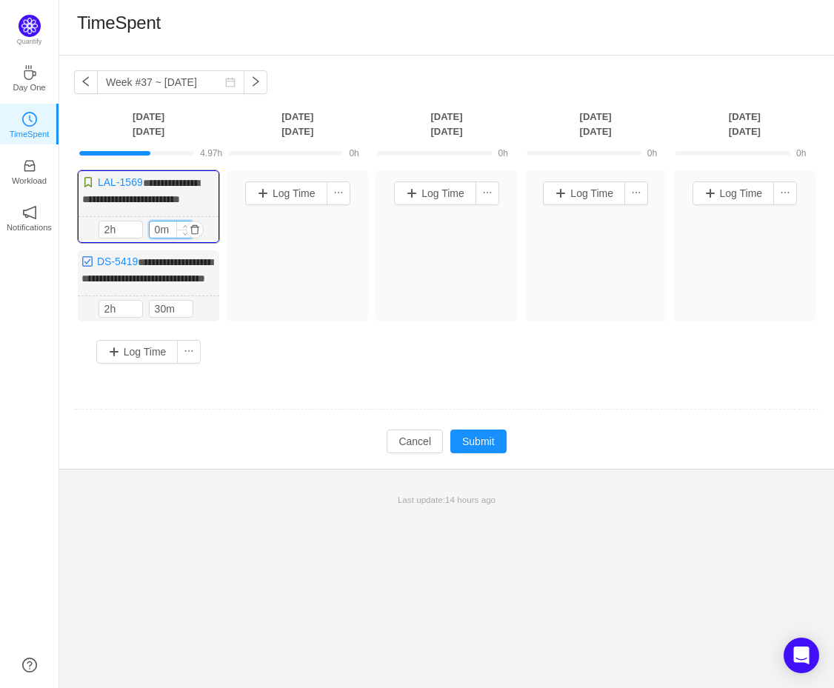
drag, startPoint x: 159, startPoint y: 242, endPoint x: 175, endPoint y: 252, distance: 18.7
click at [151, 238] on input "0m" at bounding box center [171, 230] width 43 height 16
type input "45m"
click at [471, 429] on td at bounding box center [446, 410] width 745 height 38
click at [499, 453] on button "Submit" at bounding box center [479, 442] width 56 height 24
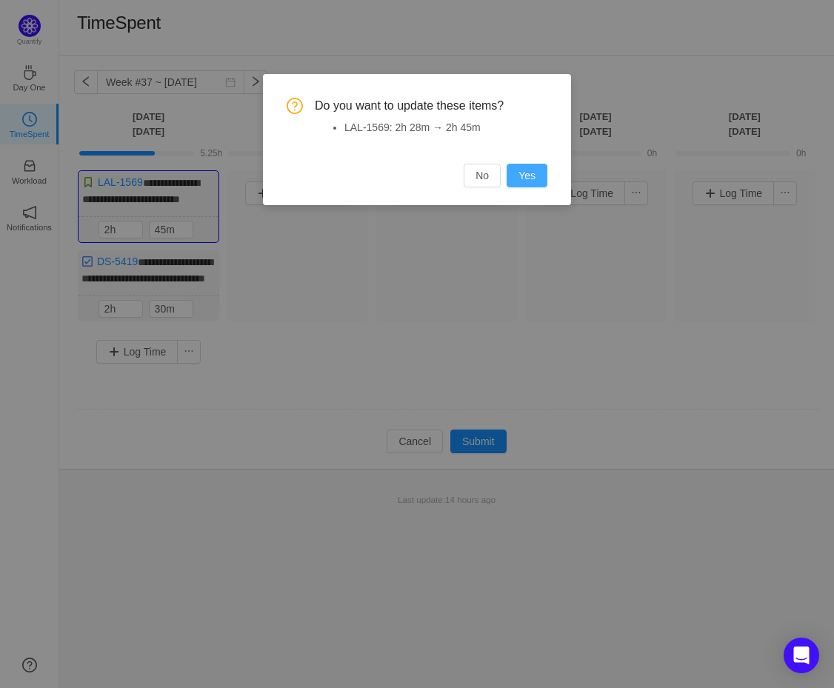
click at [551, 176] on div "Do you want to update these items? LAL-1569: 2h 28m → 2h 45m No Yes" at bounding box center [417, 139] width 308 height 131
click at [545, 176] on button "Yes" at bounding box center [527, 176] width 41 height 24
